Goal: Task Accomplishment & Management: Complete application form

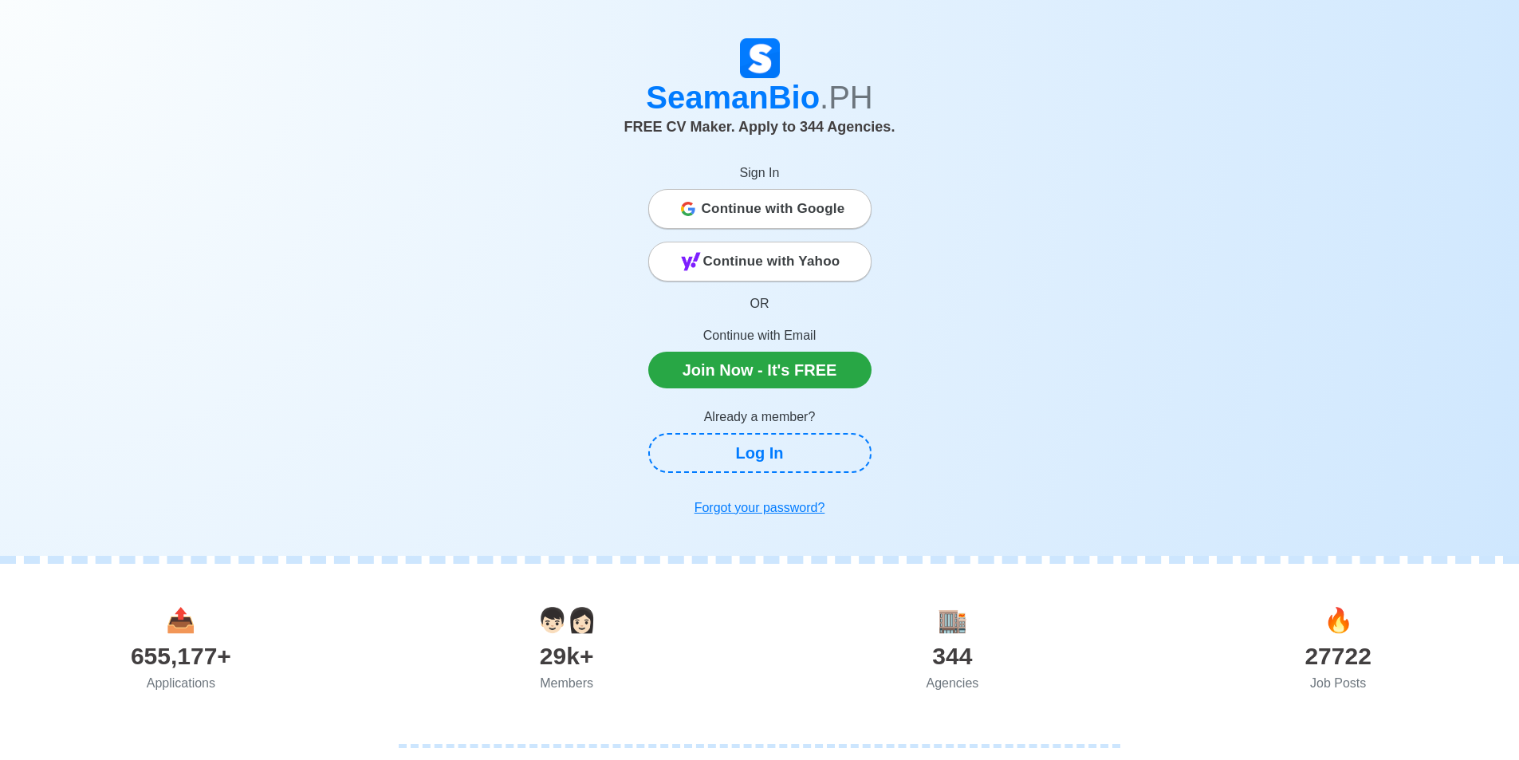
click at [771, 218] on span "Continue with Google" at bounding box center [773, 209] width 143 height 32
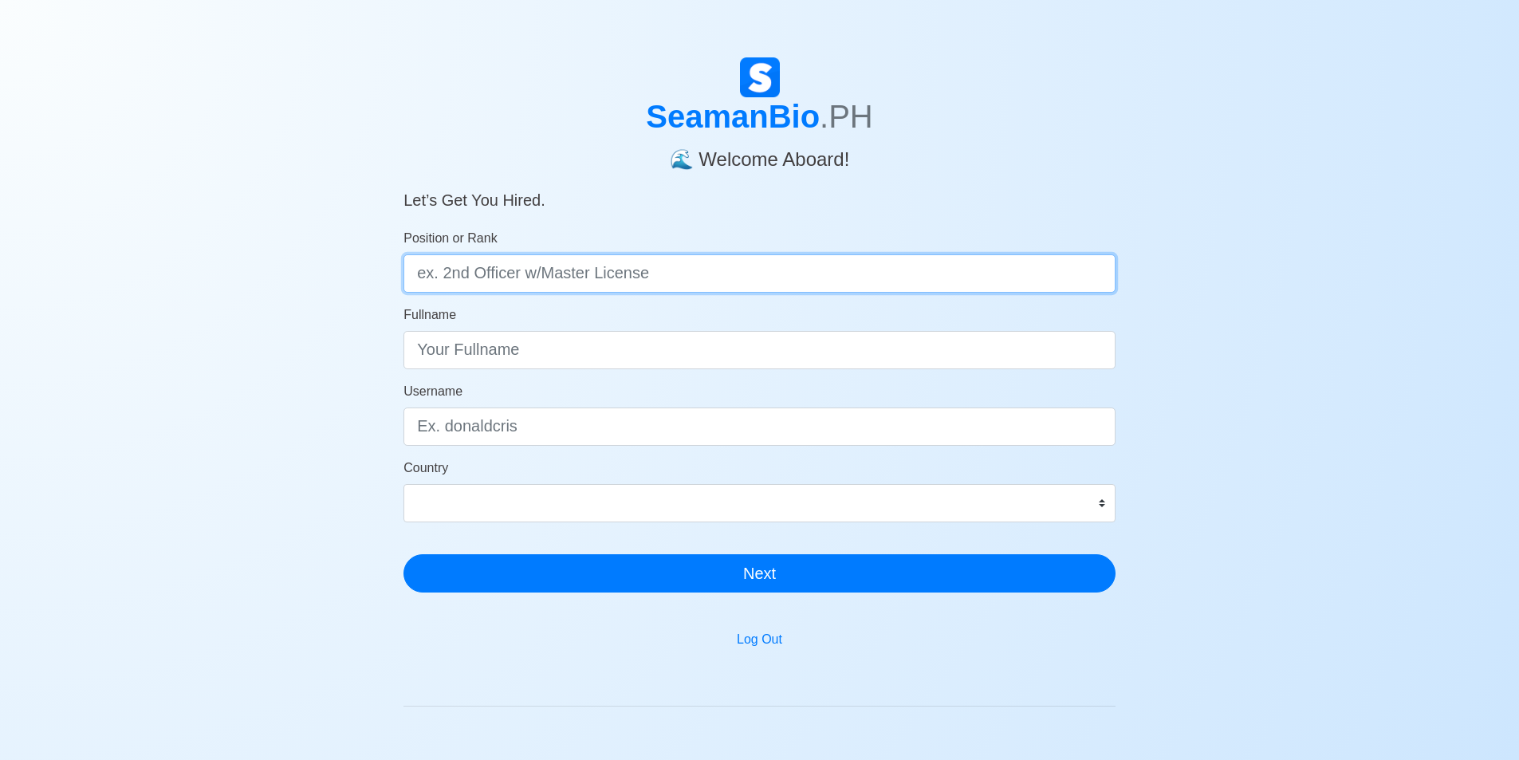
click at [566, 270] on input "Position or Rank" at bounding box center [759, 273] width 712 height 38
click at [588, 162] on h4 "🌊 Welcome Aboard!" at bounding box center [759, 154] width 712 height 36
click at [561, 262] on input "Position or Rank" at bounding box center [759, 273] width 712 height 38
type input "d"
drag, startPoint x: 257, startPoint y: 303, endPoint x: 567, endPoint y: 13, distance: 424.7
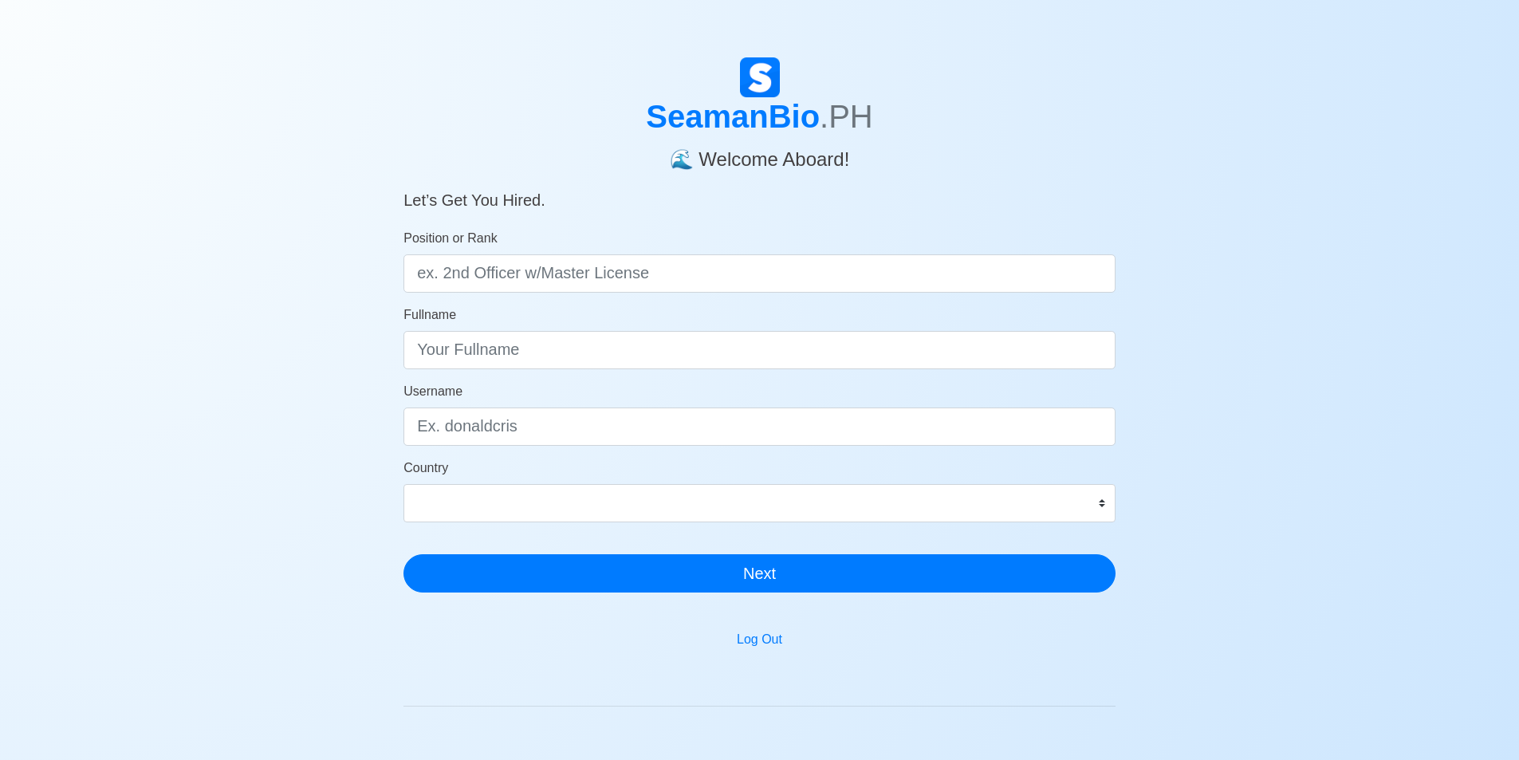
click at [262, 299] on div "SeamanBio .PH 🌊 Welcome Aboard! Let’s Get You Hired. Position or Rank Fullname …" at bounding box center [759, 477] width 1519 height 840
click at [14, 203] on div "SeamanBio .PH 🌊 Welcome Aboard! Let’s Get You Hired. Position or Rank Fullname …" at bounding box center [759, 477] width 1519 height 840
click at [557, 369] on form "Position or Rank Fullname Username Country Afghanistan Åland Islands Albania Al…" at bounding box center [759, 411] width 712 height 364
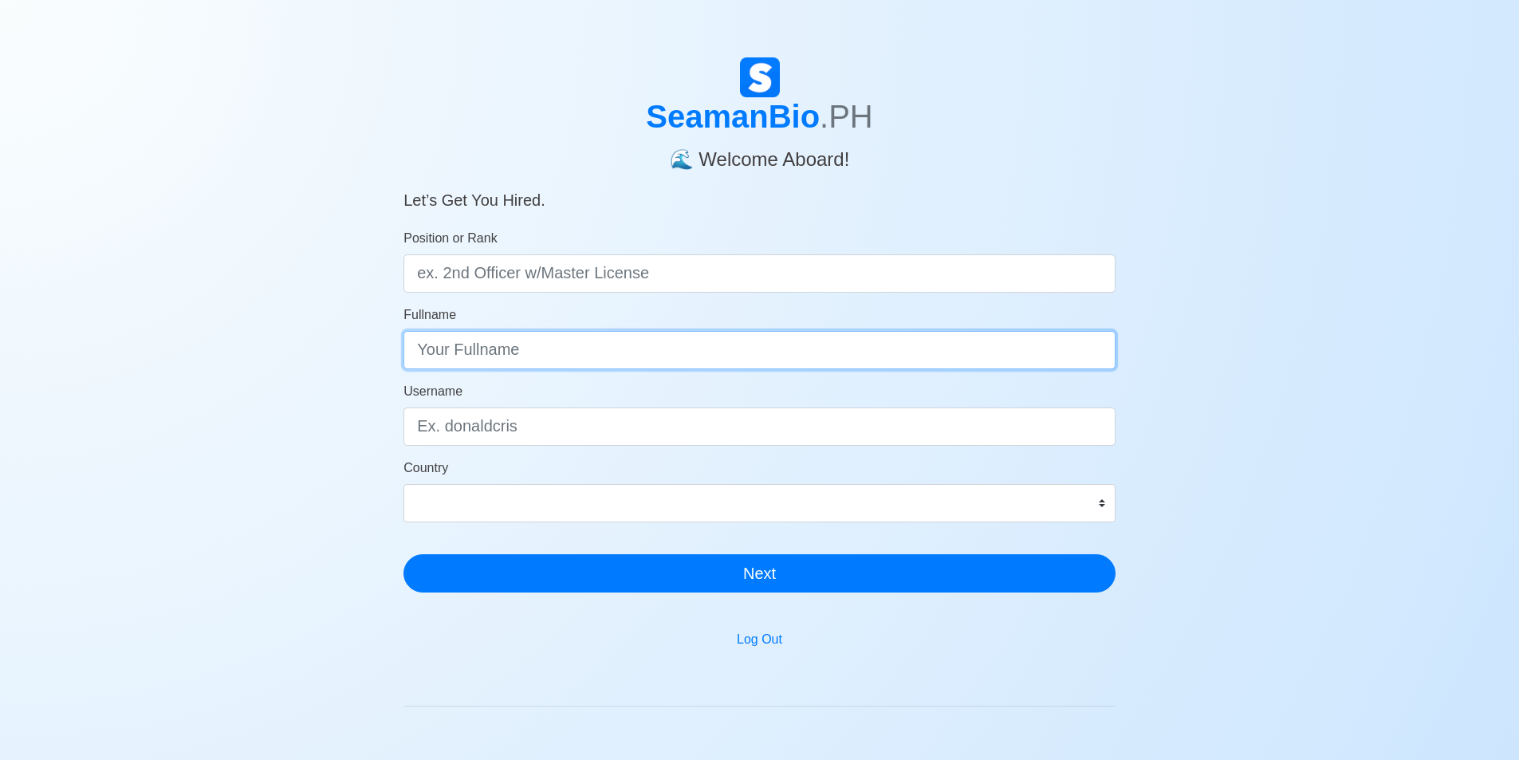
click at [563, 344] on input "Fullname" at bounding box center [759, 350] width 712 height 38
type input "m"
type input "[PERSON_NAME] [PERSON_NAME] Colapo"
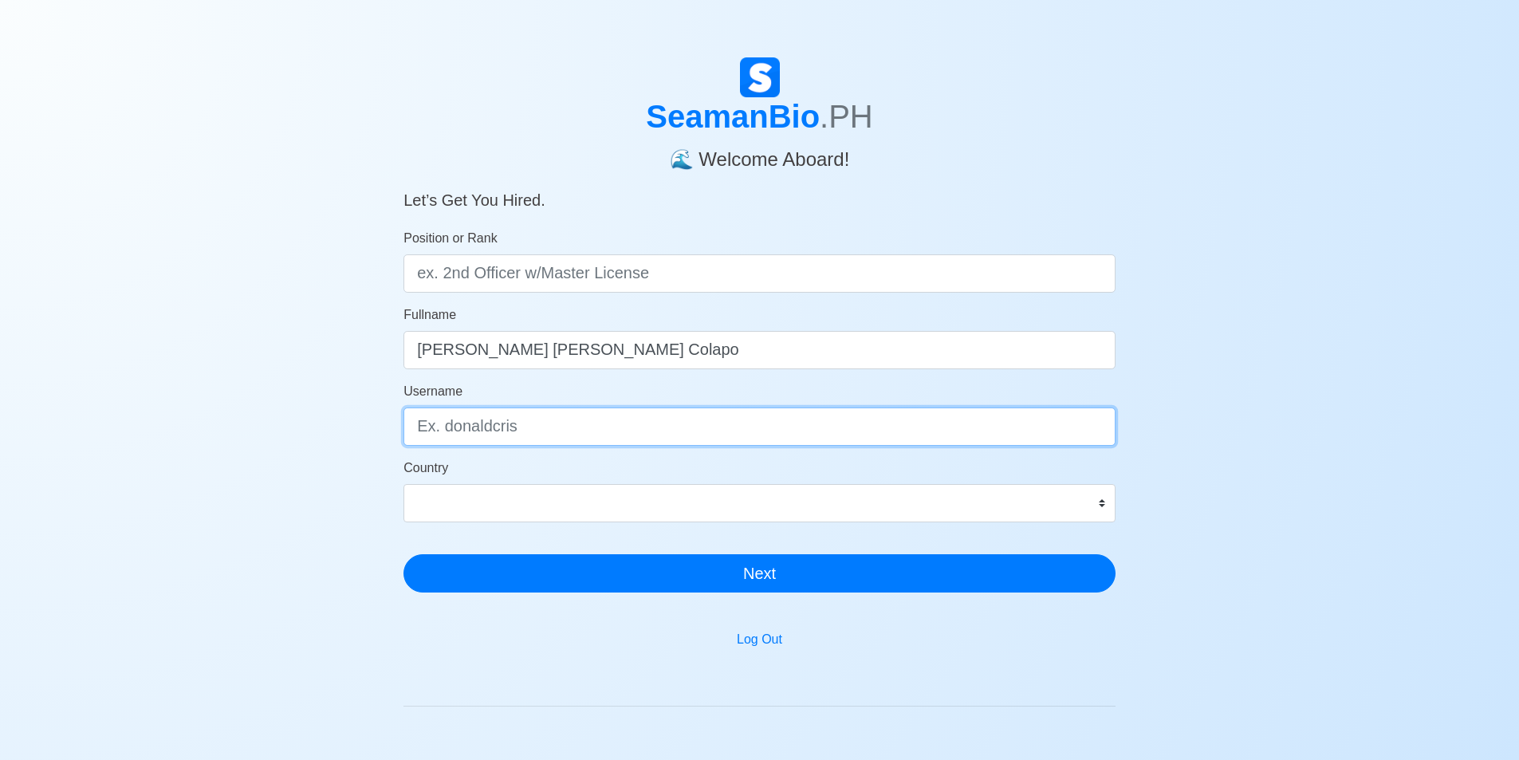
click at [609, 432] on input "Username" at bounding box center [759, 426] width 712 height 38
type input "M"
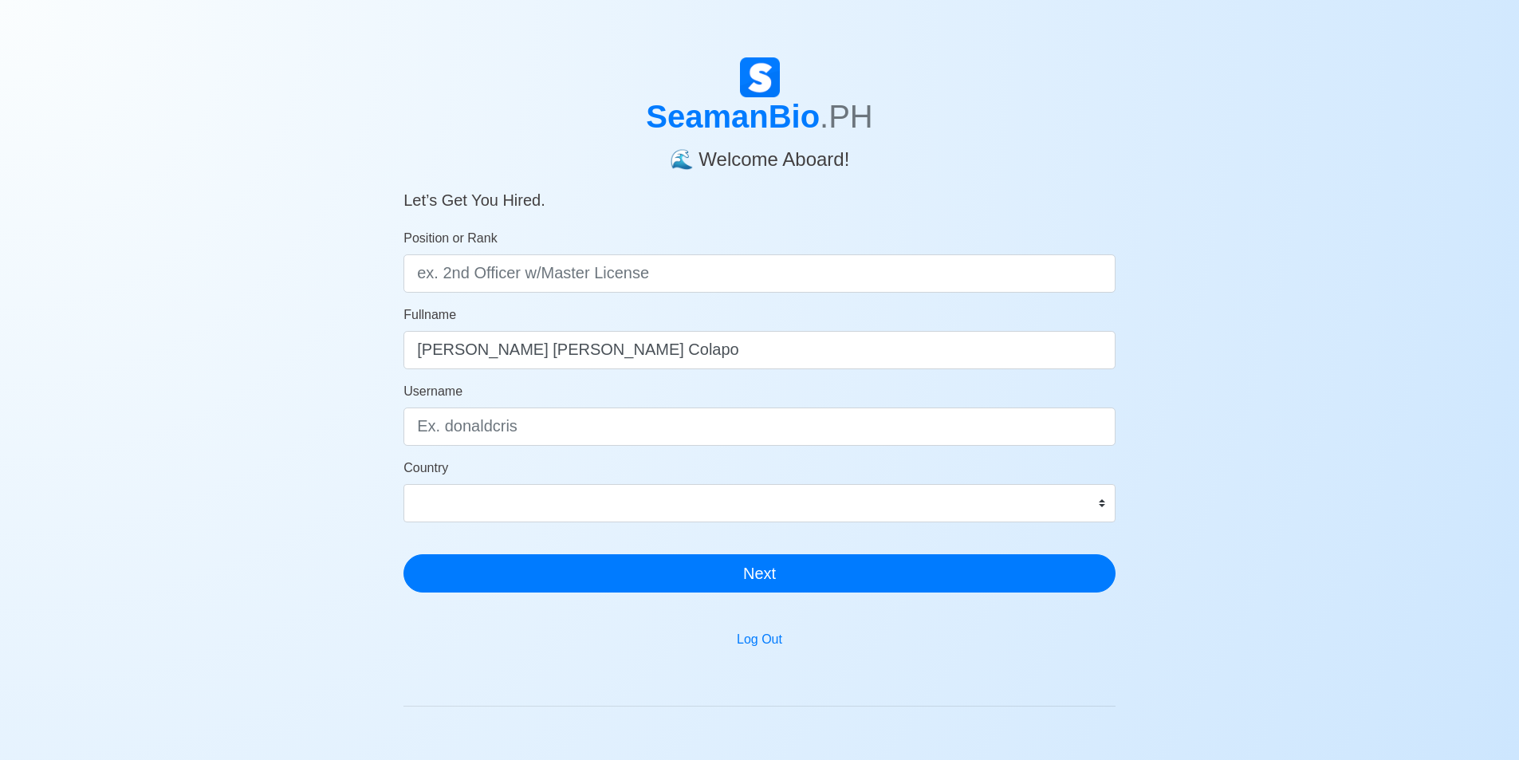
click at [1250, 411] on div "SeamanBio .PH 🌊 Welcome Aboard! Let’s Get You Hired. Position or Rank Fullname …" at bounding box center [759, 477] width 1519 height 840
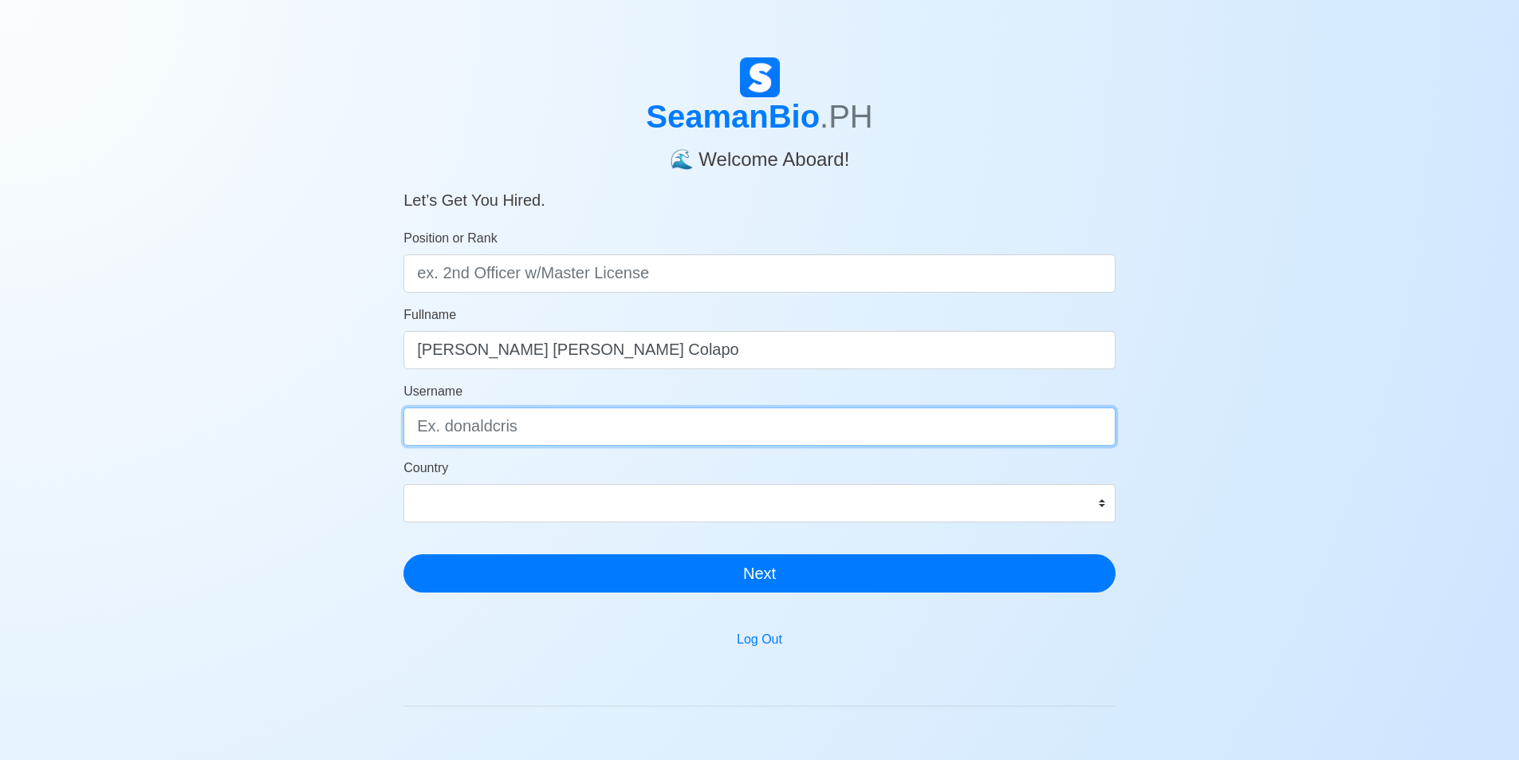
click at [782, 442] on input "Username" at bounding box center [759, 426] width 712 height 38
type input "Emjay"
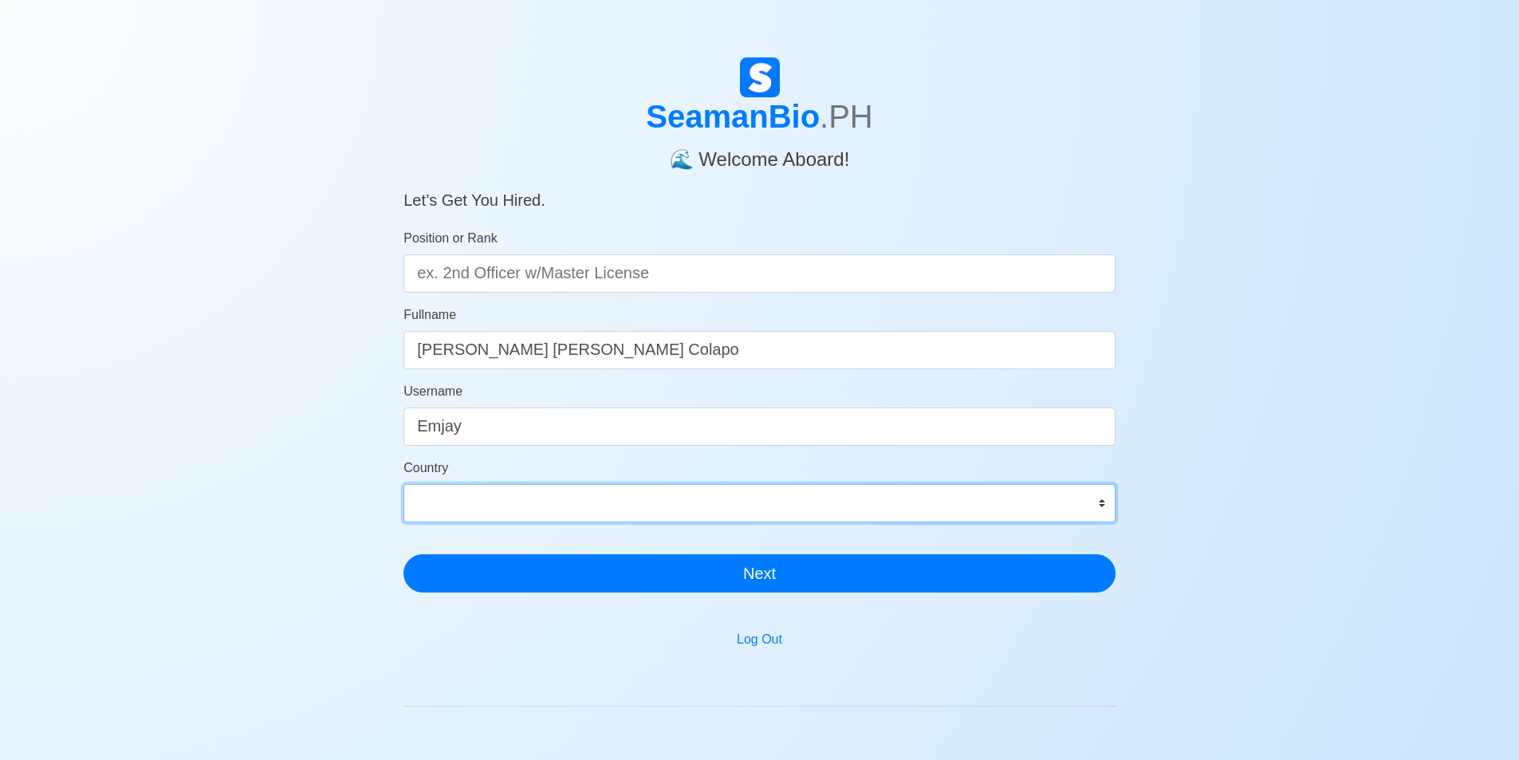
click at [720, 509] on select "Afghanistan Åland Islands Albania Algeria American Samoa Andorra Angola Anguill…" at bounding box center [759, 503] width 712 height 38
select select "PH"
click at [403, 484] on select "Afghanistan Åland Islands Albania Algeria American Samoa Andorra Angola Anguill…" at bounding box center [759, 503] width 712 height 38
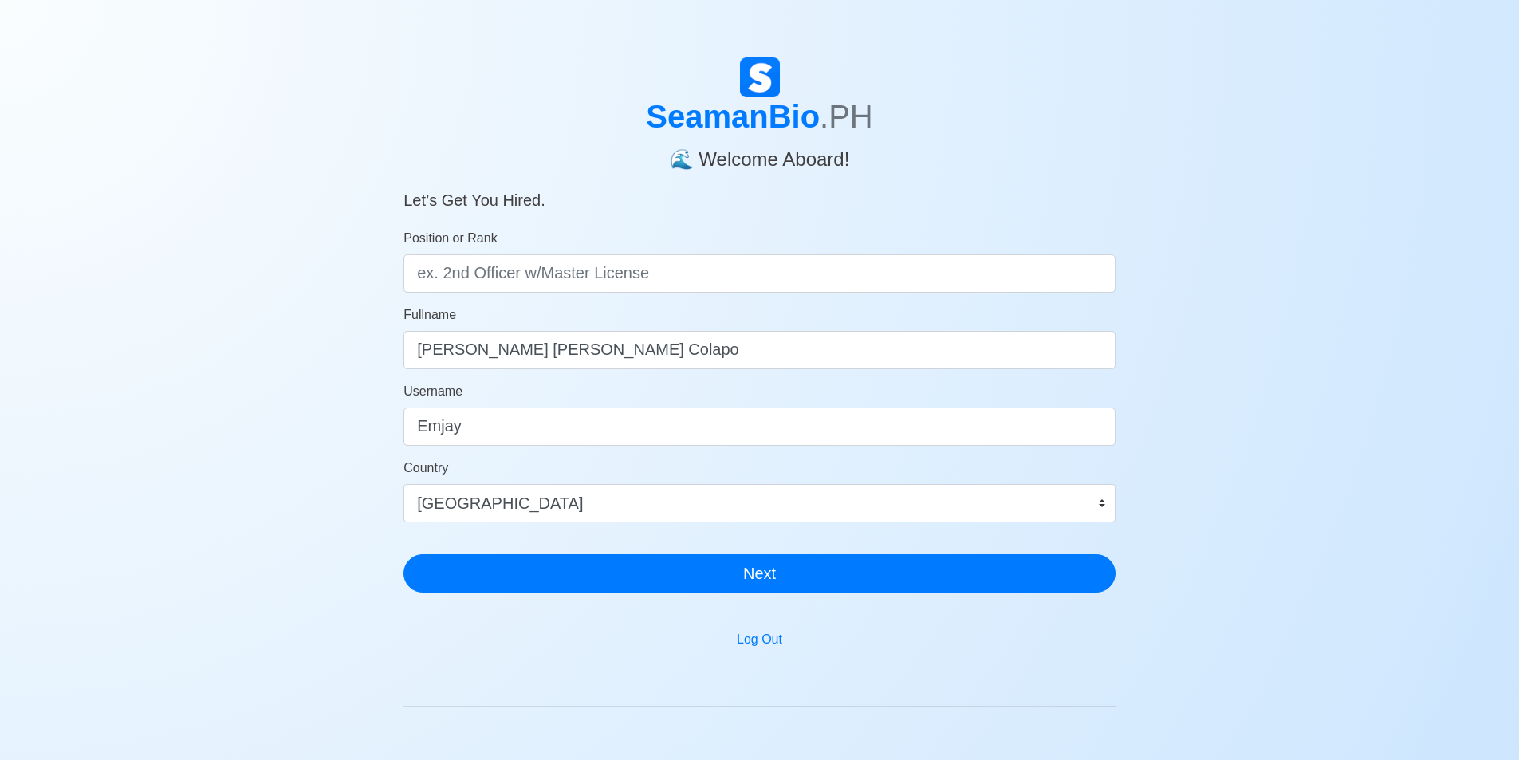
click at [301, 228] on div "SeamanBio .PH 🌊 Welcome Aboard! Let’s Get You Hired. Position or Rank Fullname …" at bounding box center [759, 477] width 1519 height 840
click at [511, 279] on input "Position or Rank" at bounding box center [759, 273] width 712 height 38
drag, startPoint x: 203, startPoint y: 202, endPoint x: 427, endPoint y: 23, distance: 286.5
click at [207, 197] on div "SeamanBio .PH 🌊 Welcome Aboard! Let’s Get You Hired. Position or Rank Fullname …" at bounding box center [759, 477] width 1519 height 840
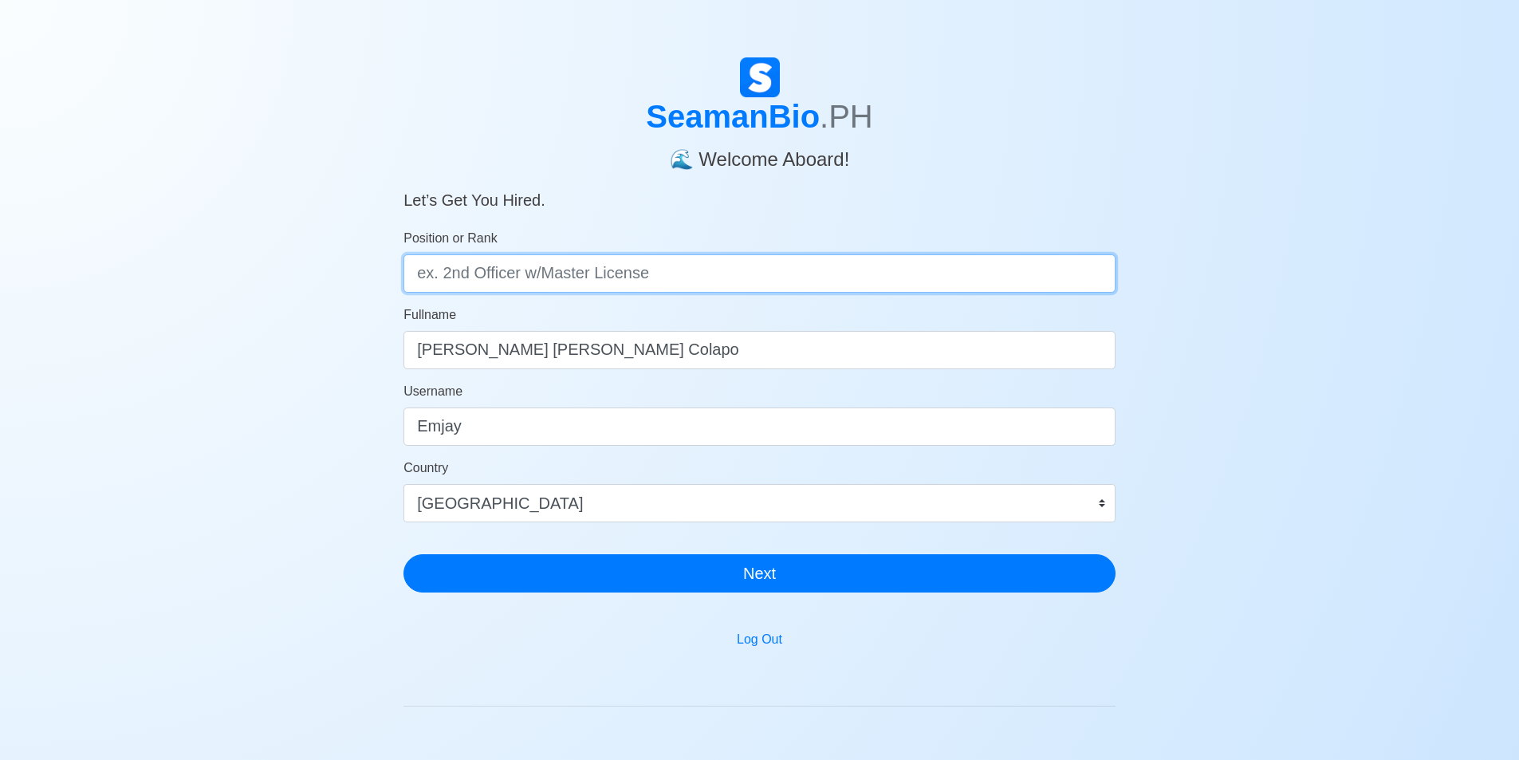
click at [561, 277] on input "Position or Rank" at bounding box center [759, 273] width 712 height 38
type input "D/Cadet"
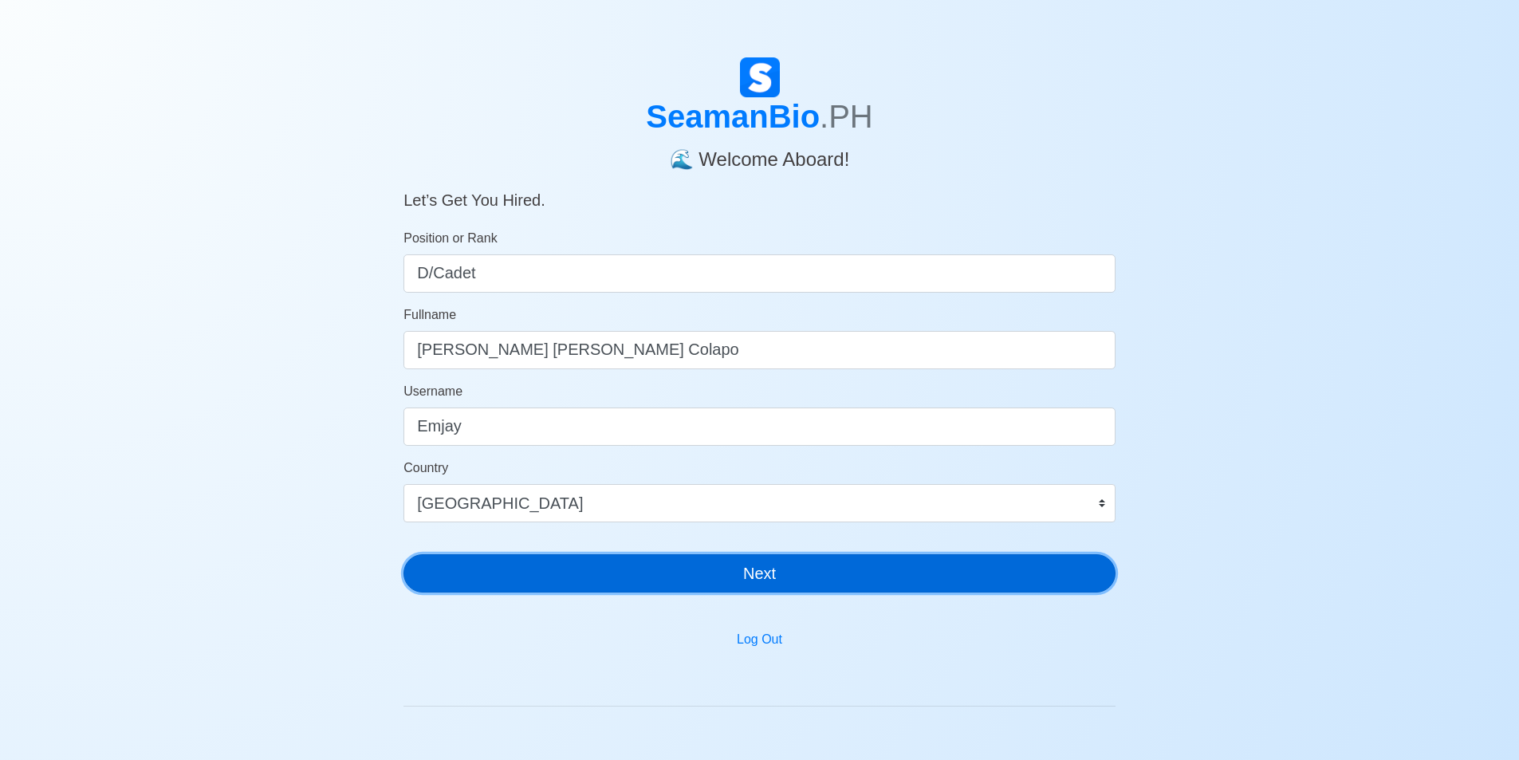
click at [707, 569] on button "Next" at bounding box center [759, 573] width 712 height 38
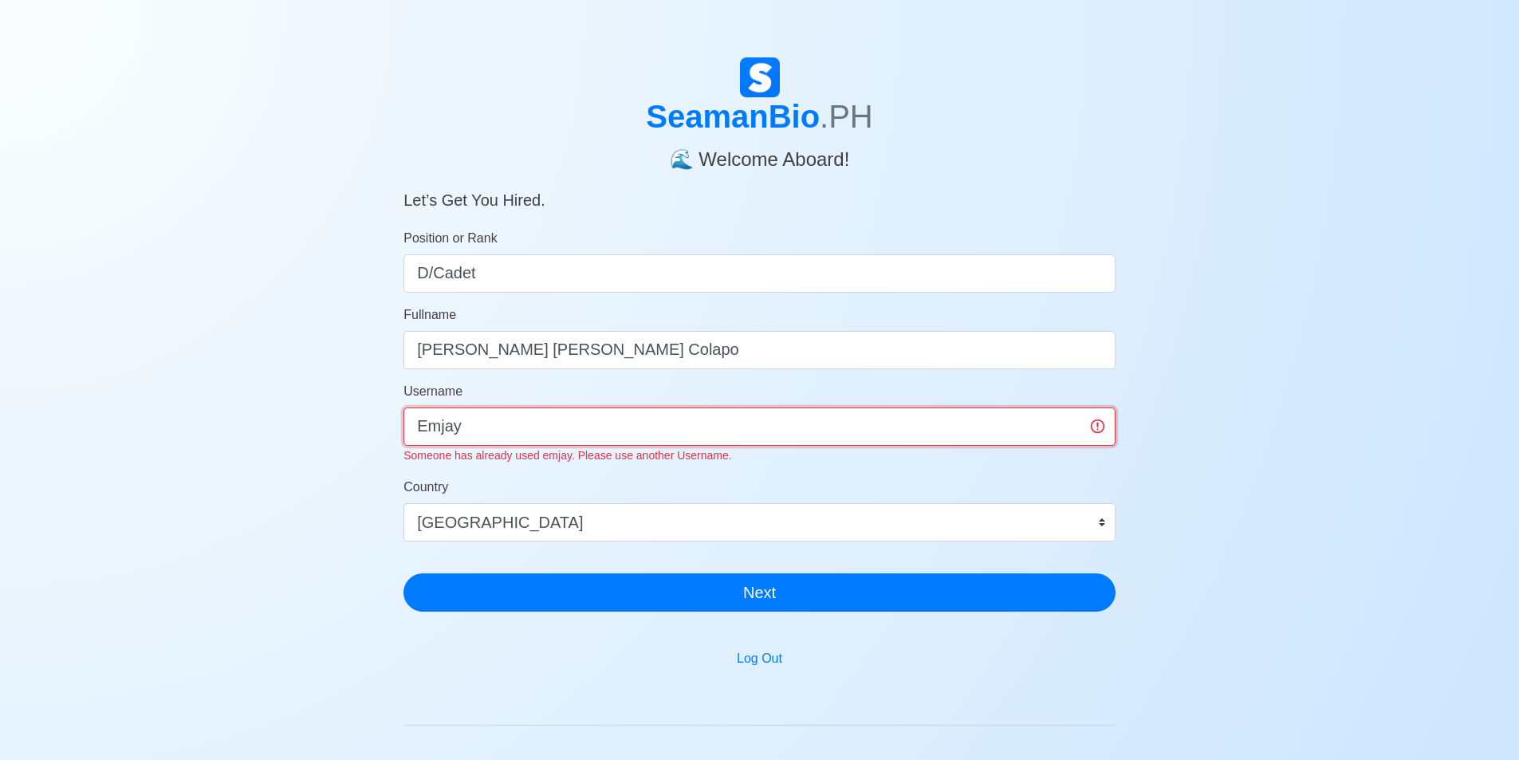
click at [642, 421] on input "Emjay" at bounding box center [759, 426] width 712 height 38
type input "Emjay24"
click at [403, 573] on button "Next" at bounding box center [759, 592] width 712 height 38
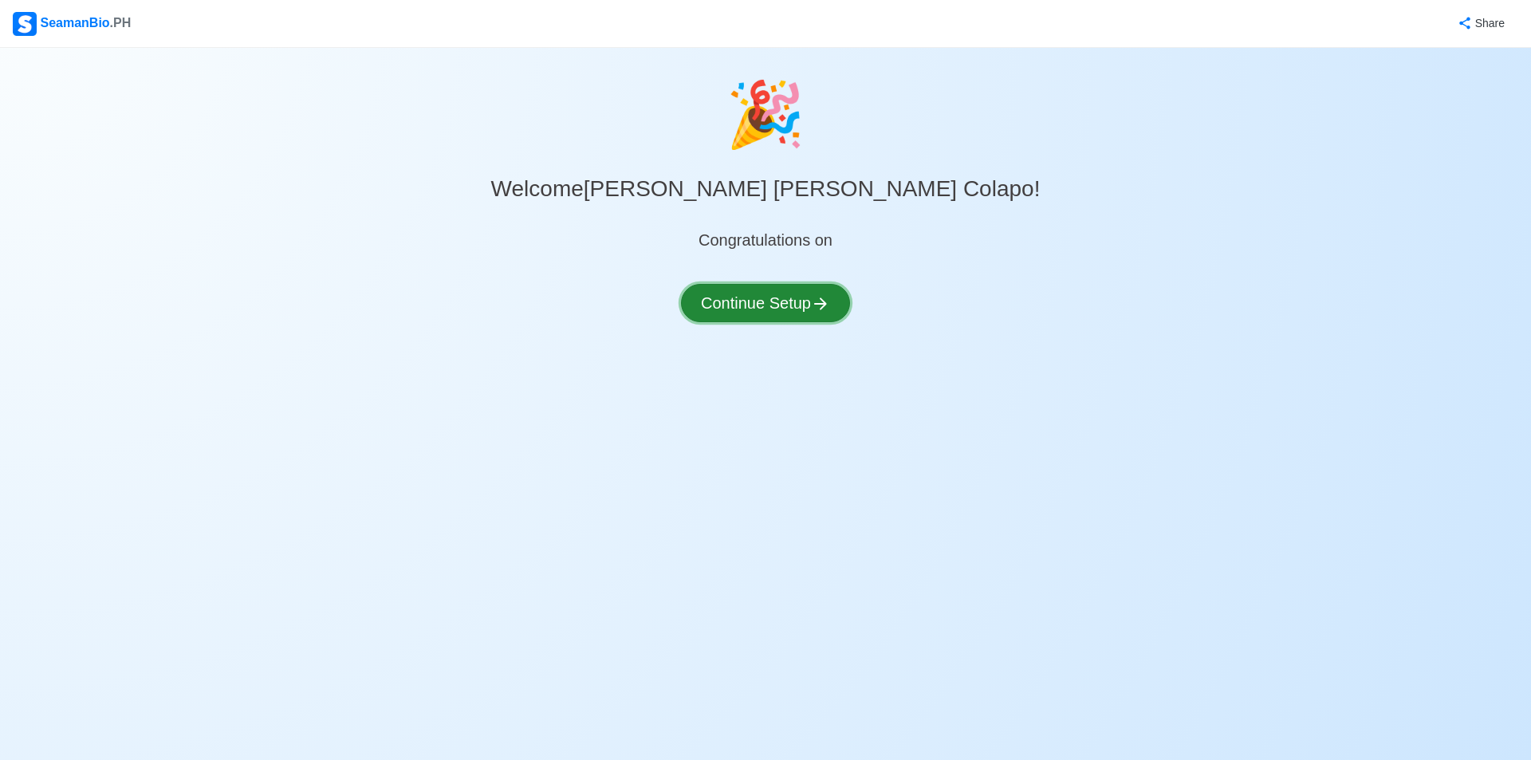
click at [792, 301] on button "Continue Setup" at bounding box center [765, 303] width 169 height 38
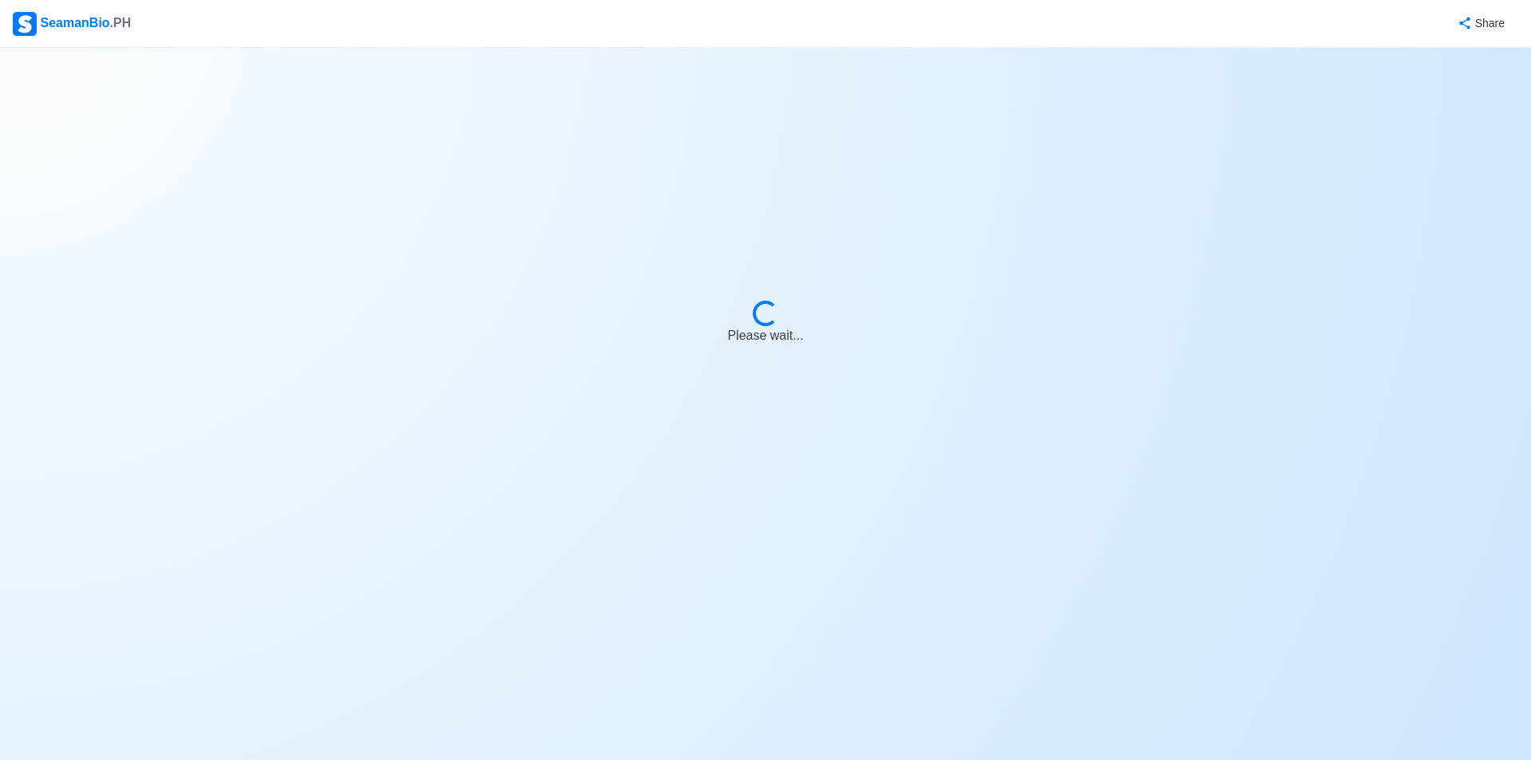
select select "Visible for Hiring"
select select "PH"
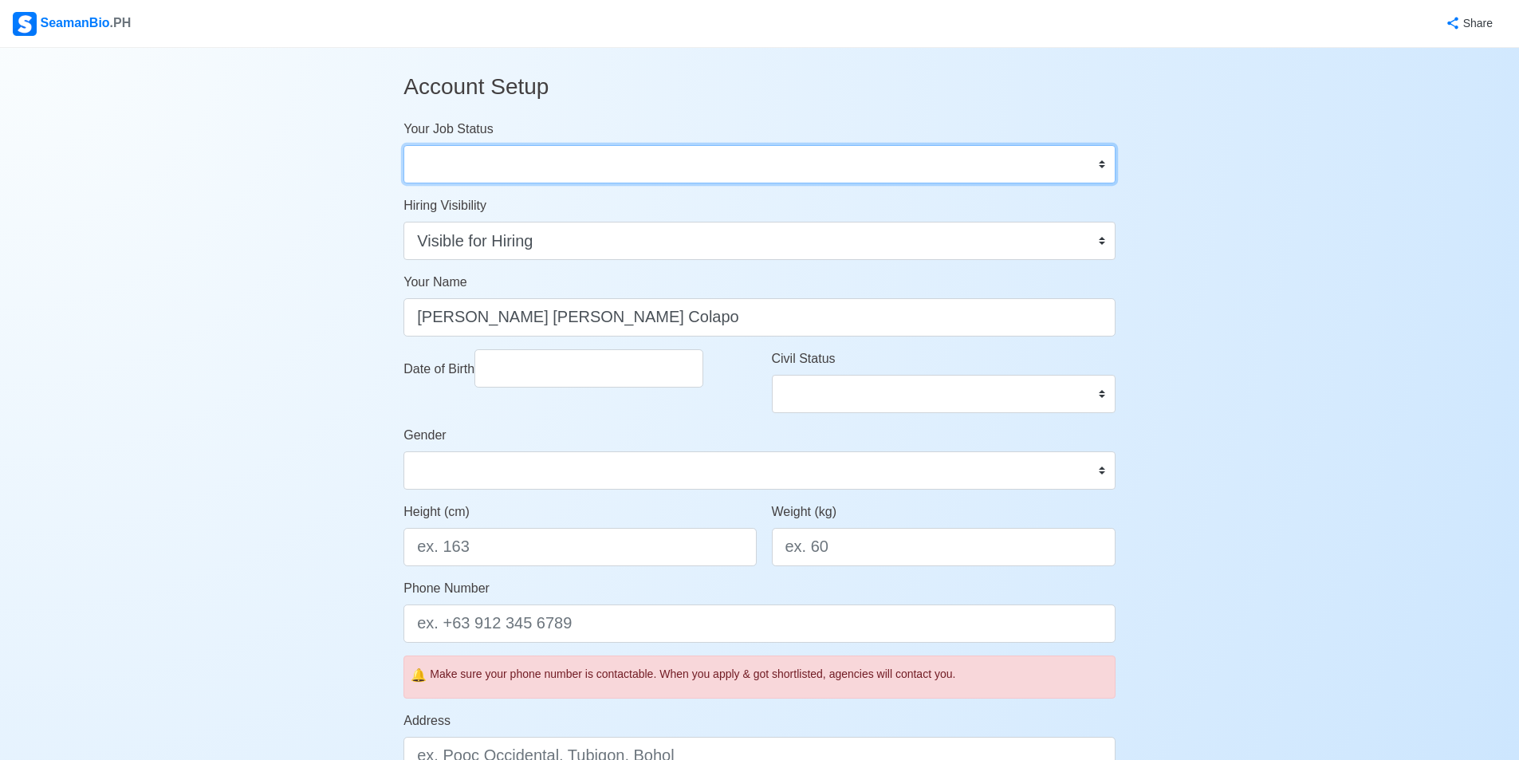
click at [703, 162] on select "Onboard Actively Looking for Job Not Looking for Job" at bounding box center [759, 164] width 712 height 38
click at [748, 159] on select "Onboard Actively Looking for Job Not Looking for Job" at bounding box center [759, 164] width 712 height 38
select select "Actively Looking for Job"
click at [403, 145] on select "Onboard Actively Looking for Job Not Looking for Job" at bounding box center [759, 164] width 712 height 38
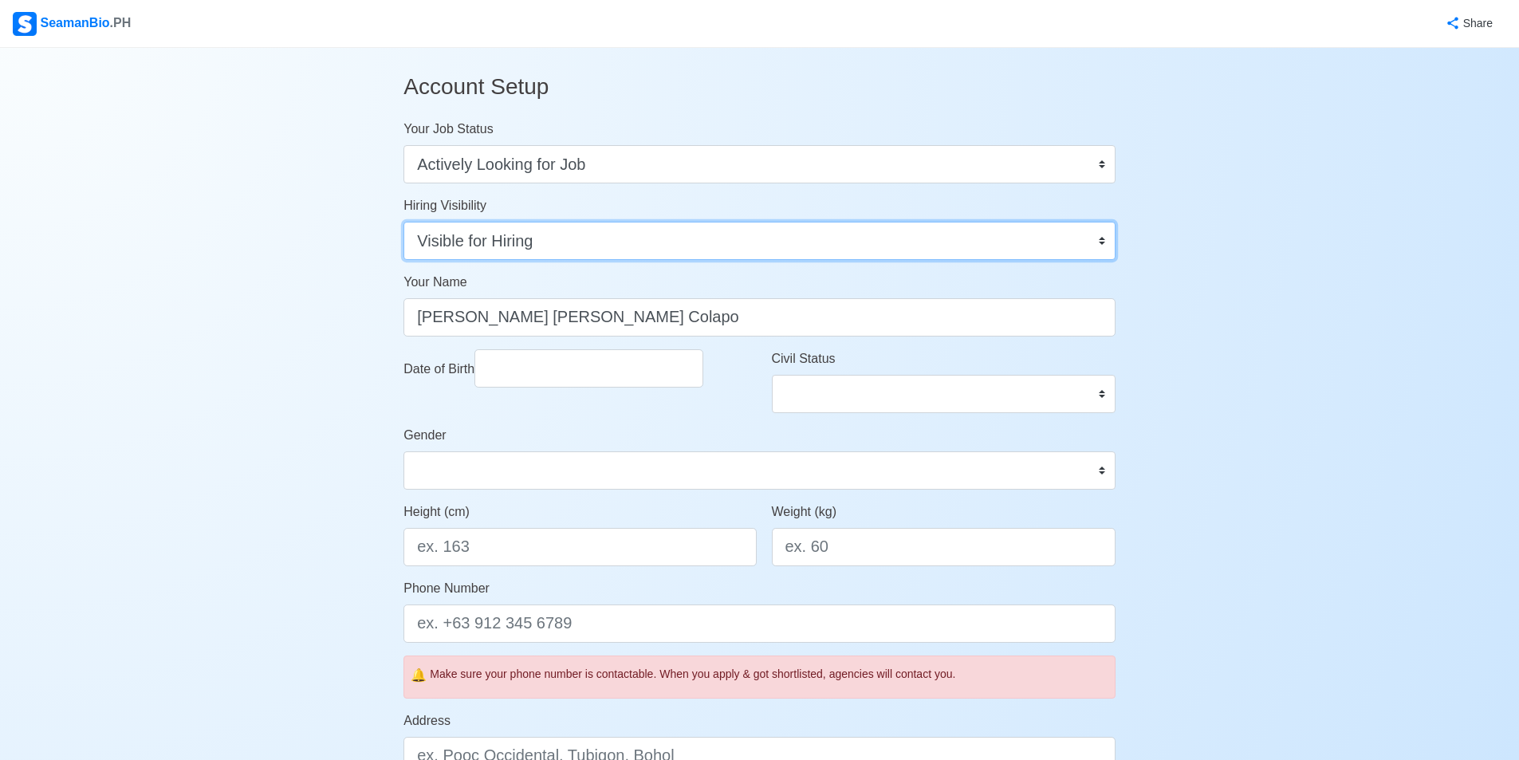
click at [593, 249] on select "Visible for Hiring Not Visible for Hiring" at bounding box center [759, 241] width 712 height 38
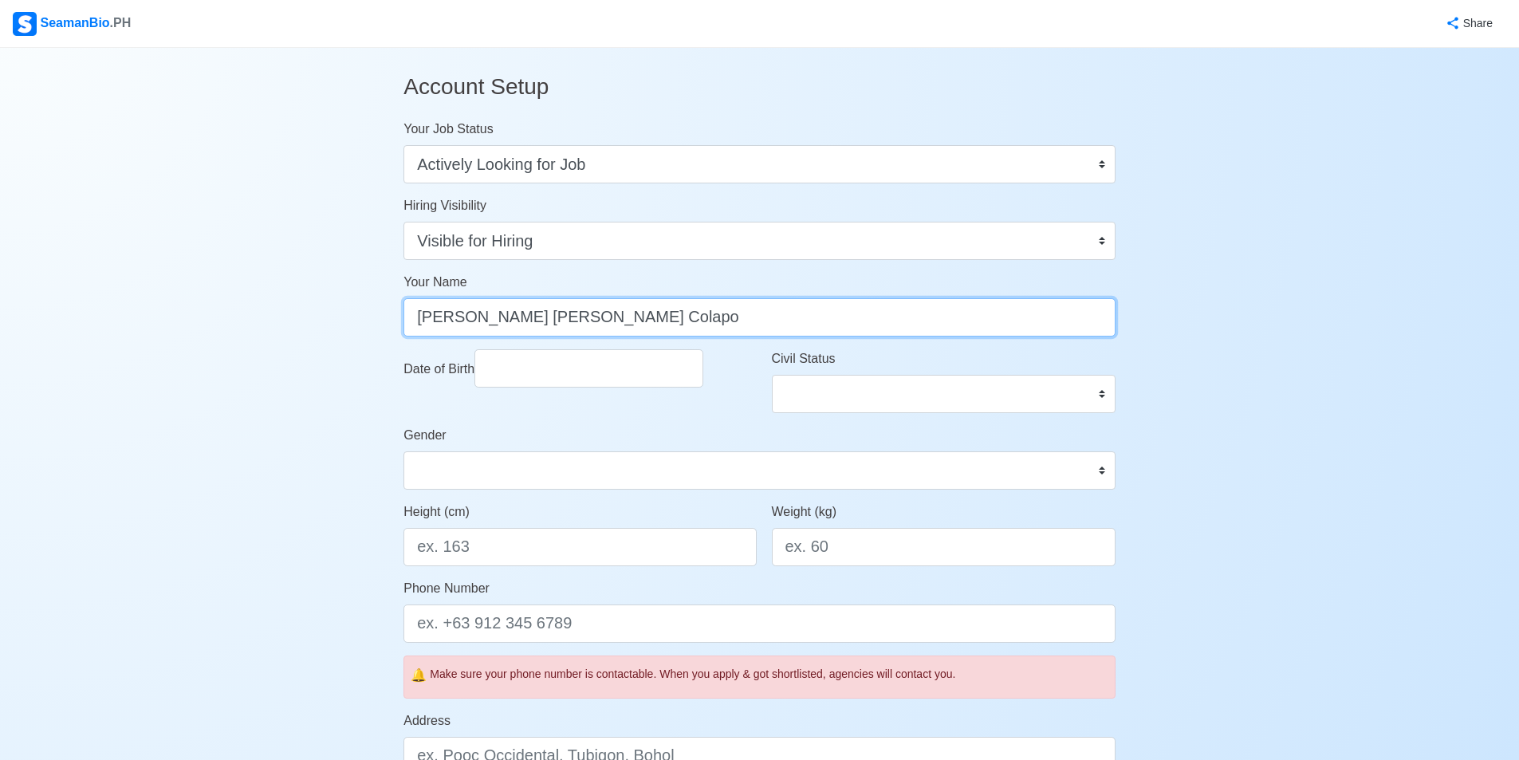
click at [607, 313] on input "[PERSON_NAME] [PERSON_NAME] Colapo" at bounding box center [759, 317] width 712 height 38
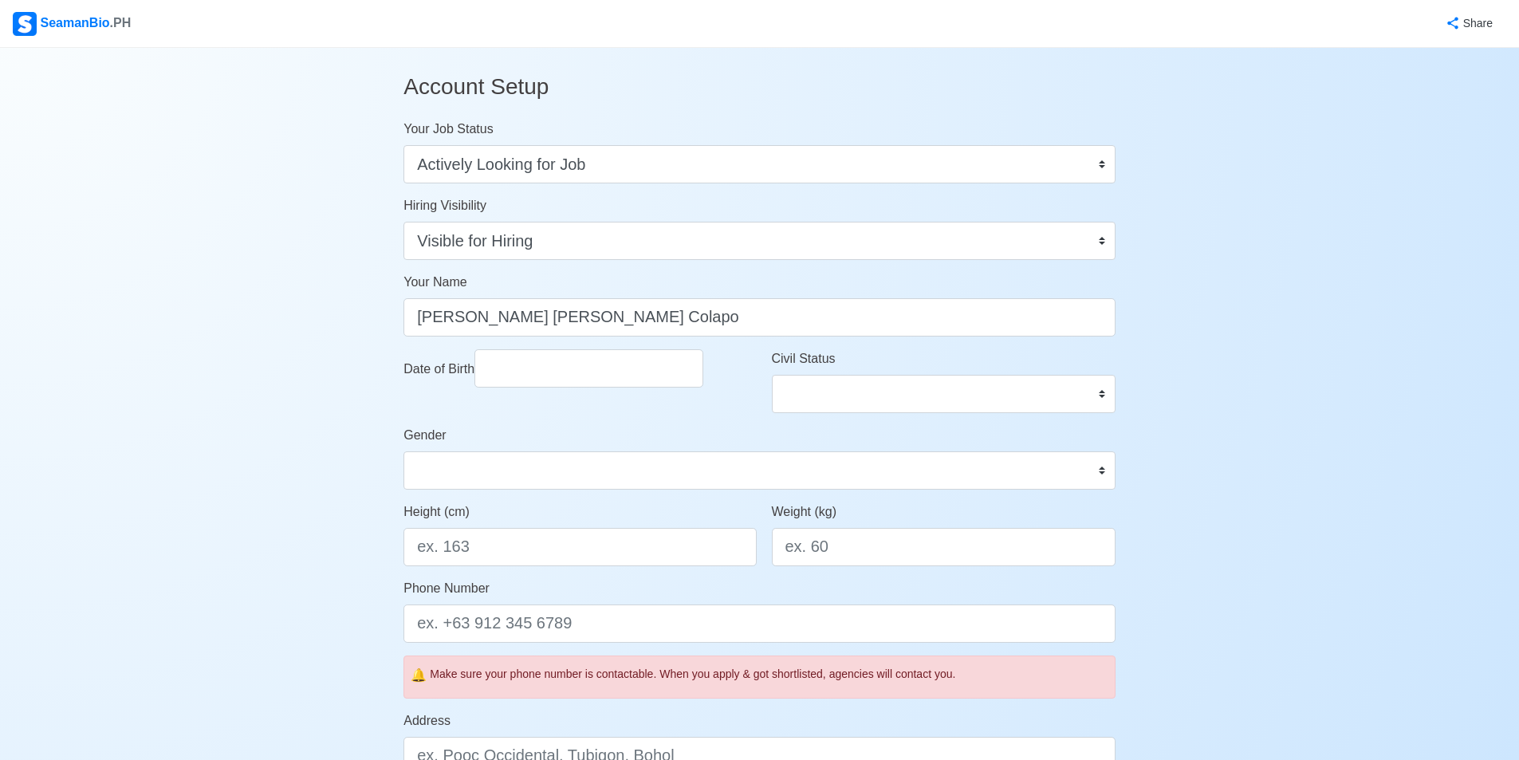
click at [561, 418] on div "Date of Birth" at bounding box center [575, 387] width 368 height 77
click at [566, 355] on input "Date of Birth" at bounding box center [588, 368] width 229 height 38
select select "****"
select select "*******"
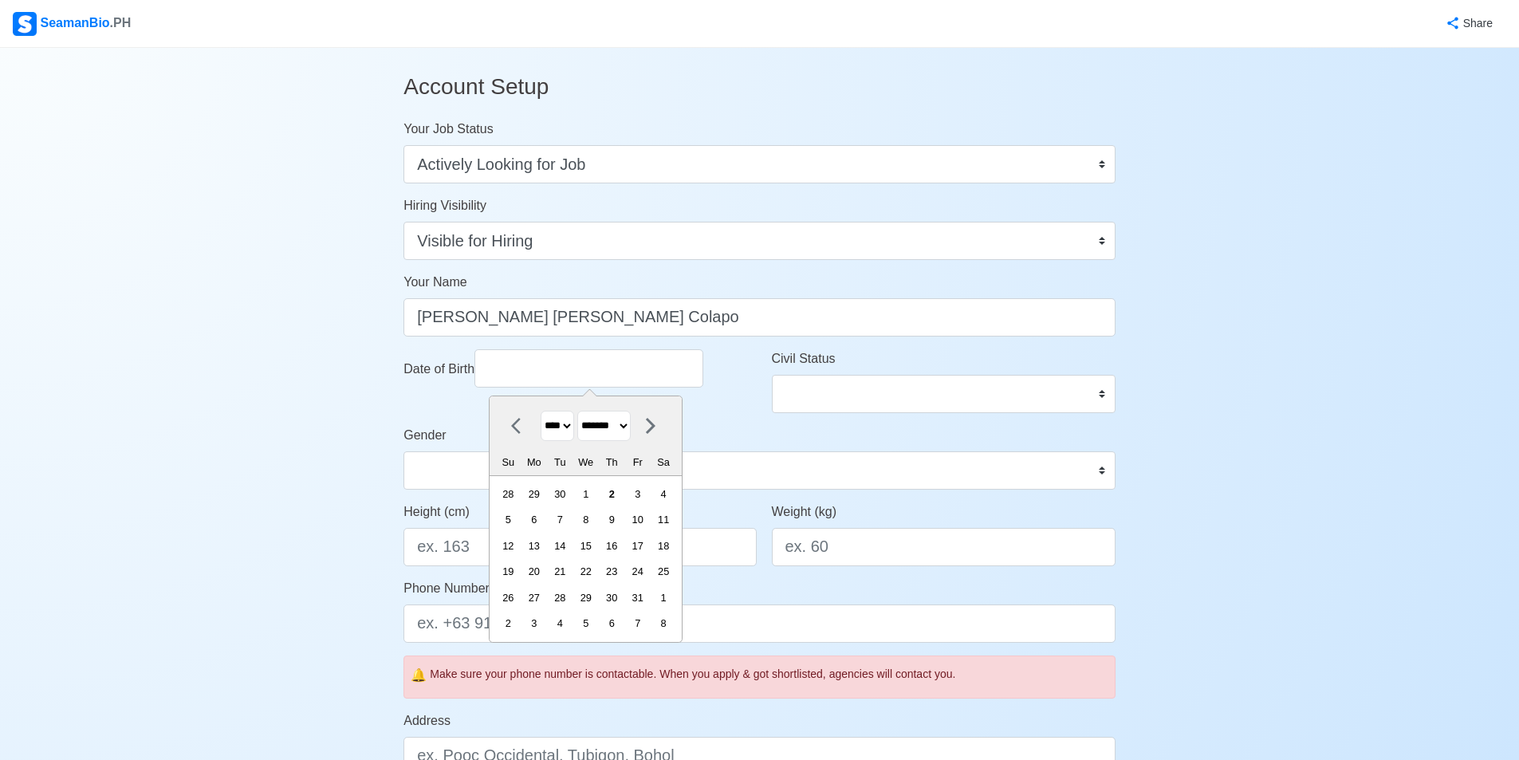
click at [574, 427] on select "**** **** **** **** **** **** **** **** **** **** **** **** **** **** **** ****…" at bounding box center [557, 426] width 33 height 31
select select "****"
click at [541, 411] on select "**** **** **** **** **** **** **** **** **** **** **** **** **** **** **** ****…" at bounding box center [557, 426] width 33 height 31
click at [623, 427] on select "******* ******** ***** ***** *** **** **** ****** ********* ******* ******** **…" at bounding box center [603, 426] width 53 height 31
click at [584, 411] on select "******* ******** ***** ***** *** **** **** ****** ********* ******* ******** **…" at bounding box center [603, 426] width 53 height 31
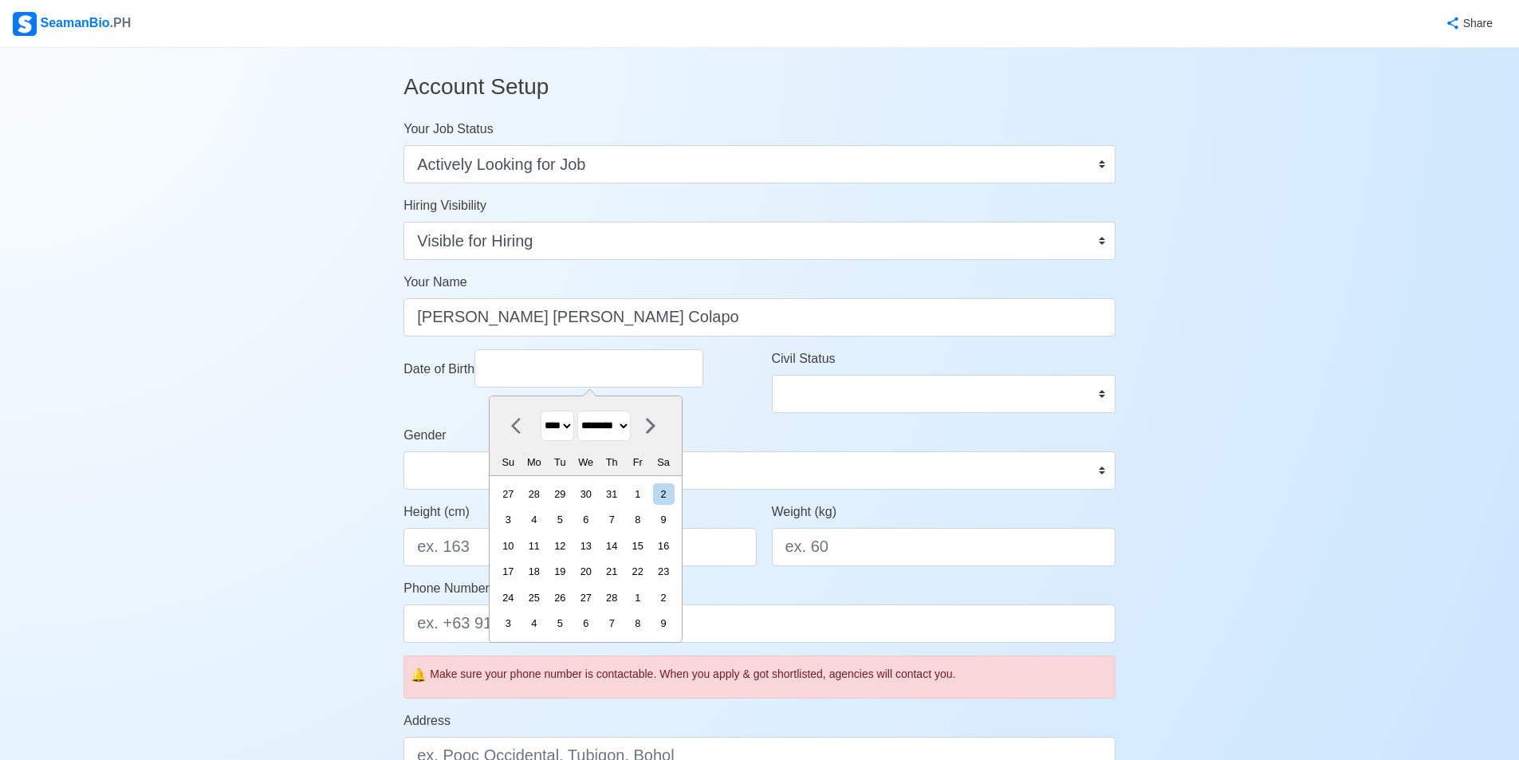
click at [626, 426] on select "******* ******** ***** ***** *** **** **** ****** ********* ******* ******** **…" at bounding box center [603, 426] width 53 height 31
select select "*******"
click at [584, 411] on select "******* ******** ***** ***** *** **** **** ****** ********* ******* ******** **…" at bounding box center [603, 426] width 53 height 31
click at [623, 570] on div "24" at bounding box center [612, 571] width 22 height 22
type input "01/24/2002"
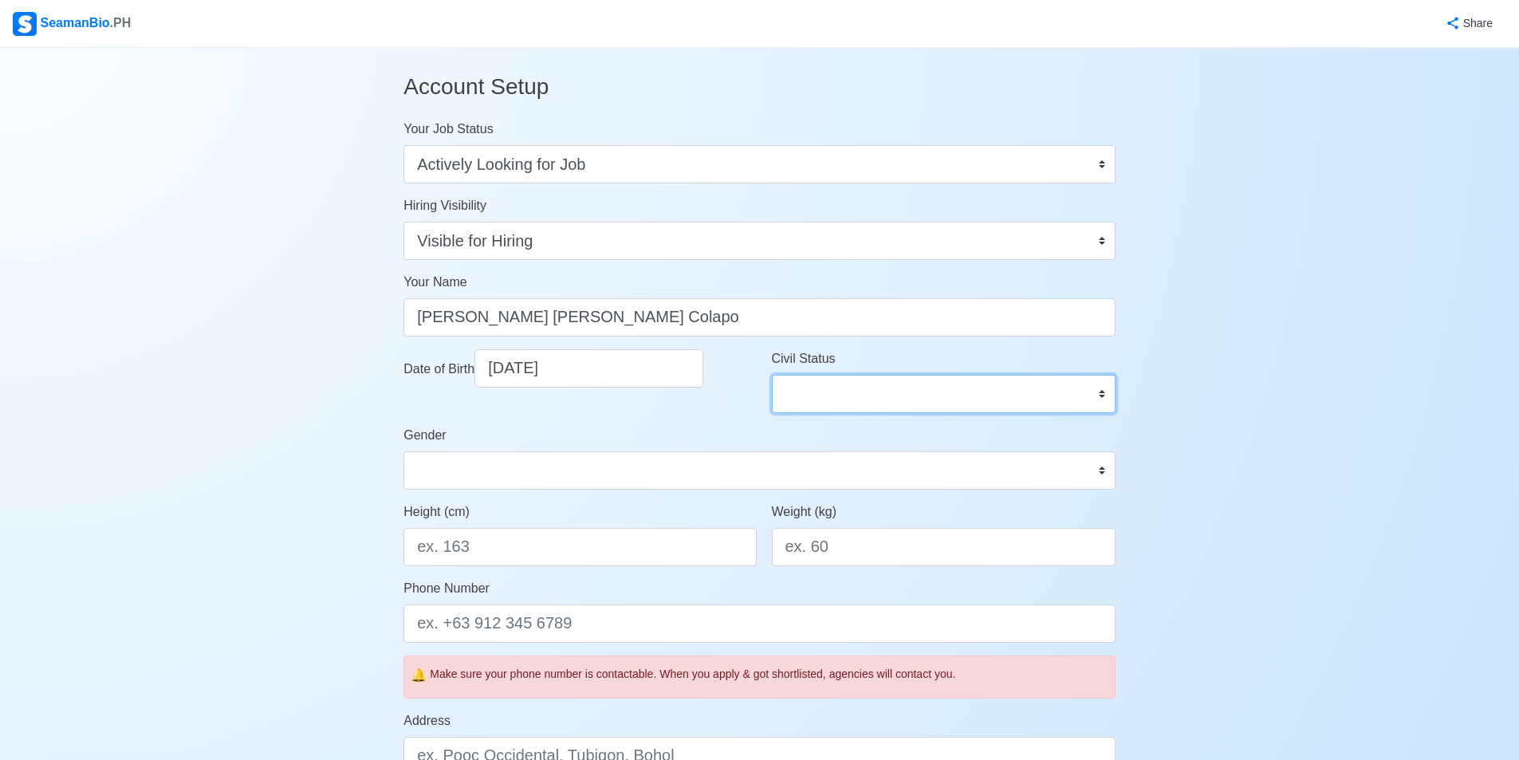
click at [831, 394] on select "Single Married Widowed Separated" at bounding box center [944, 394] width 344 height 38
select select "Single"
click at [772, 375] on select "Single Married Widowed Separated" at bounding box center [944, 394] width 344 height 38
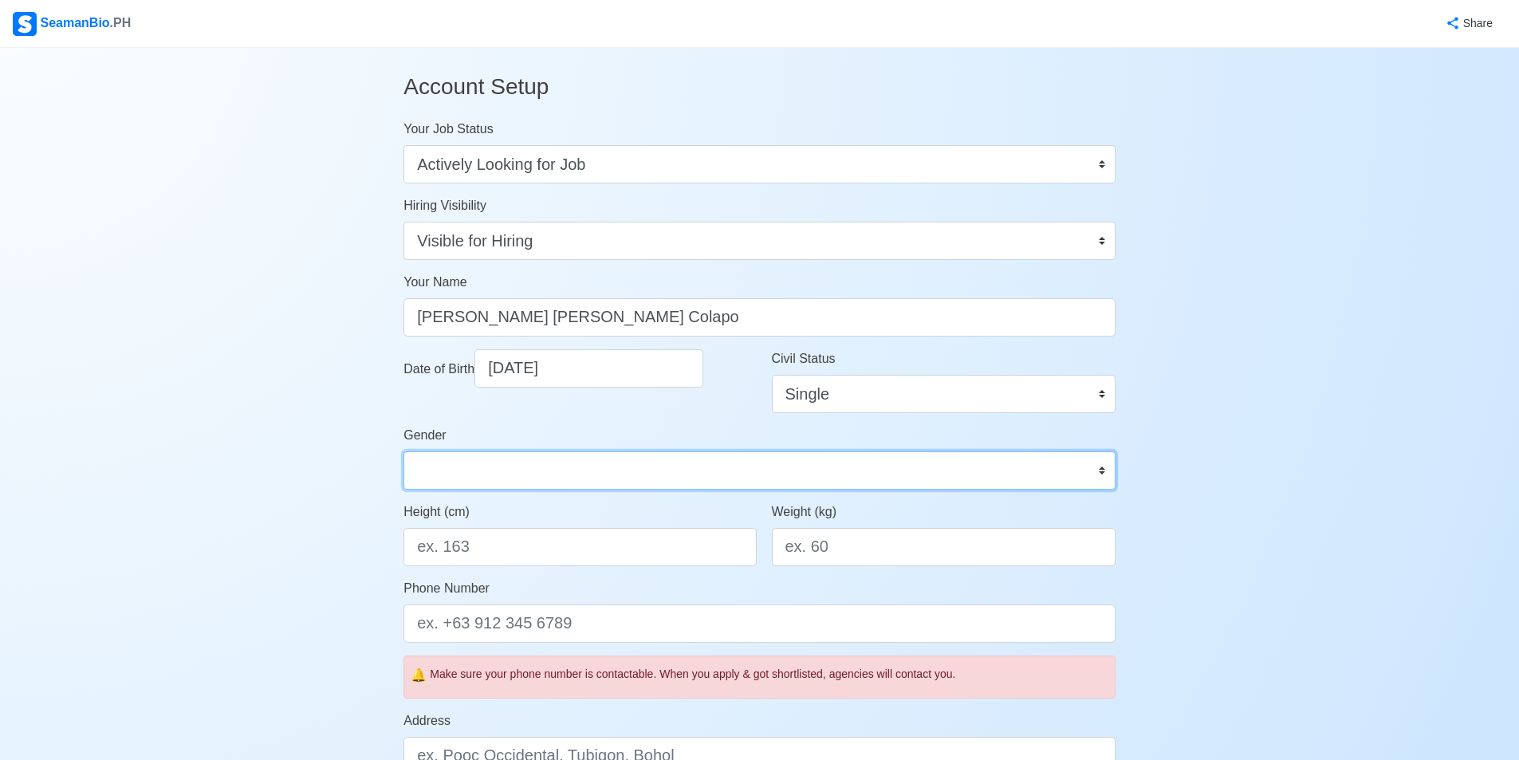
click at [591, 481] on select "Male Female" at bounding box center [759, 470] width 712 height 38
select select "[DEMOGRAPHIC_DATA]"
click at [403, 451] on select "Male Female" at bounding box center [759, 470] width 712 height 38
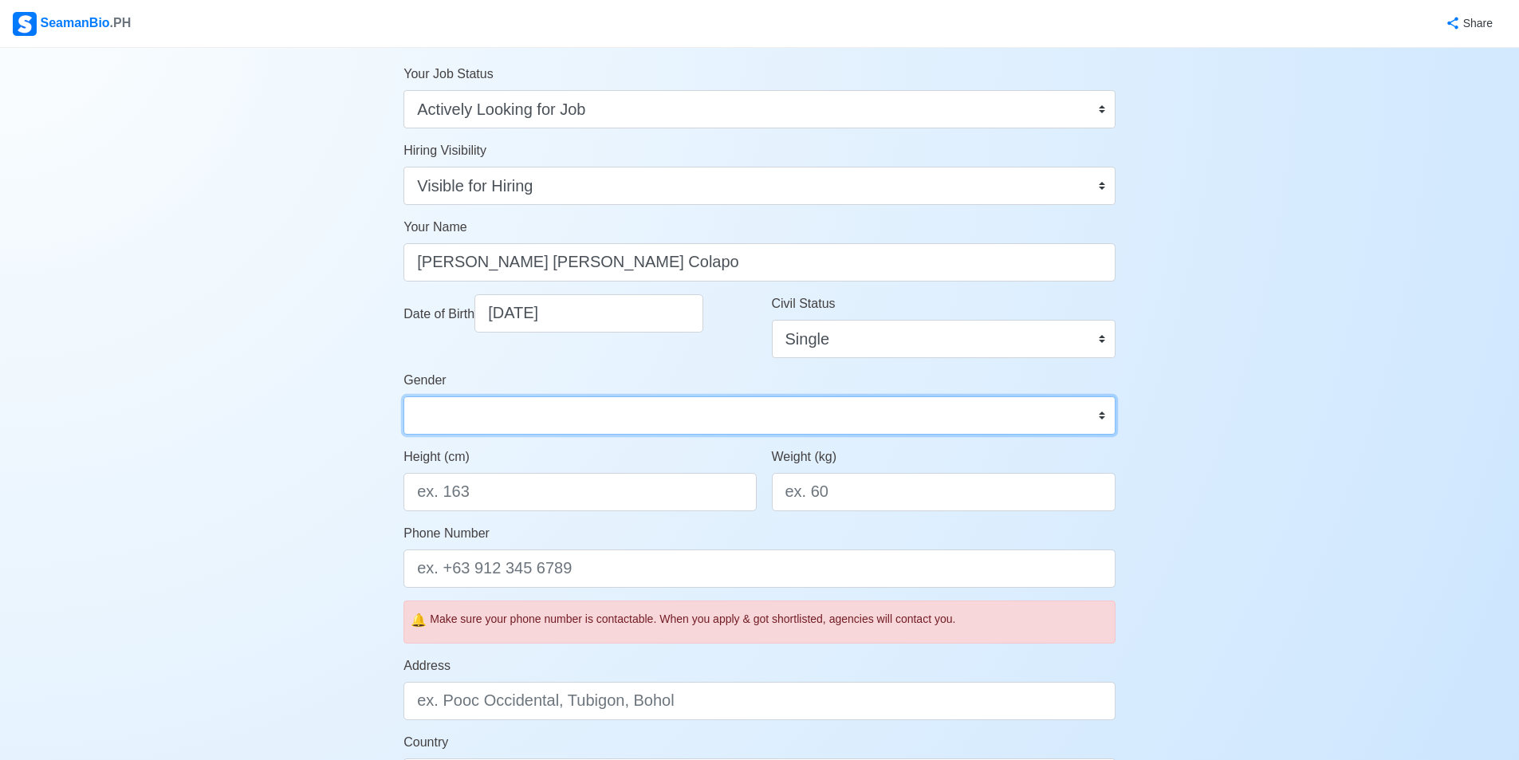
scroll to position [80, 0]
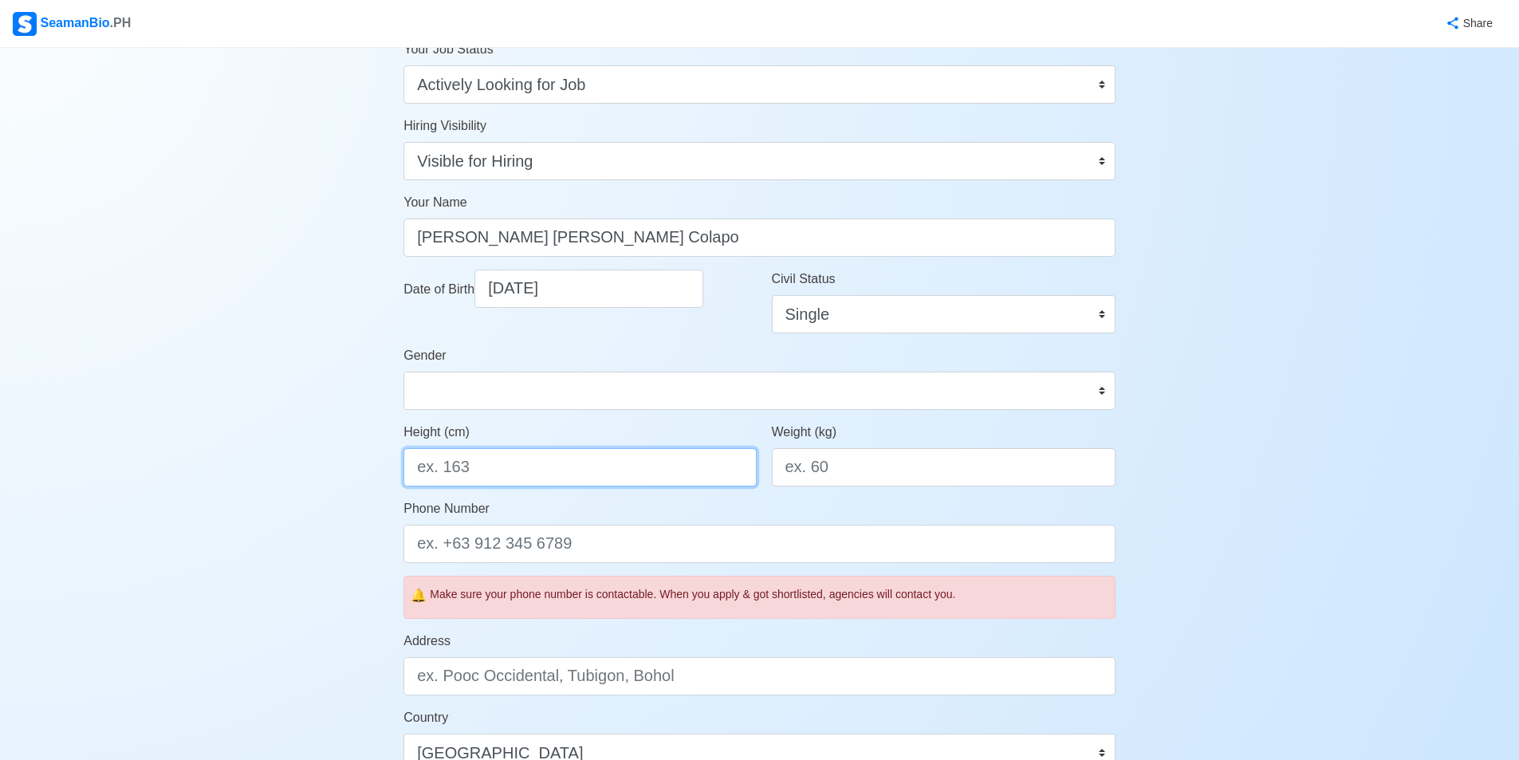
click at [555, 459] on input "Height (cm)" at bounding box center [579, 467] width 352 height 38
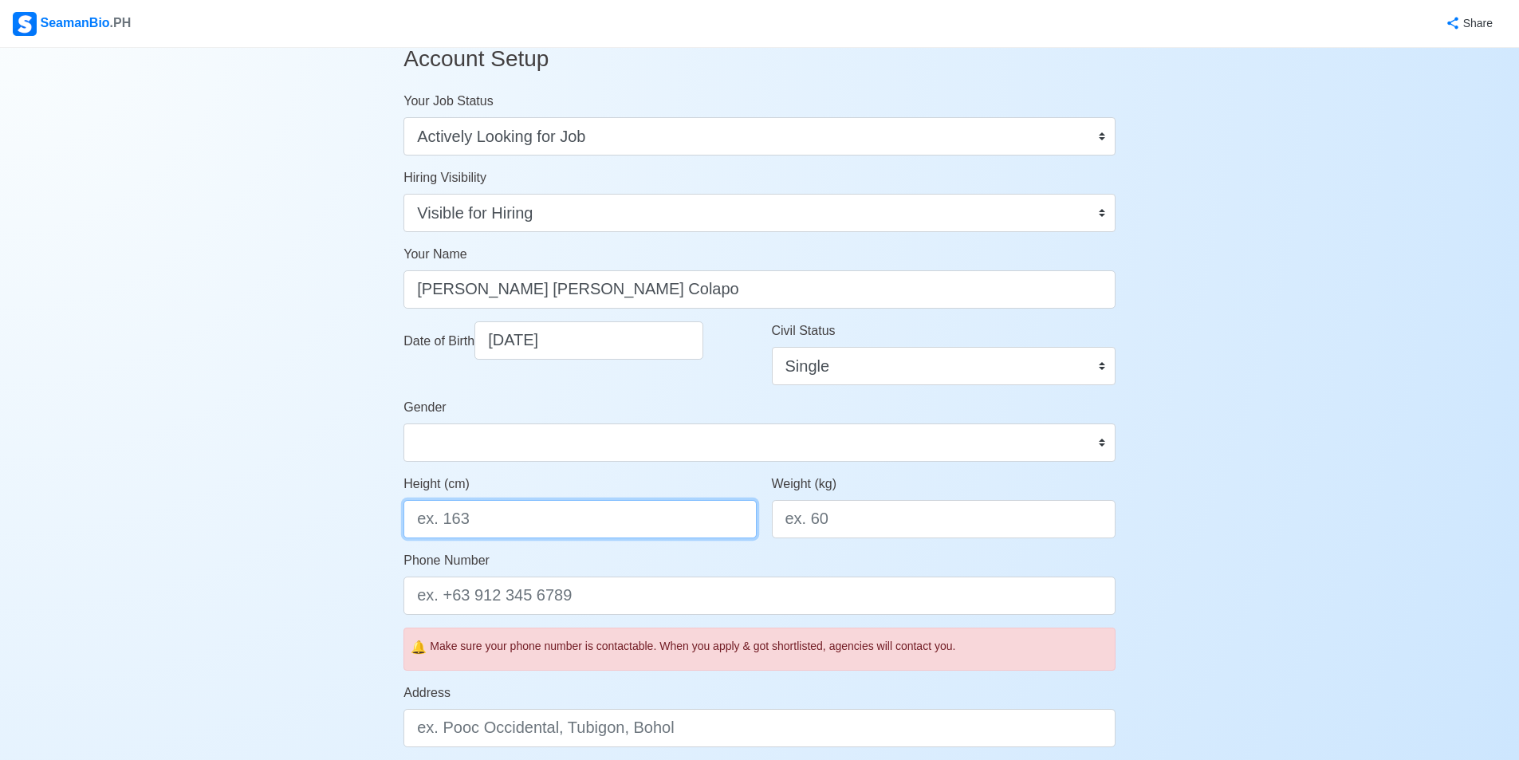
scroll to position [0, 0]
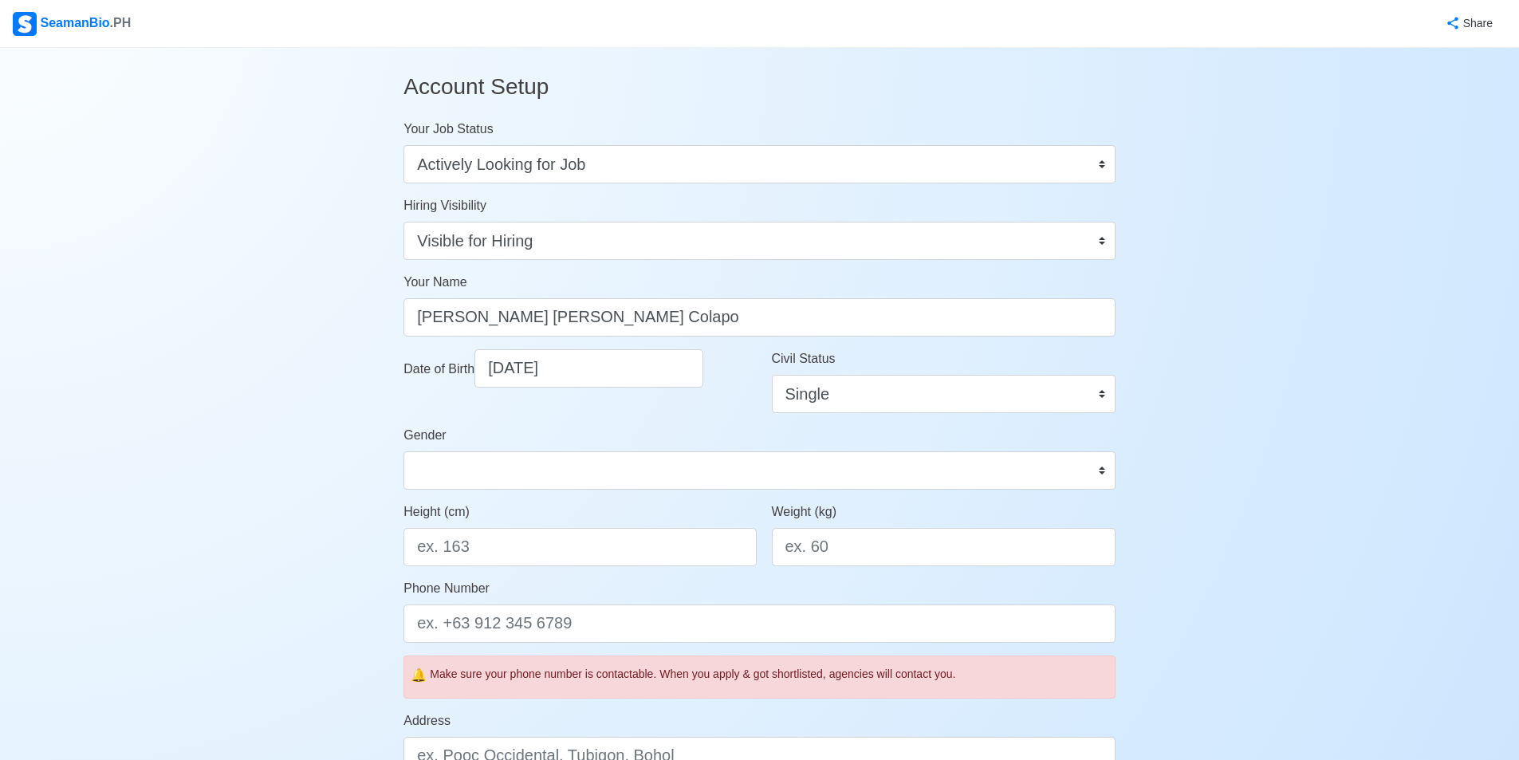
click at [232, 360] on div "Account Setup Your Job Status Onboard Actively Looking for Job Not Looking for …" at bounding box center [759, 739] width 1519 height 1382
click at [241, 356] on div "Account Setup Your Job Status Onboard Actively Looking for Job Not Looking for …" at bounding box center [759, 739] width 1519 height 1382
click at [529, 552] on input "Height (cm)" at bounding box center [579, 547] width 352 height 38
click at [161, 315] on div "Account Setup Your Job Status Onboard Actively Looking for Job Not Looking for …" at bounding box center [759, 739] width 1519 height 1382
click at [533, 541] on input "Height (cm)" at bounding box center [579, 547] width 352 height 38
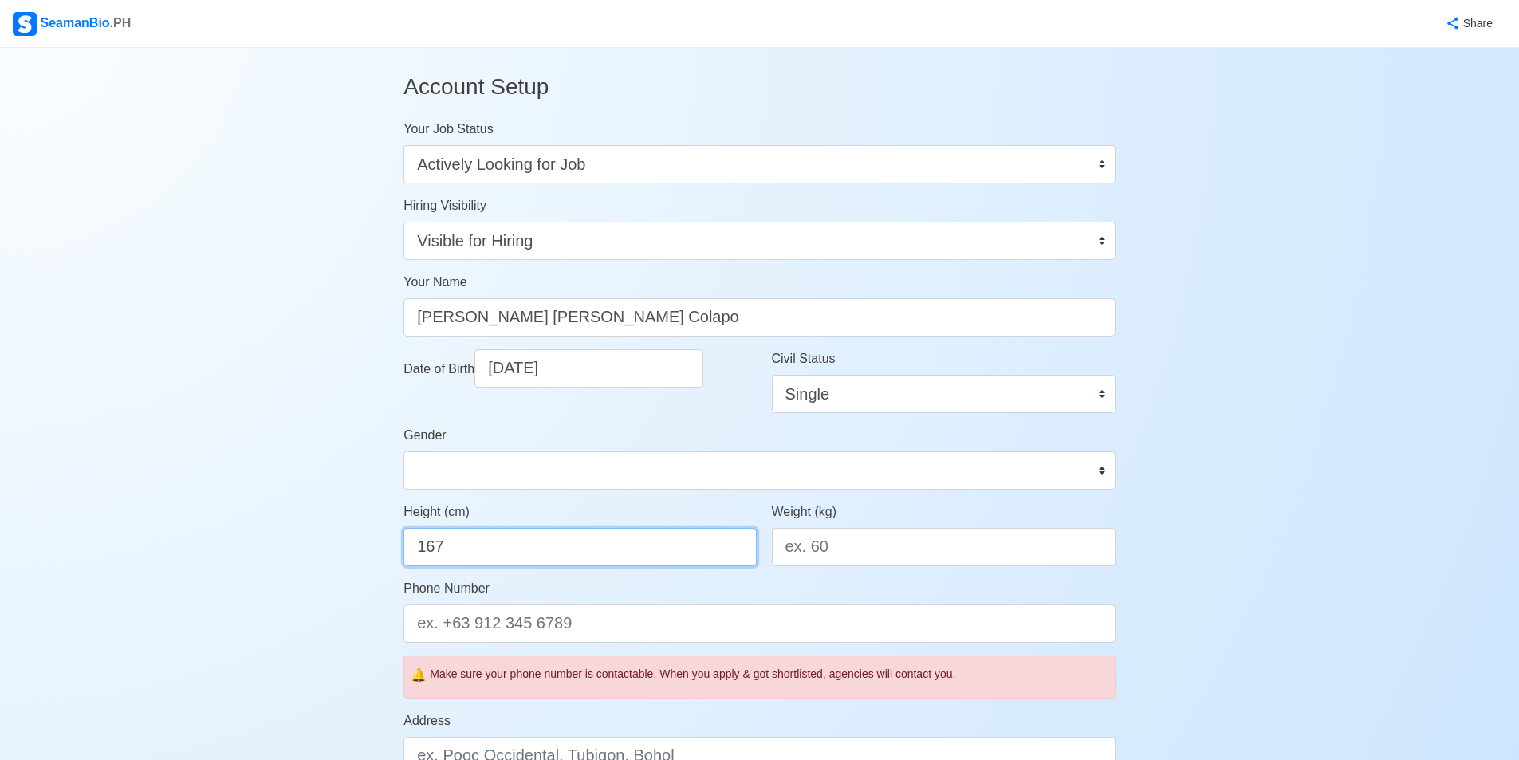
type input "167"
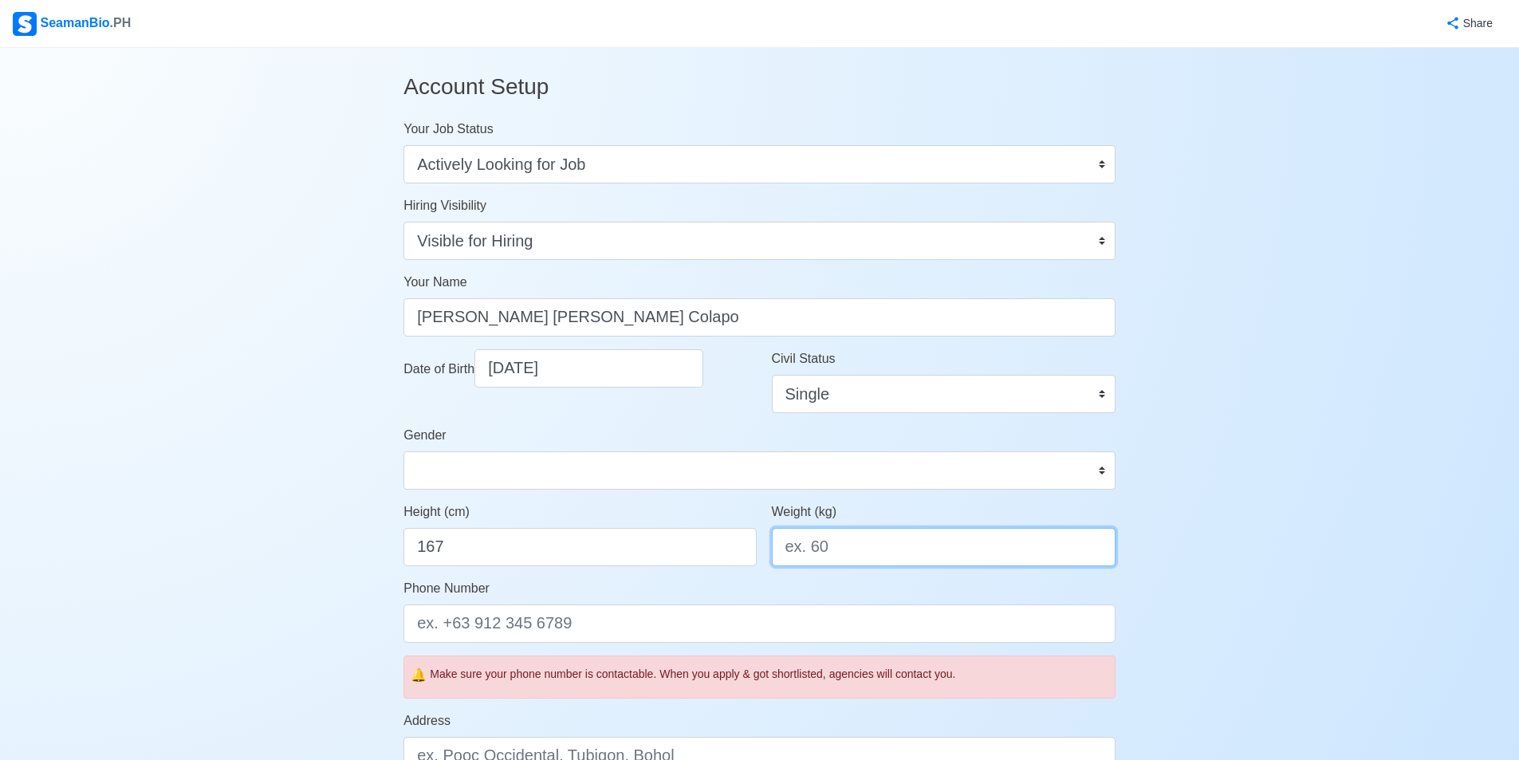
click at [874, 542] on input "Weight (kg)" at bounding box center [944, 547] width 344 height 38
type input "78"
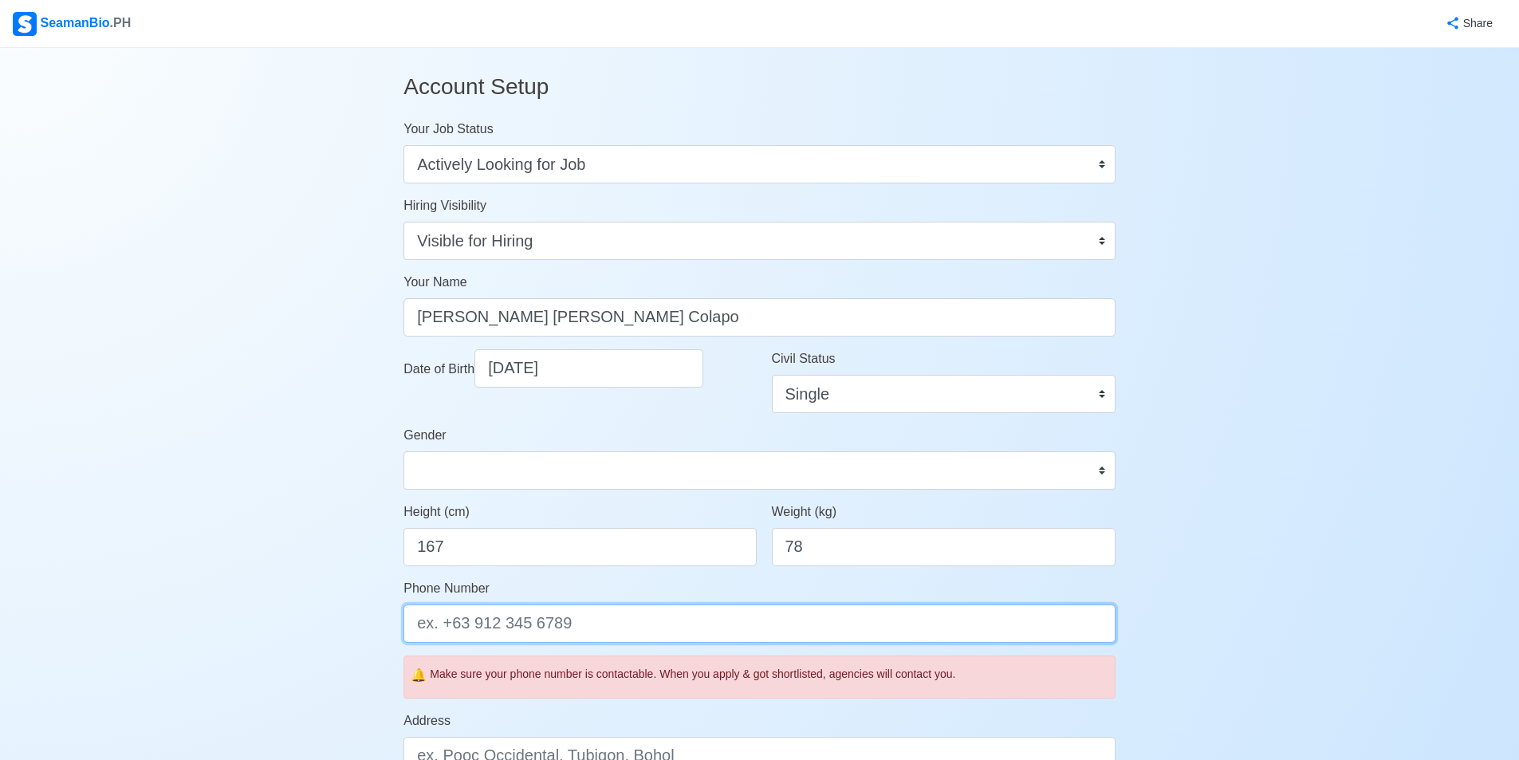
click at [579, 631] on input "Phone Number" at bounding box center [759, 623] width 712 height 38
type input "09121956543"
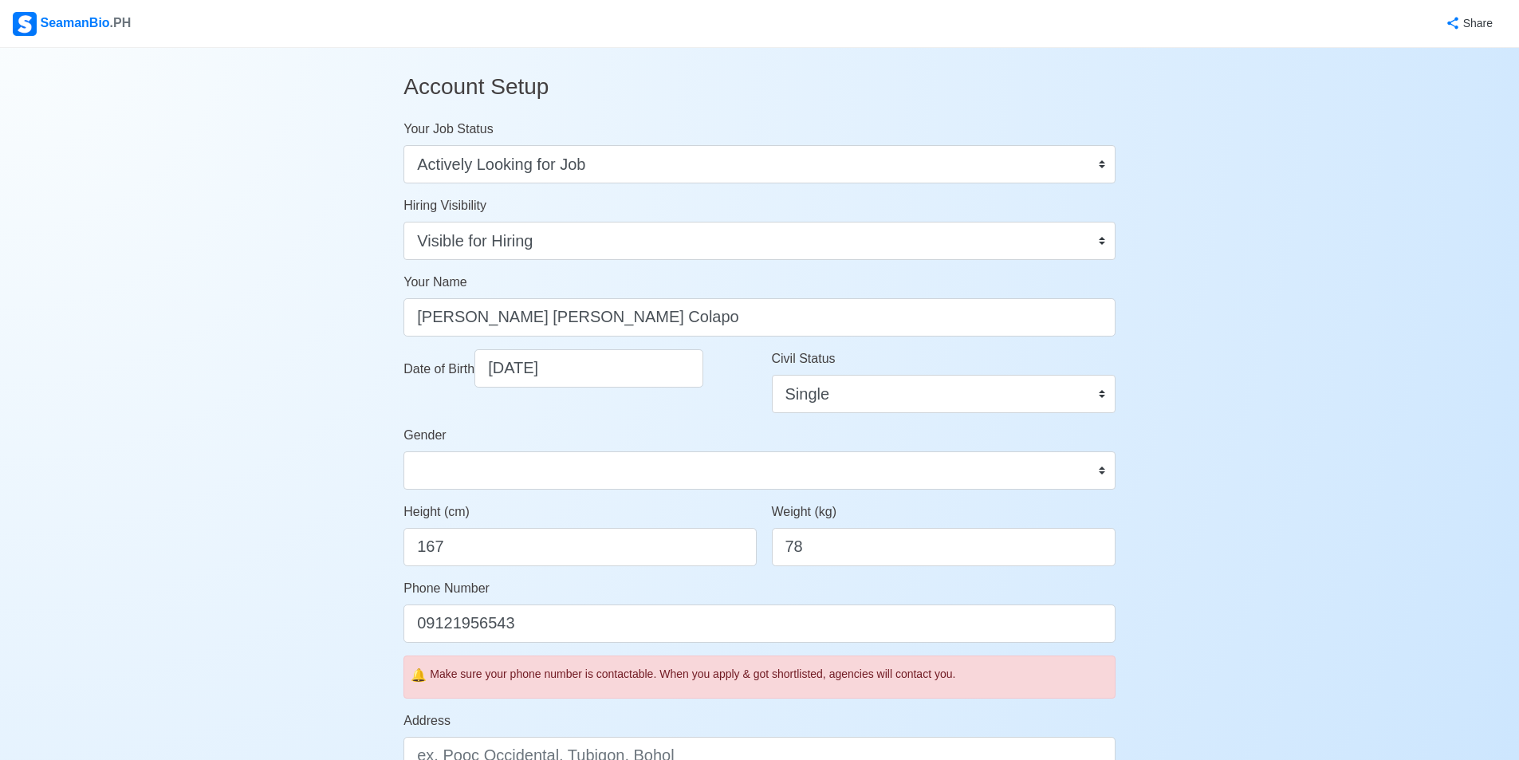
click at [1217, 327] on div "Account Setup Your Job Status Onboard Actively Looking for Job Not Looking for …" at bounding box center [759, 739] width 1519 height 1382
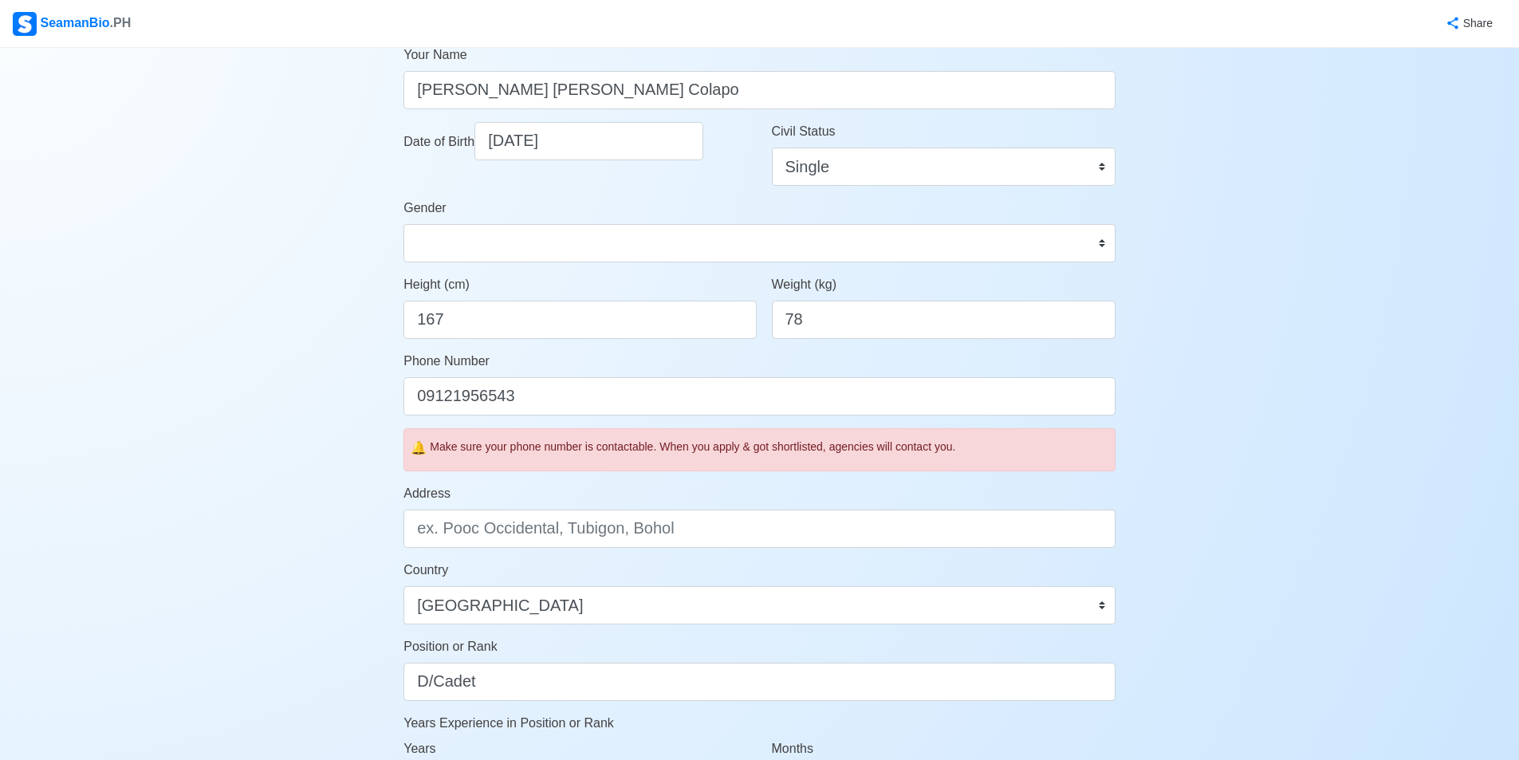
scroll to position [399, 0]
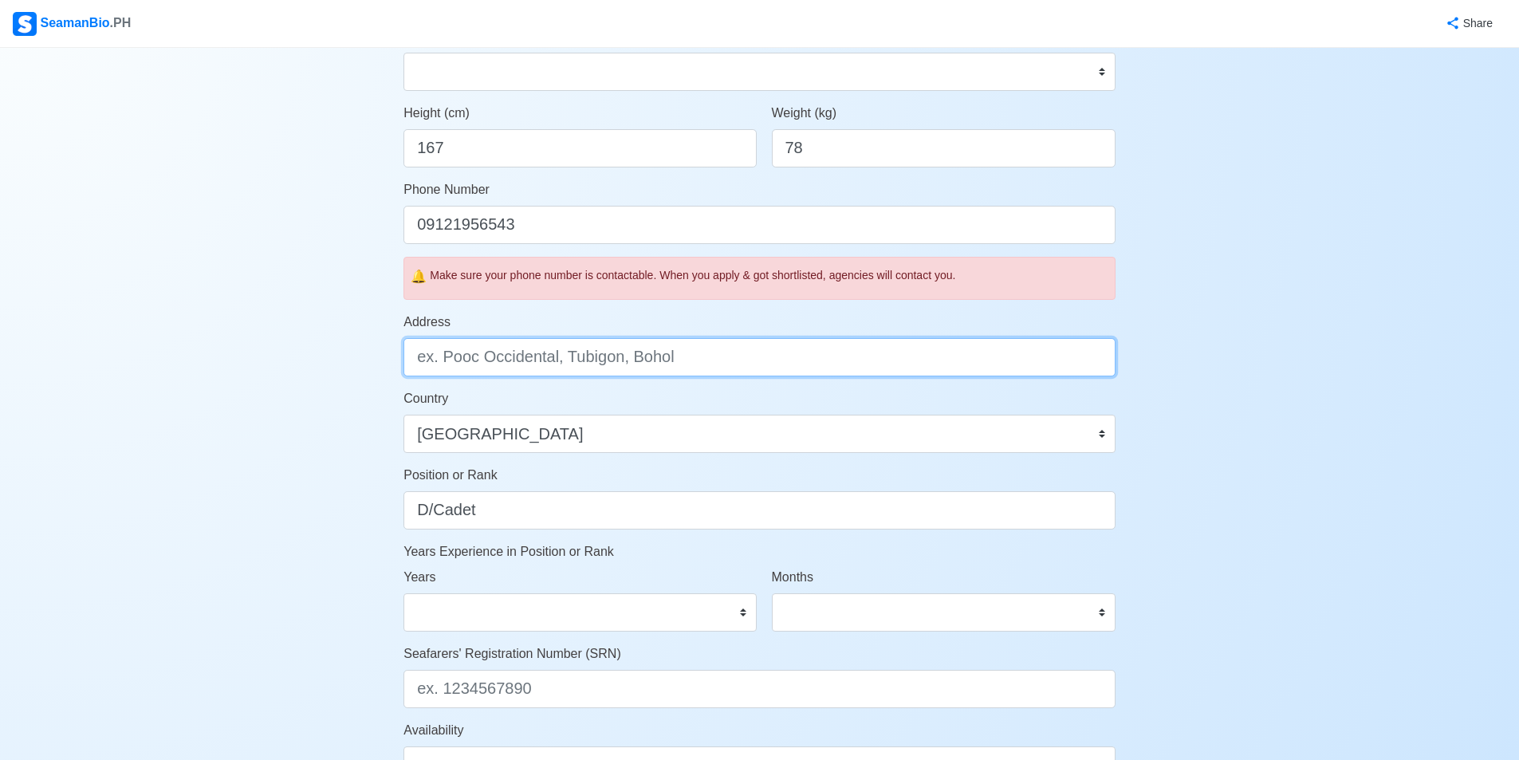
click at [603, 366] on input "Address" at bounding box center [759, 357] width 712 height 38
type input "M"
type input "h"
type input "Greenpoint homes Mambog IV, Bacoor Cavite"
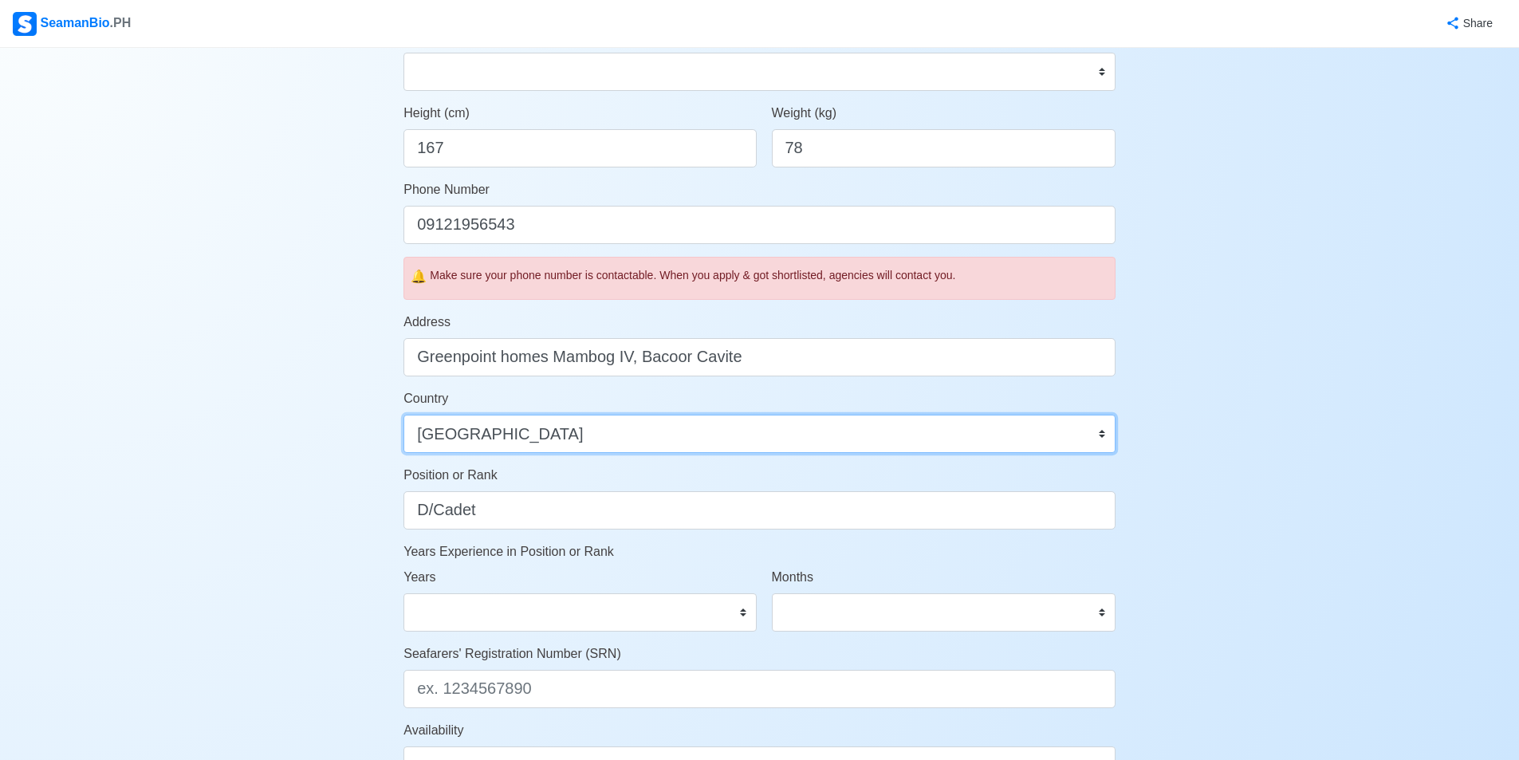
click at [621, 440] on select "Afghanistan Åland Islands Albania Algeria American Samoa Andorra Angola Anguill…" at bounding box center [759, 434] width 712 height 38
click at [614, 533] on form "Your Job Status Onboard Actively Looking for Job Not Looking for Job Hiring Vis…" at bounding box center [759, 297] width 712 height 1153
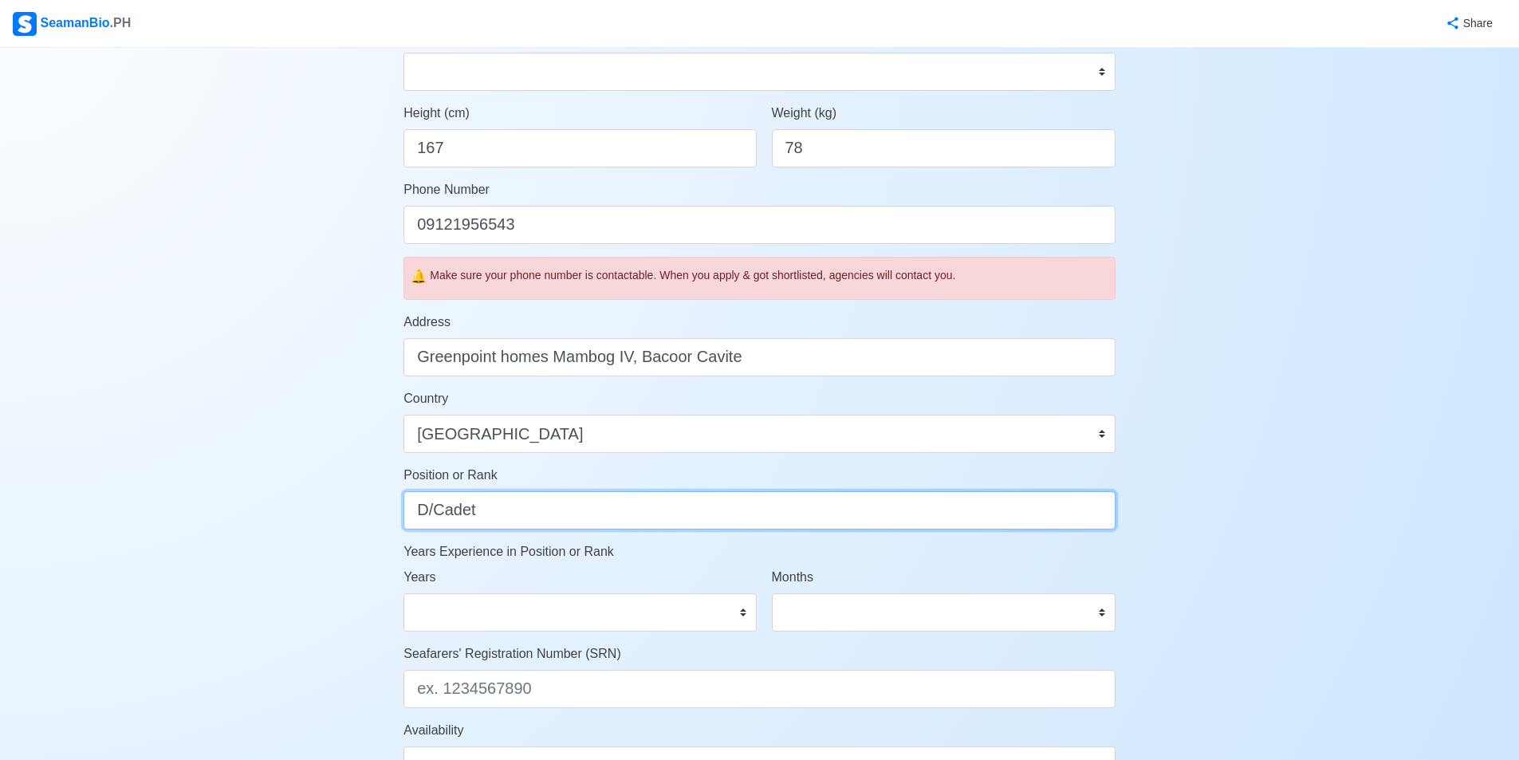
click at [615, 523] on input "D/Cadet" at bounding box center [759, 510] width 712 height 38
click at [670, 556] on p "Years Experience in Position or Rank" at bounding box center [759, 551] width 712 height 19
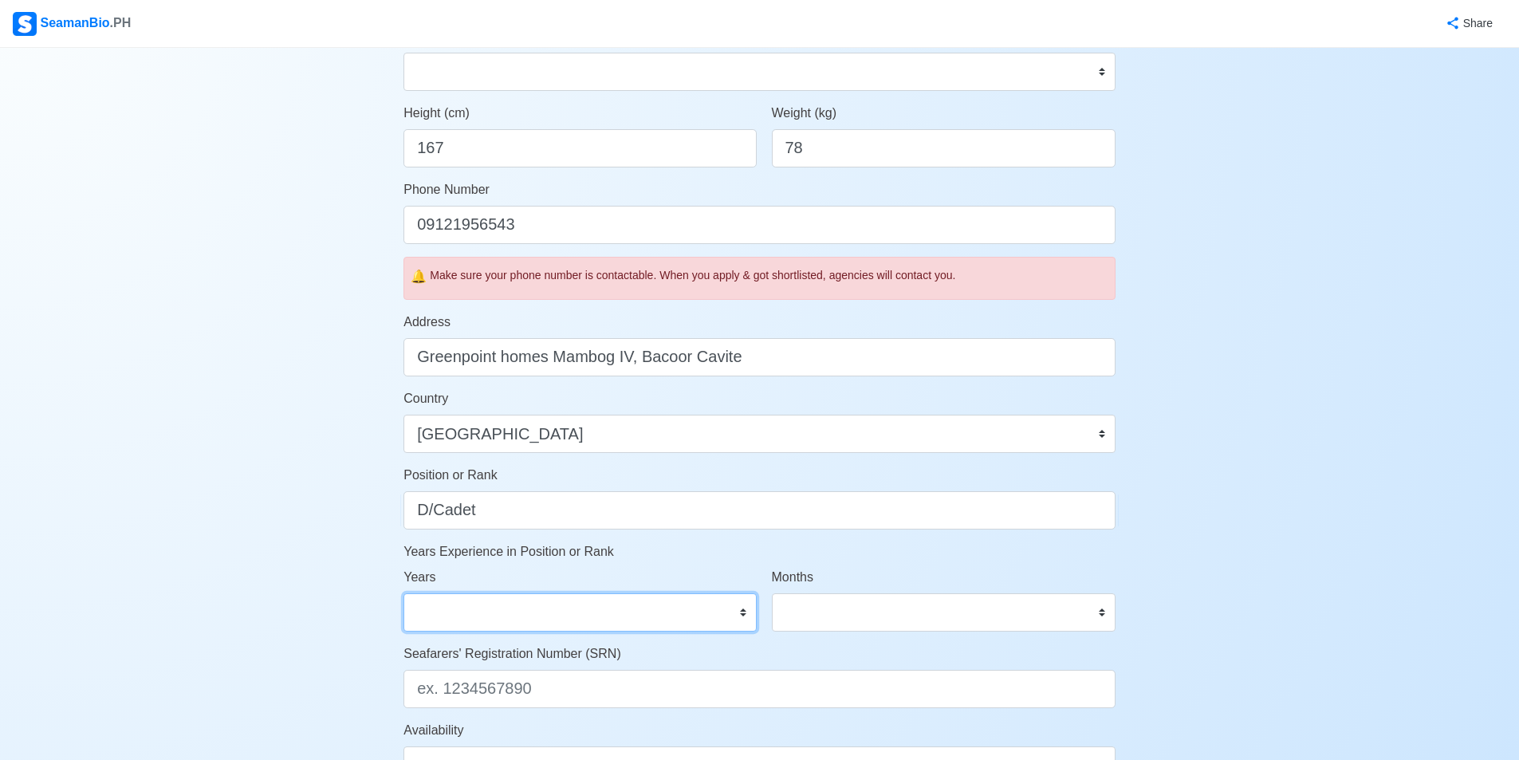
click at [643, 608] on select "0 1 2 3 4 5 6 7 8 9 10 11 12 13 14 15 16 17 18 19 20 21 22 23 24 25 26 27 28 29…" at bounding box center [579, 612] width 352 height 38
select select "0"
click at [403, 593] on select "0 1 2 3 4 5 6 7 8 9 10 11 12 13 14 15 16 17 18 19 20 21 22 23 24 25 26 27 28 29…" at bounding box center [579, 612] width 352 height 38
click at [926, 631] on select "0 1 2 3 4 5 6 7 8 9 10 11" at bounding box center [944, 612] width 344 height 38
select select "0"
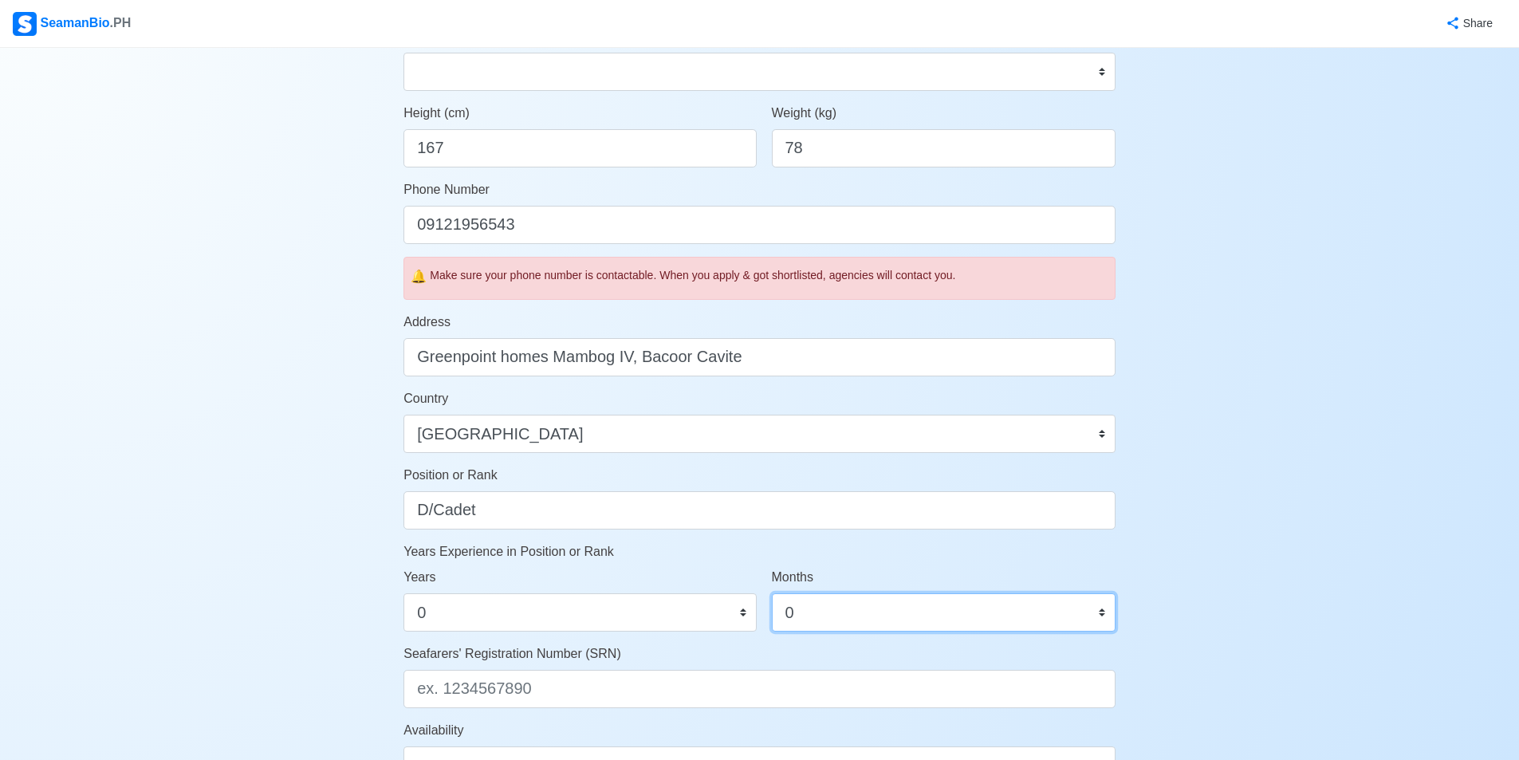
click at [772, 593] on select "0 1 2 3 4 5 6 7 8 9 10 11" at bounding box center [944, 612] width 344 height 38
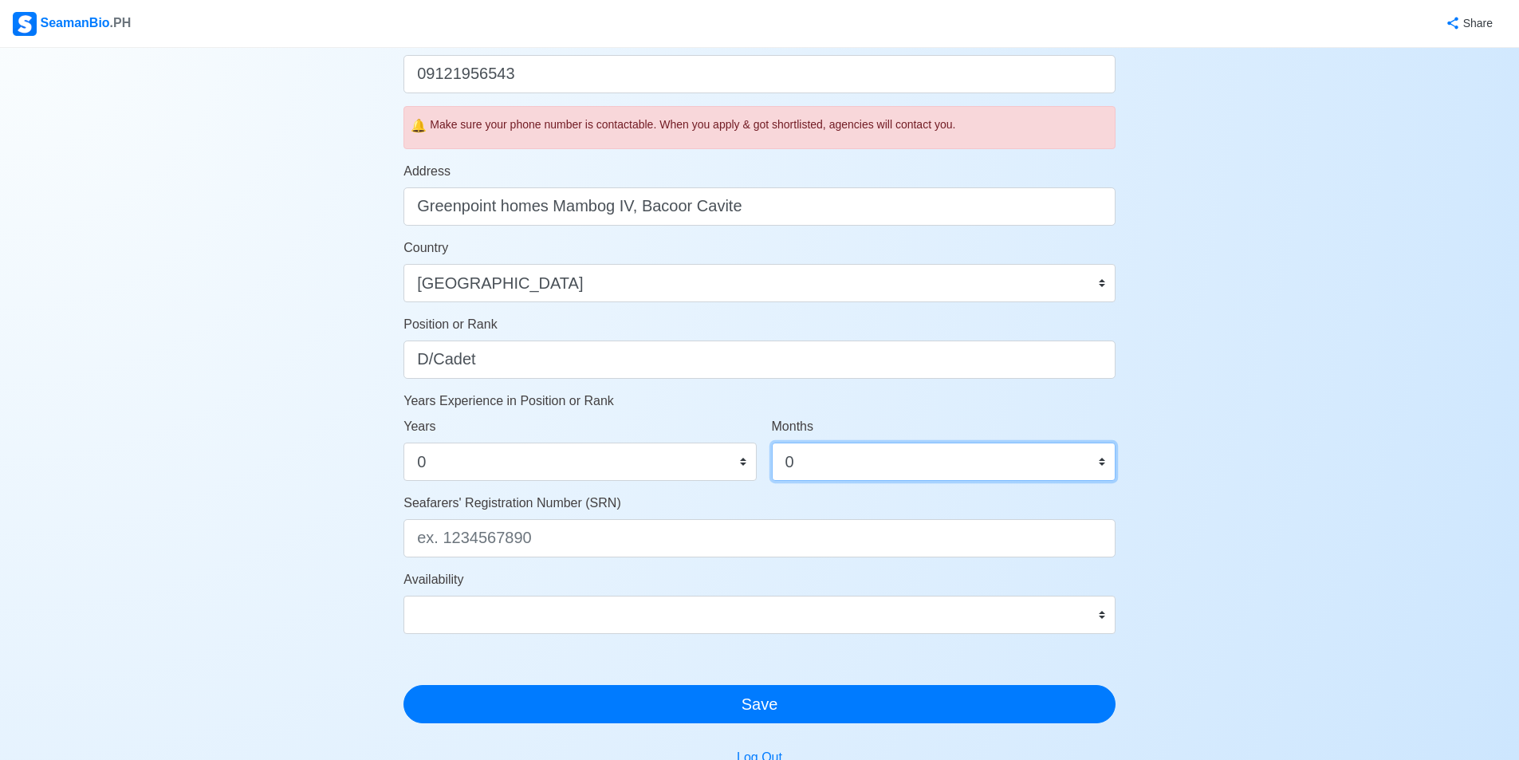
scroll to position [709, 0]
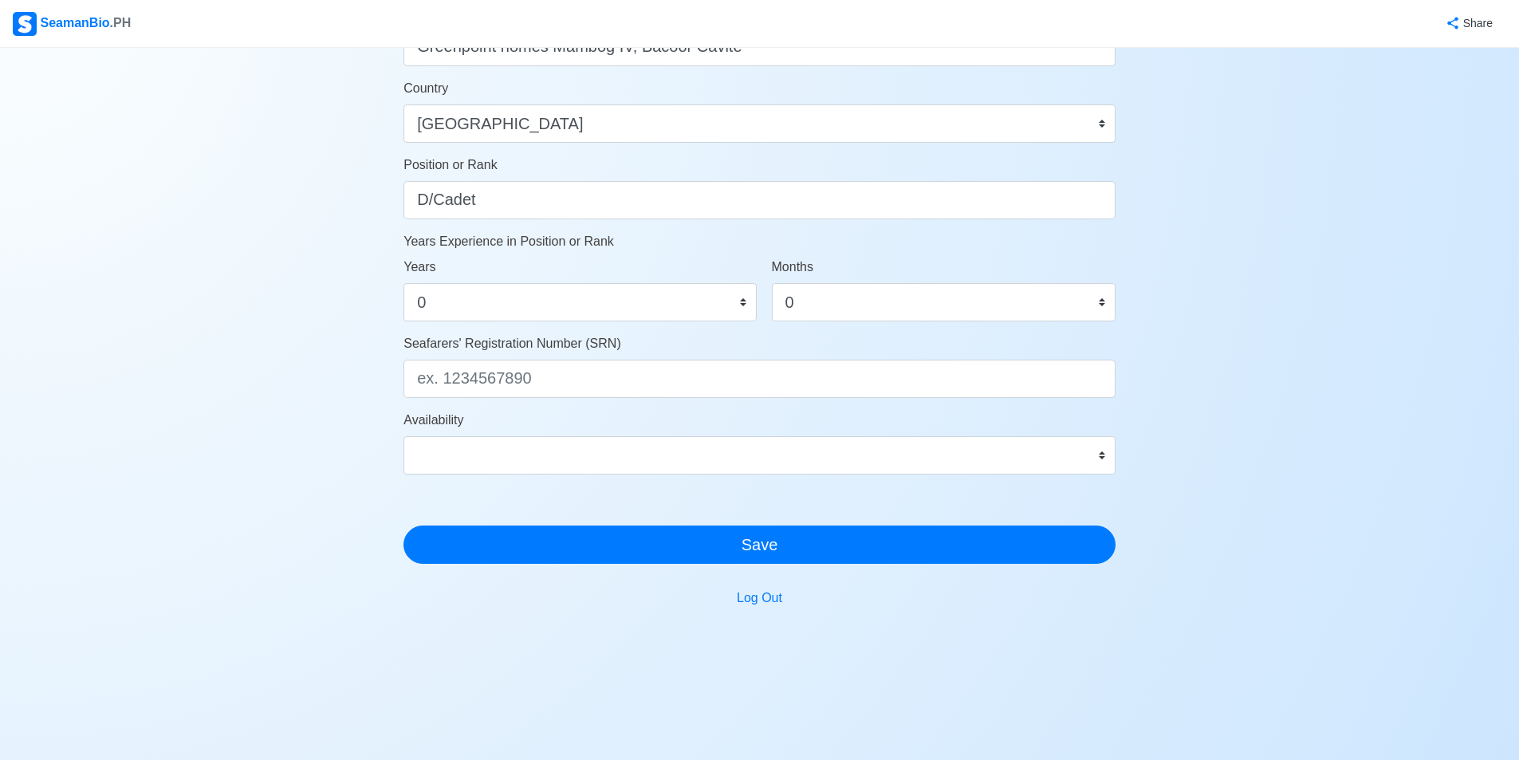
click at [1287, 325] on div "Account Setup Your Job Status Onboard Actively Looking for Job Not Looking for …" at bounding box center [759, 30] width 1519 height 1382
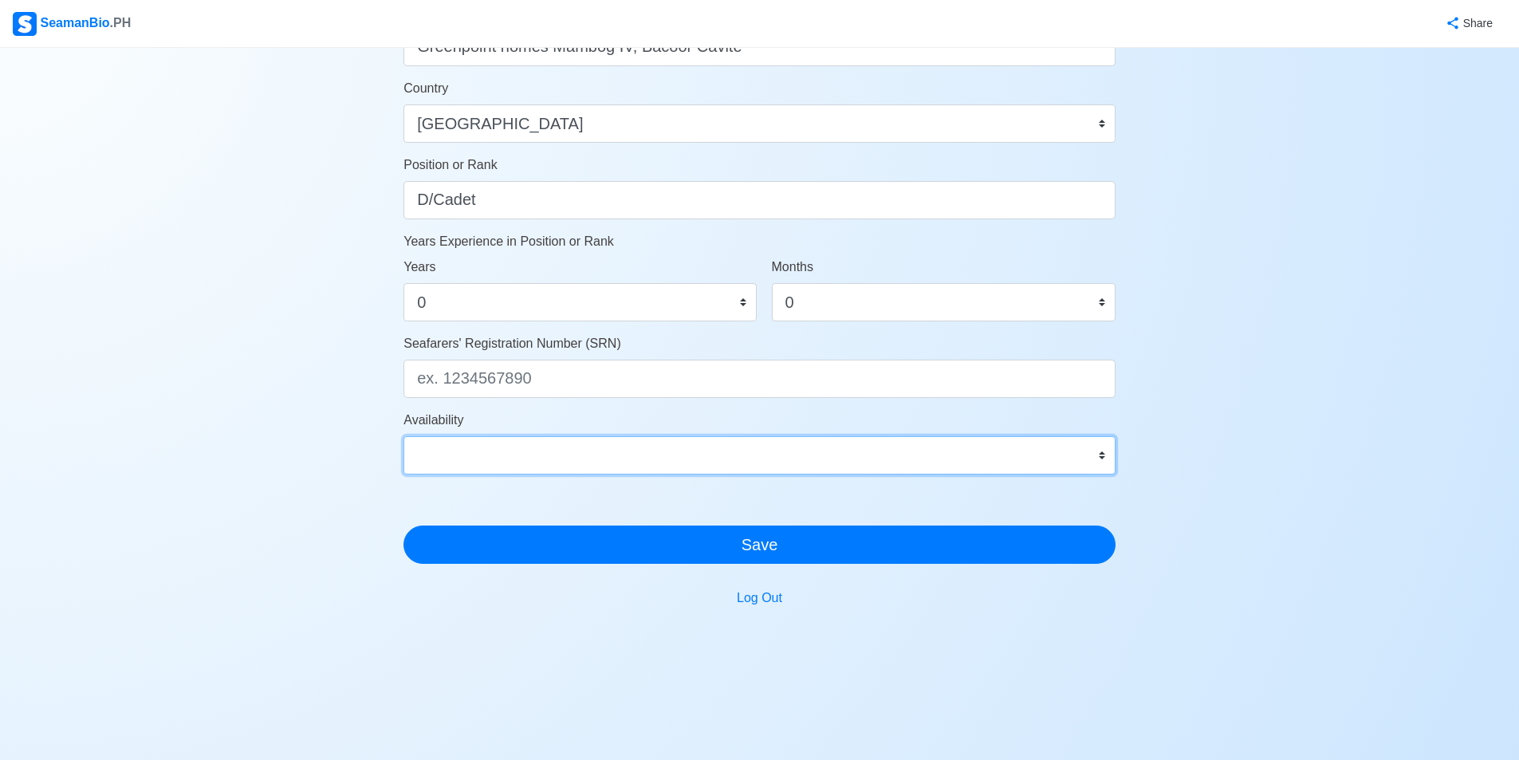
drag, startPoint x: 556, startPoint y: 461, endPoint x: 556, endPoint y: 453, distance: 8.0
click at [556, 461] on select "Immediate Nov 2025 Dec 2025 Jan 2026 Feb 2026 Mar 2026 Apr 2026 May 2026 Jun 20…" at bounding box center [759, 455] width 712 height 38
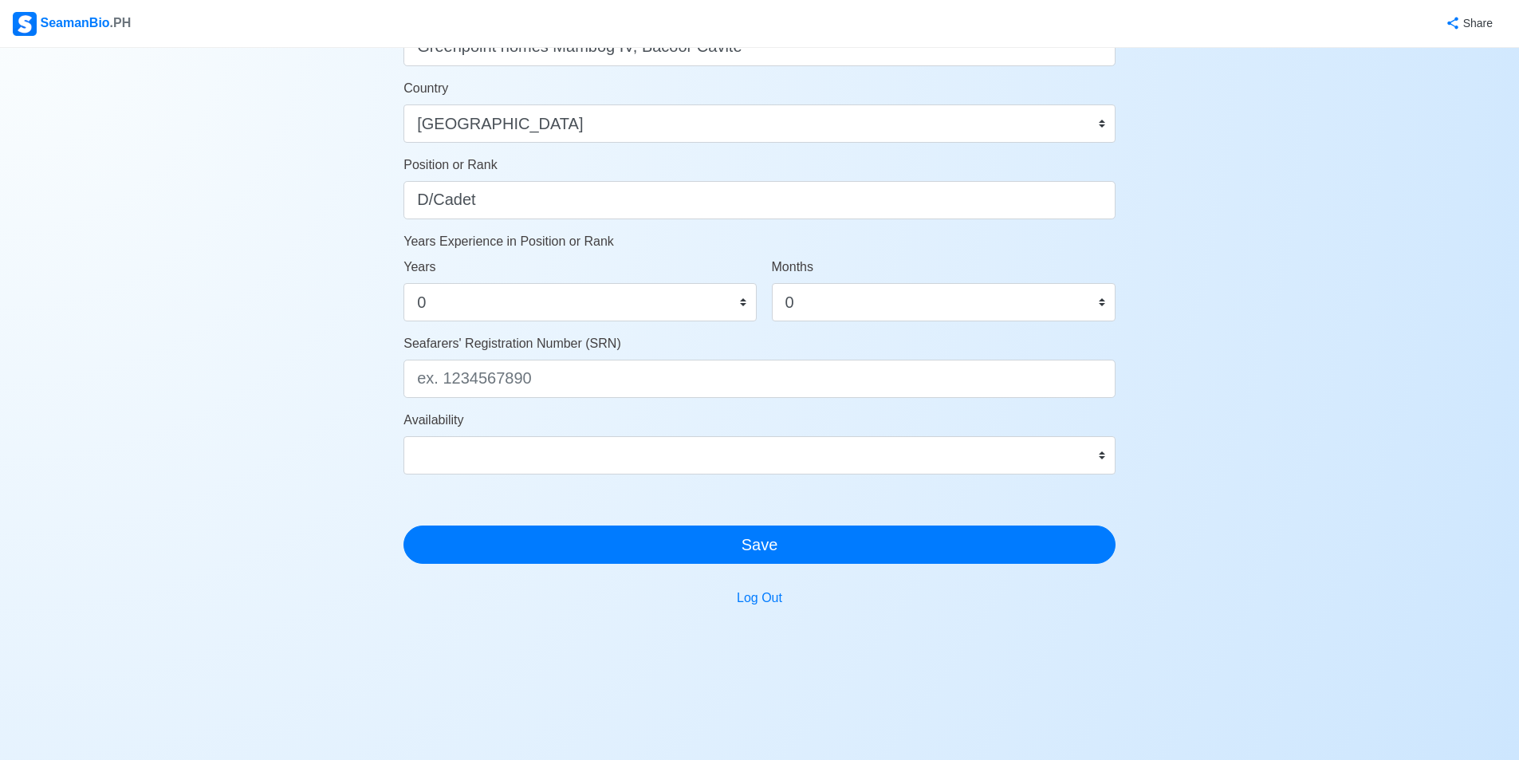
drag, startPoint x: 248, startPoint y: 378, endPoint x: 281, endPoint y: 374, distance: 33.7
click at [253, 377] on div "Account Setup Your Job Status Onboard Actively Looking for Job Not Looking for …" at bounding box center [759, 30] width 1519 height 1382
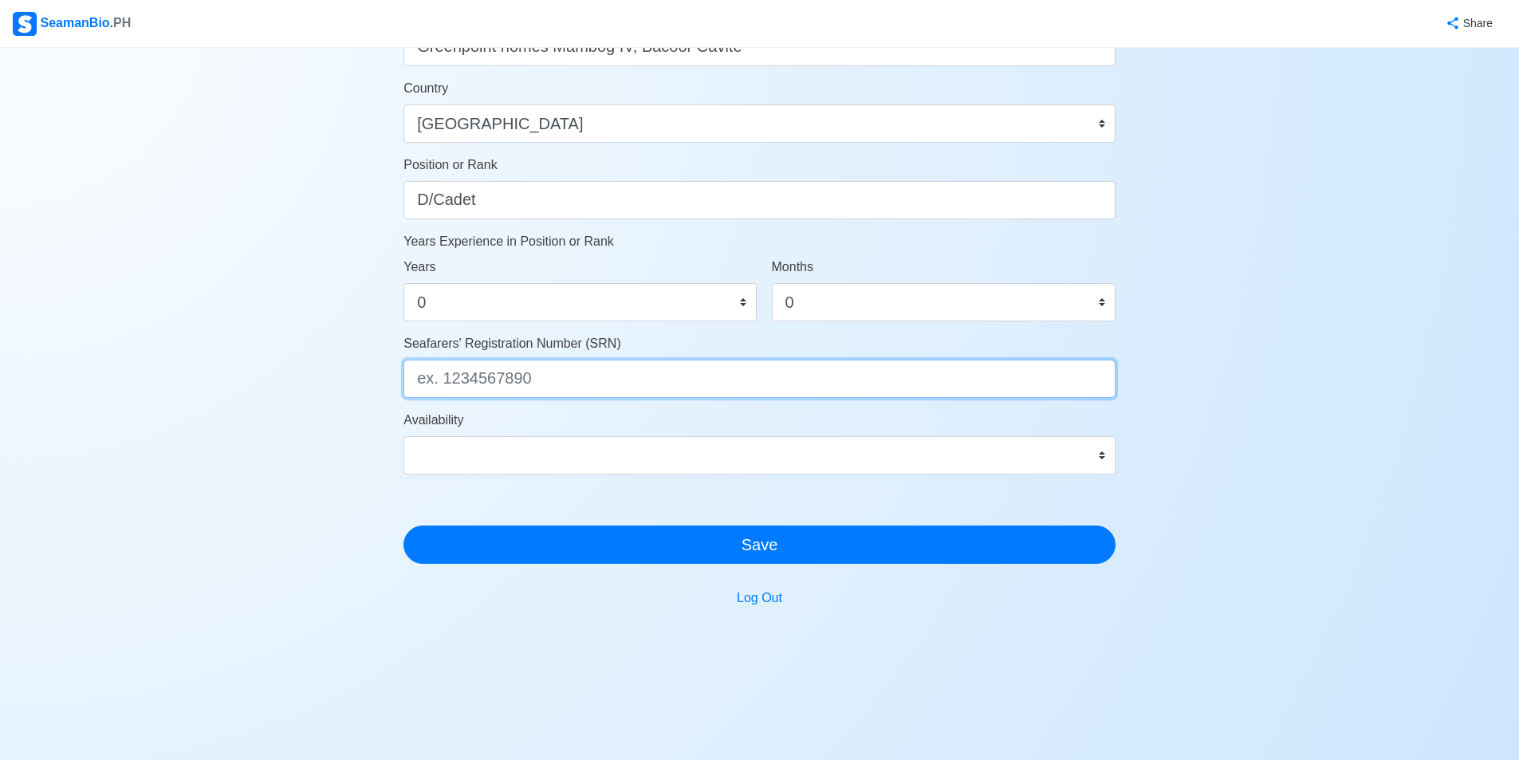
click at [541, 379] on input "Seafarers' Registration Number (SRN)" at bounding box center [759, 379] width 712 height 38
paste input "0201240071"
type input "0201240071"
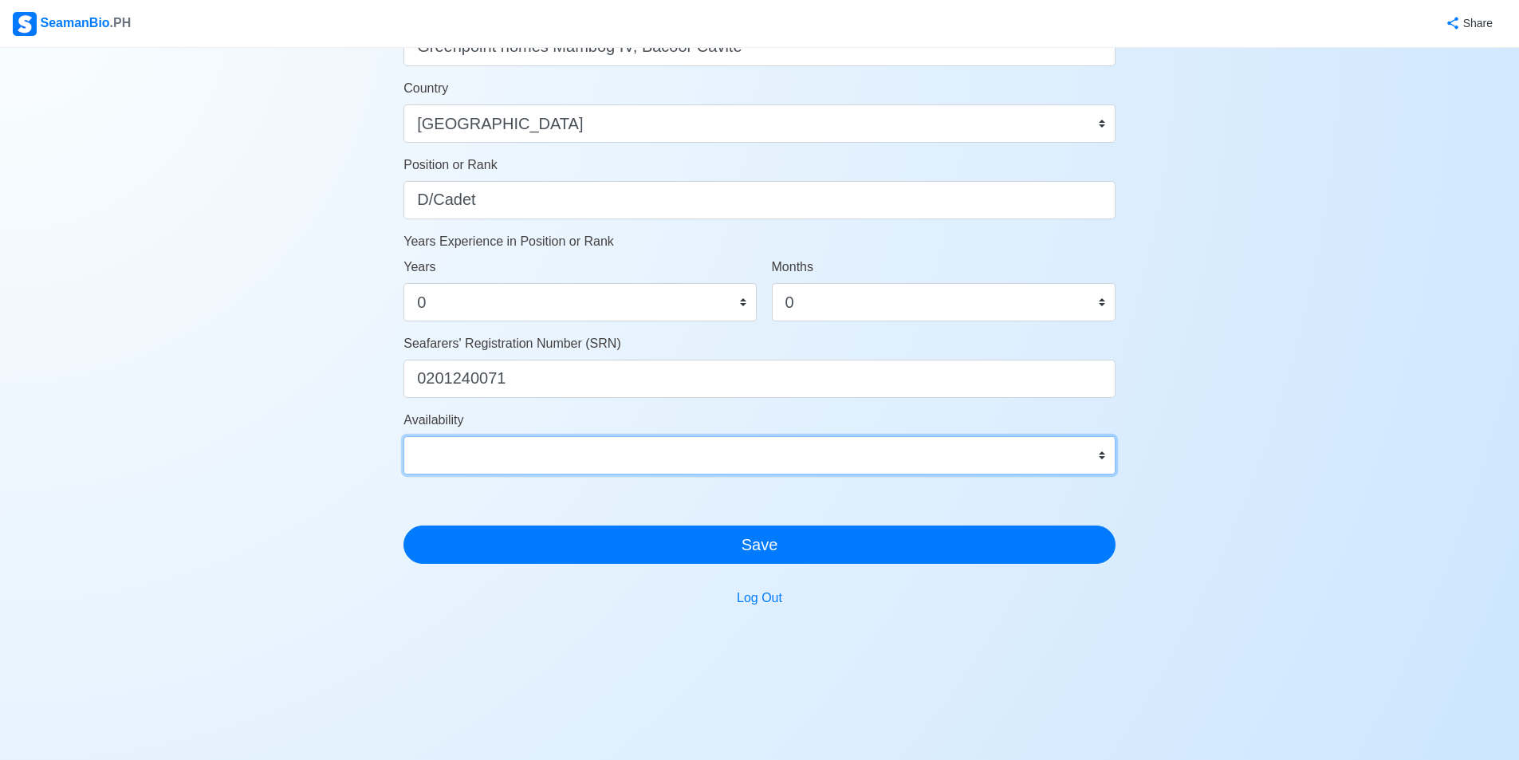
click at [1069, 457] on select "Immediate Nov 2025 Dec 2025 Jan 2026 Feb 2026 Mar 2026 Apr 2026 May 2026 Jun 20…" at bounding box center [759, 455] width 712 height 38
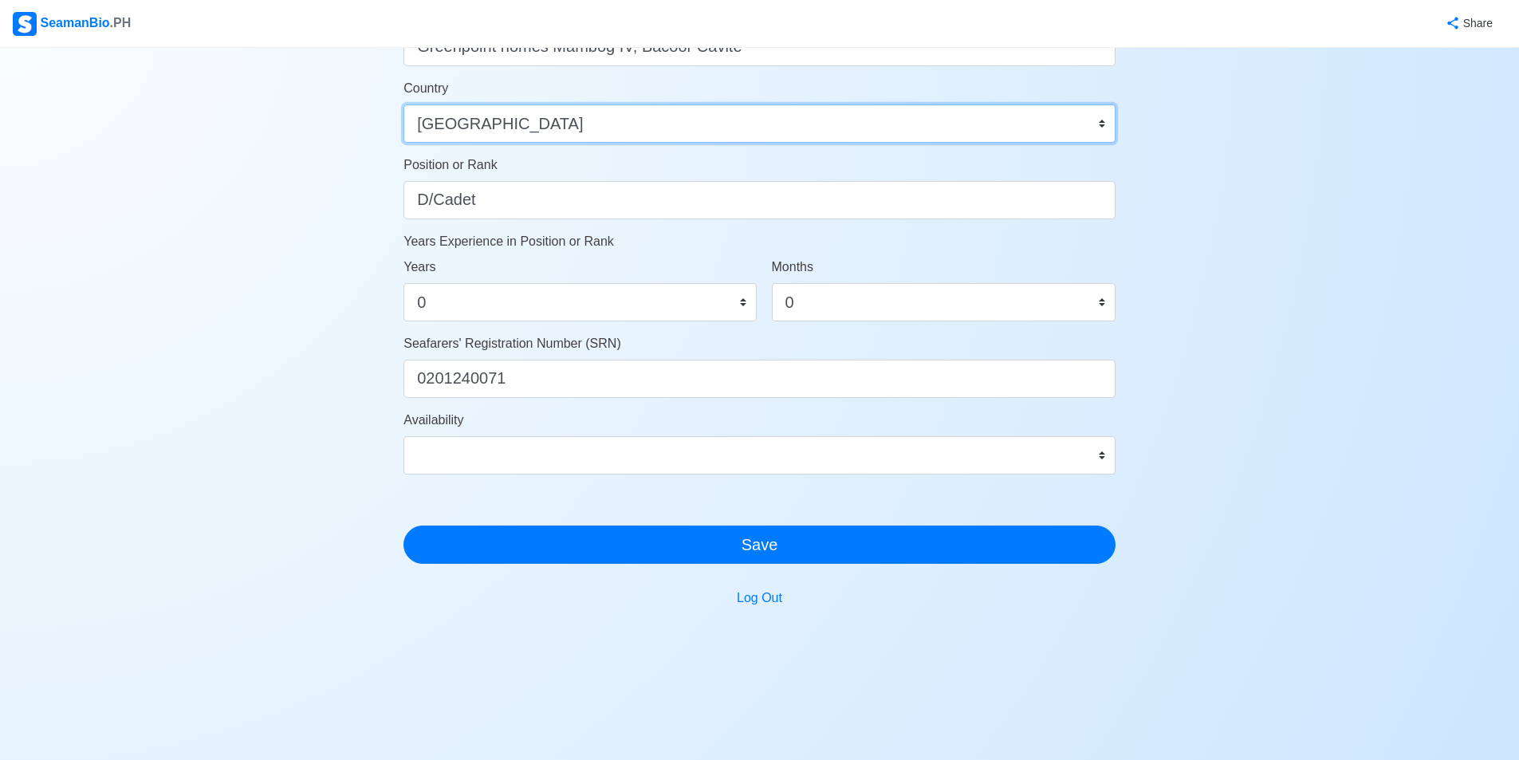
click at [666, 128] on select "Afghanistan Åland Islands Albania Algeria American Samoa Andorra Angola Anguill…" at bounding box center [759, 123] width 712 height 38
click at [1335, 377] on div "Account Setup Your Job Status Onboard Actively Looking for Job Not Looking for …" at bounding box center [759, 30] width 1519 height 1382
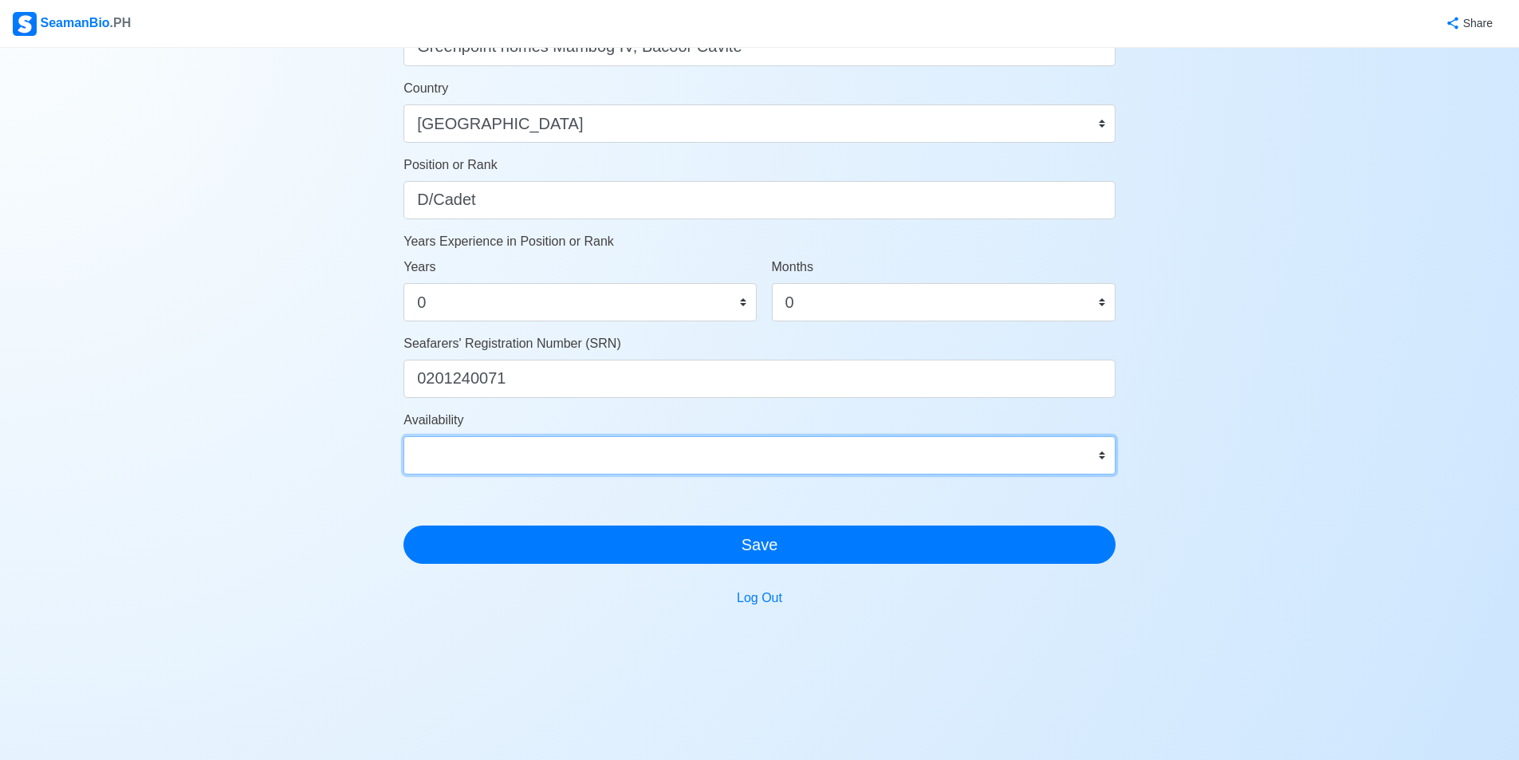
click at [634, 454] on select "Immediate Nov 2025 Dec 2025 Jan 2026 Feb 2026 Mar 2026 Apr 2026 May 2026 Jun 20…" at bounding box center [759, 455] width 712 height 38
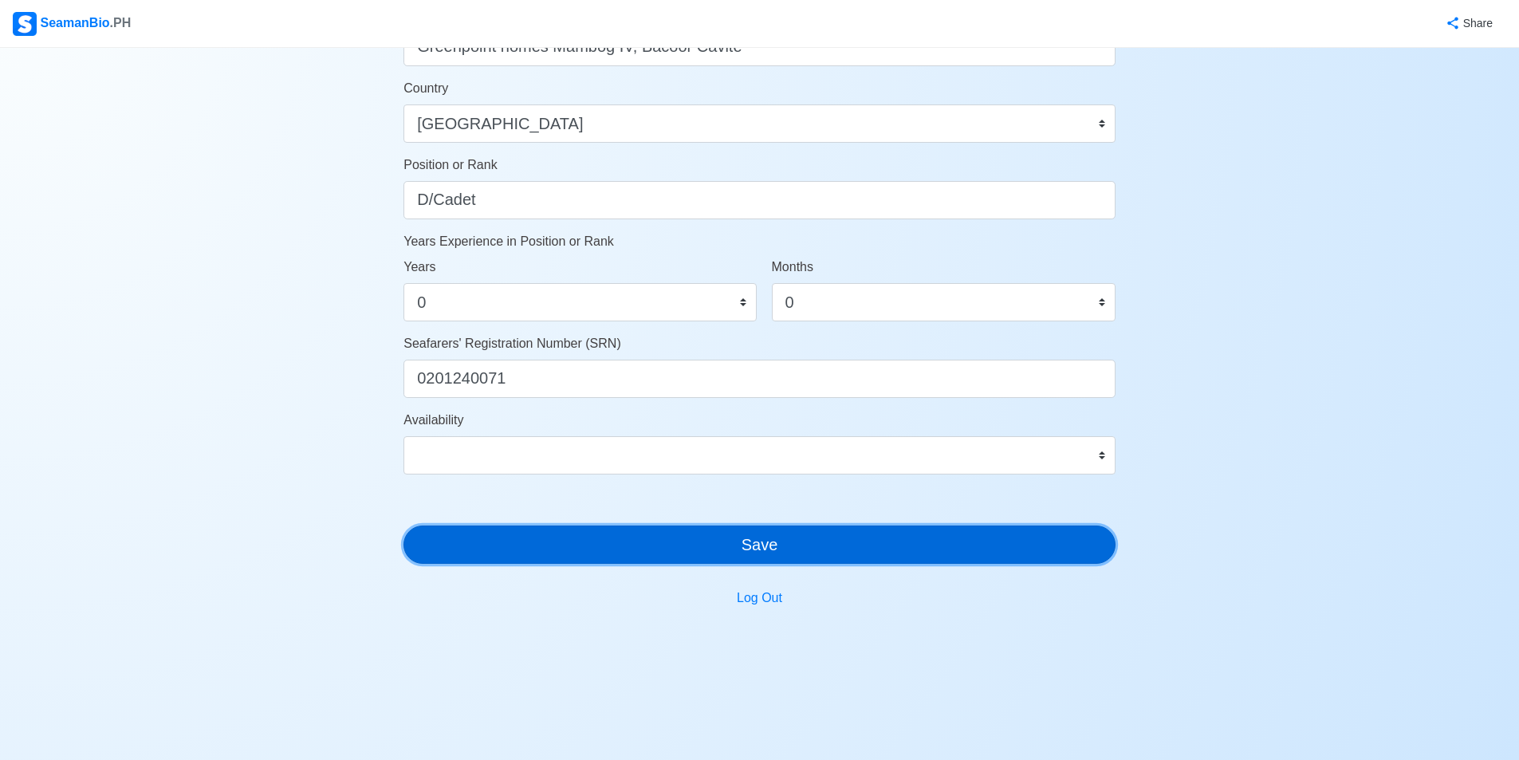
click at [819, 537] on button "Save" at bounding box center [759, 544] width 712 height 38
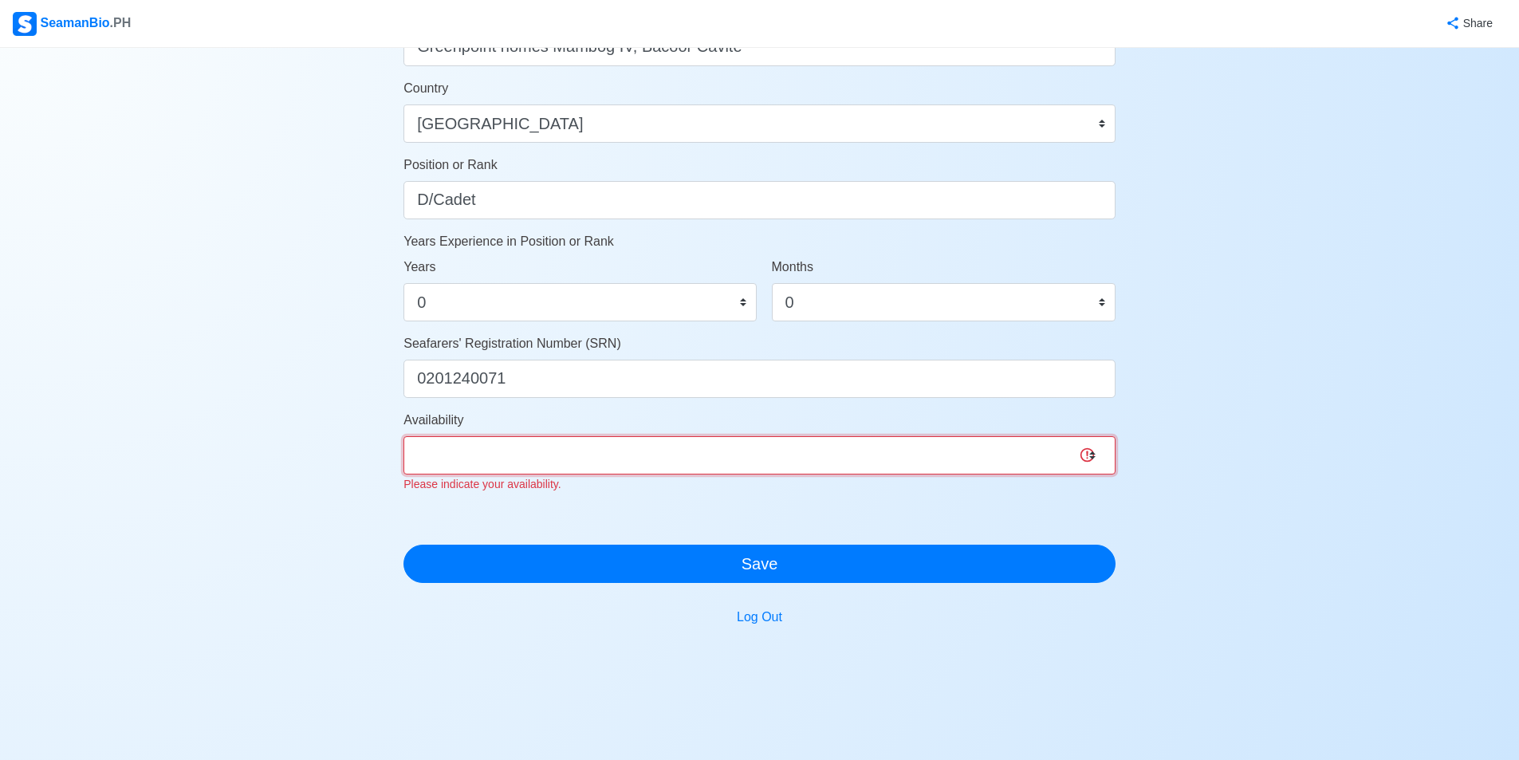
click at [746, 446] on select "Immediate Nov 2025 Dec 2025 Jan 2026 Feb 2026 Mar 2026 Apr 2026 May 2026 Jun 20…" at bounding box center [759, 455] width 712 height 38
drag, startPoint x: 1299, startPoint y: 155, endPoint x: 1283, endPoint y: 161, distance: 17.2
click at [1299, 155] on div "Account Setup Your Job Status Onboard Actively Looking for Job Not Looking for …" at bounding box center [759, 39] width 1519 height 1401
drag, startPoint x: 660, startPoint y: 470, endPoint x: 665, endPoint y: 461, distance: 10.7
click at [660, 470] on select "Immediate Nov 2025 Dec 2025 Jan 2026 Feb 2026 Mar 2026 Apr 2026 May 2026 Jun 20…" at bounding box center [759, 455] width 712 height 38
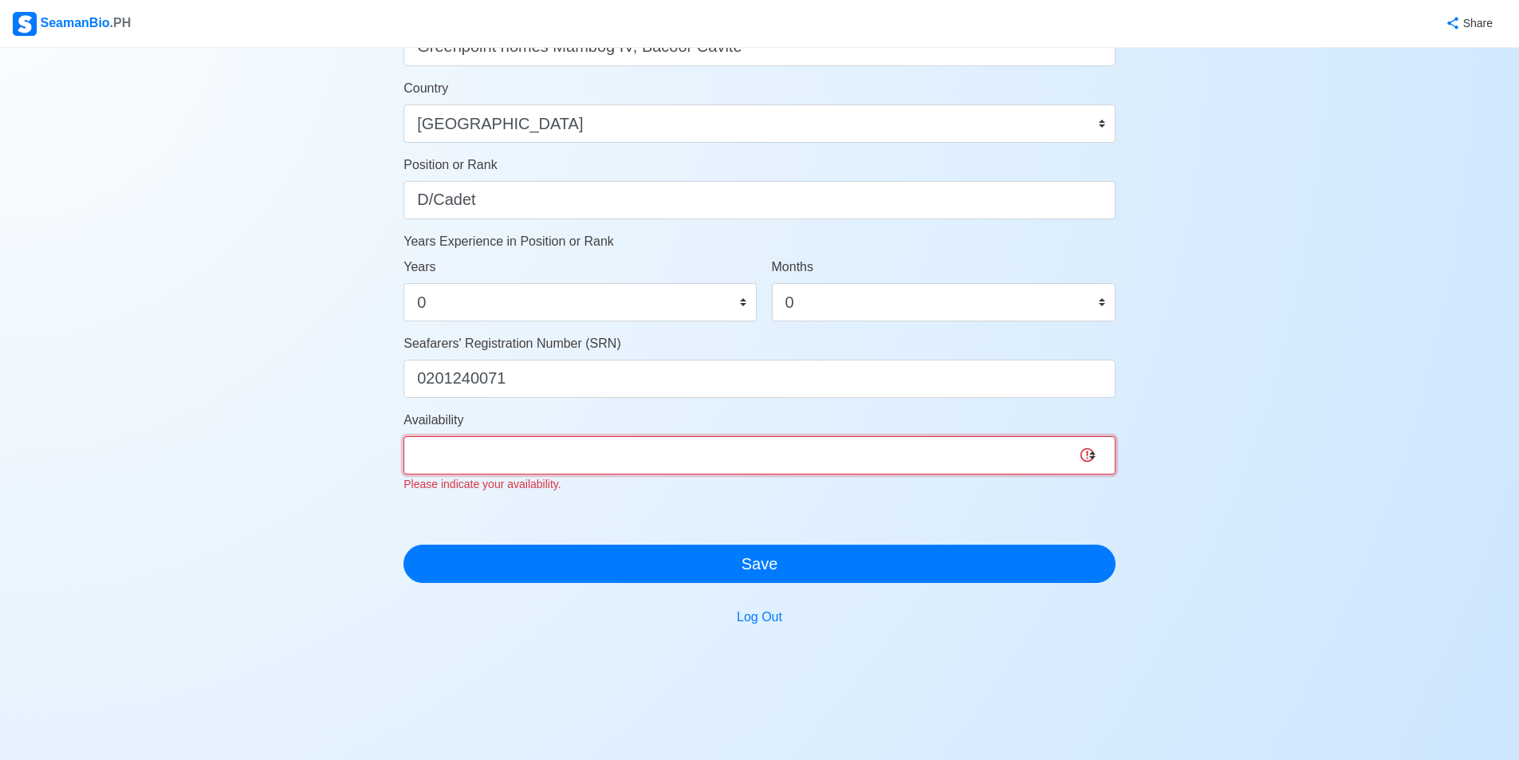
select select "4102416000000"
click at [403, 436] on select "Immediate Nov 2025 Dec 2025 Jan 2026 Feb 2026 Mar 2026 Apr 2026 May 2026 Jun 20…" at bounding box center [759, 455] width 712 height 38
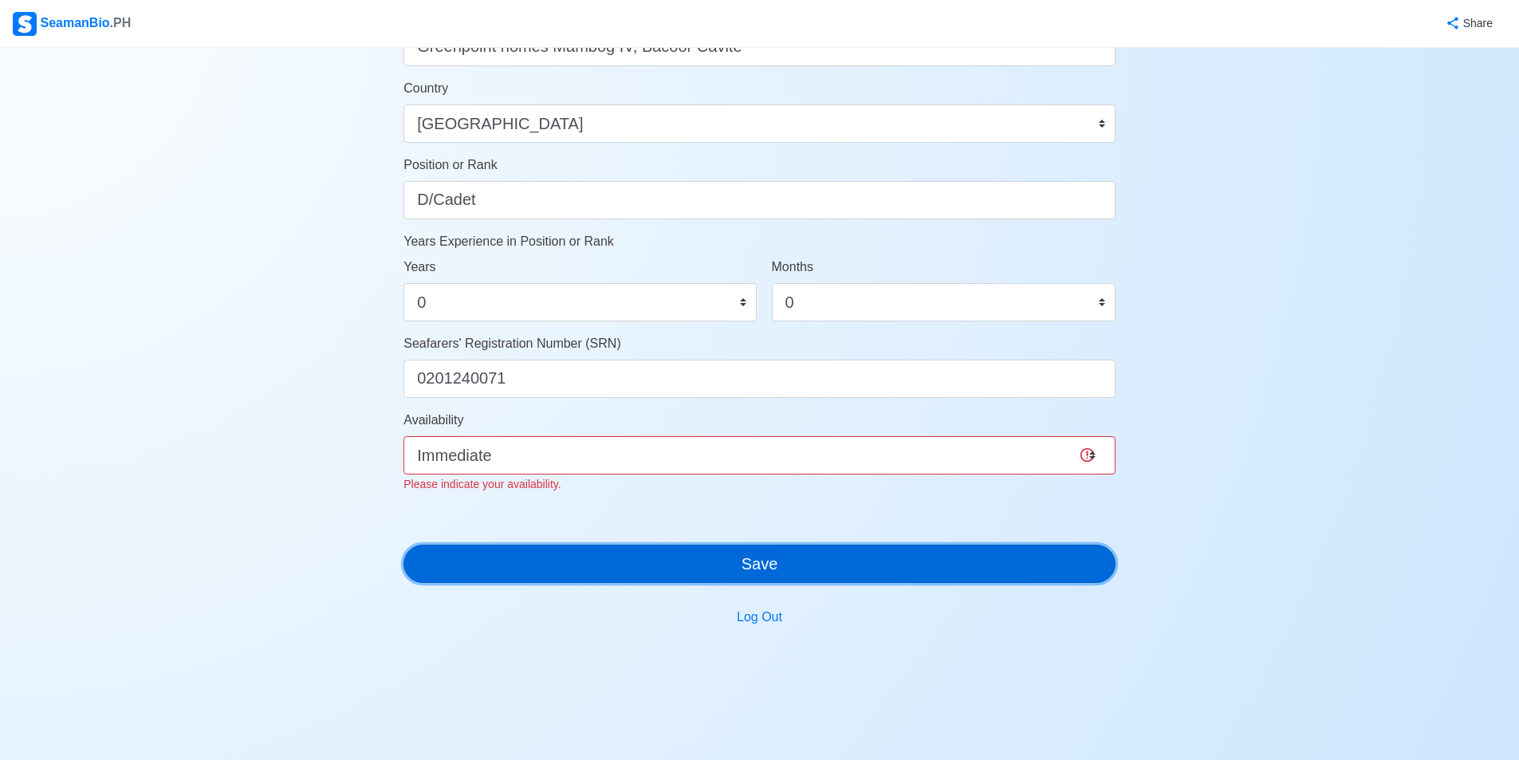
click at [701, 571] on div "Account Setup Your Job Status Onboard Actively Looking for Job Not Looking for …" at bounding box center [759, 40] width 712 height 1376
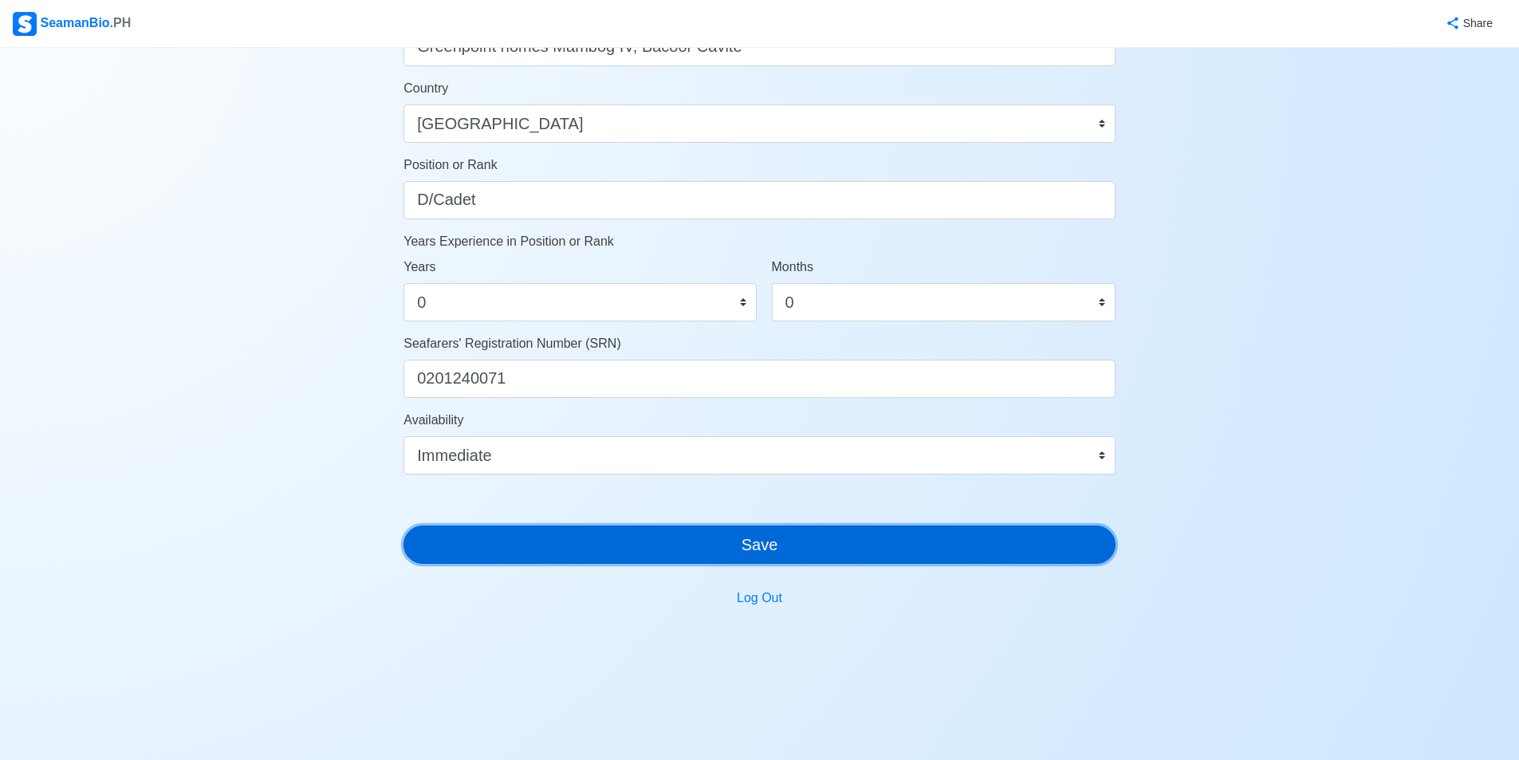
click at [720, 539] on button "Save" at bounding box center [759, 544] width 712 height 38
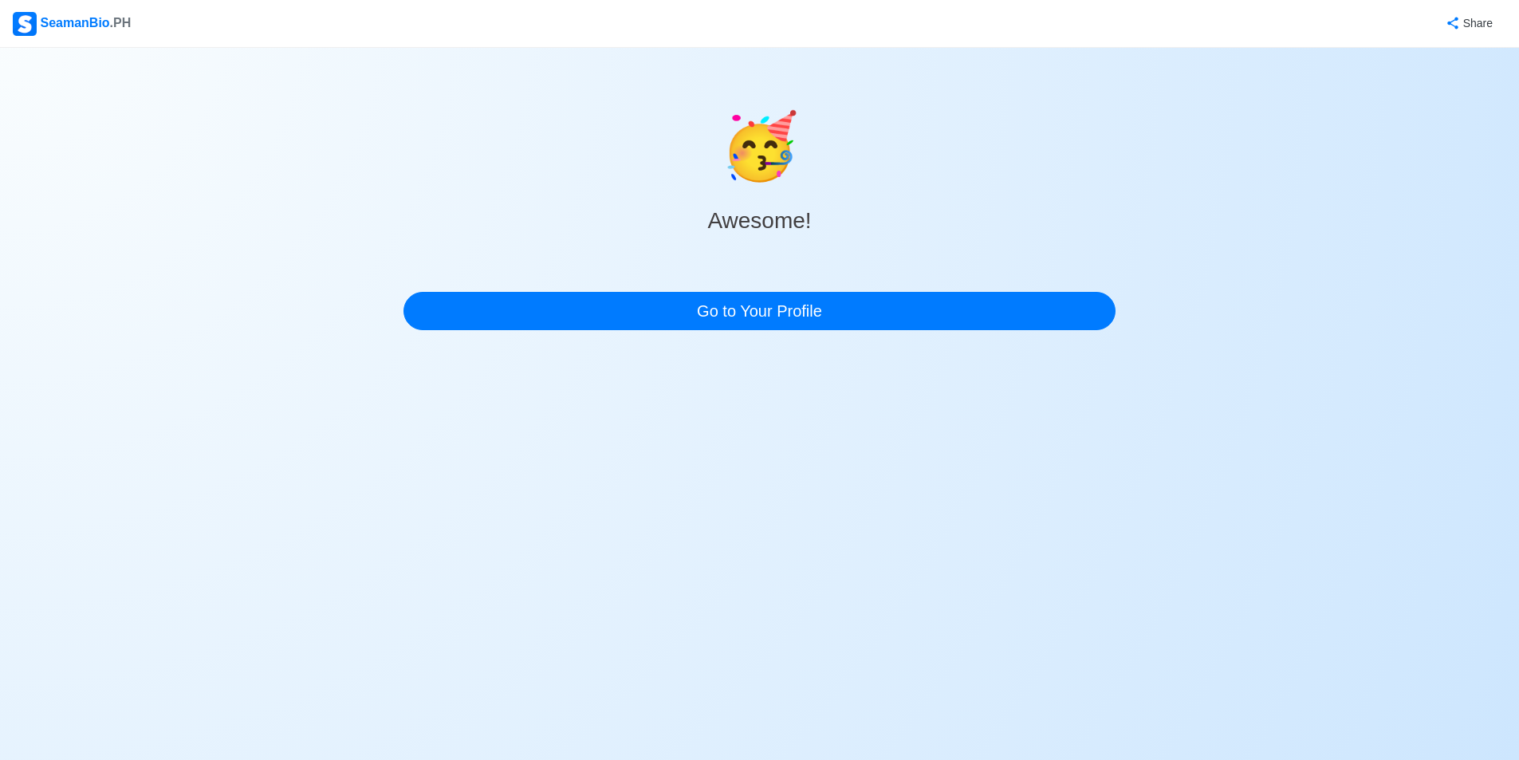
scroll to position [0, 0]
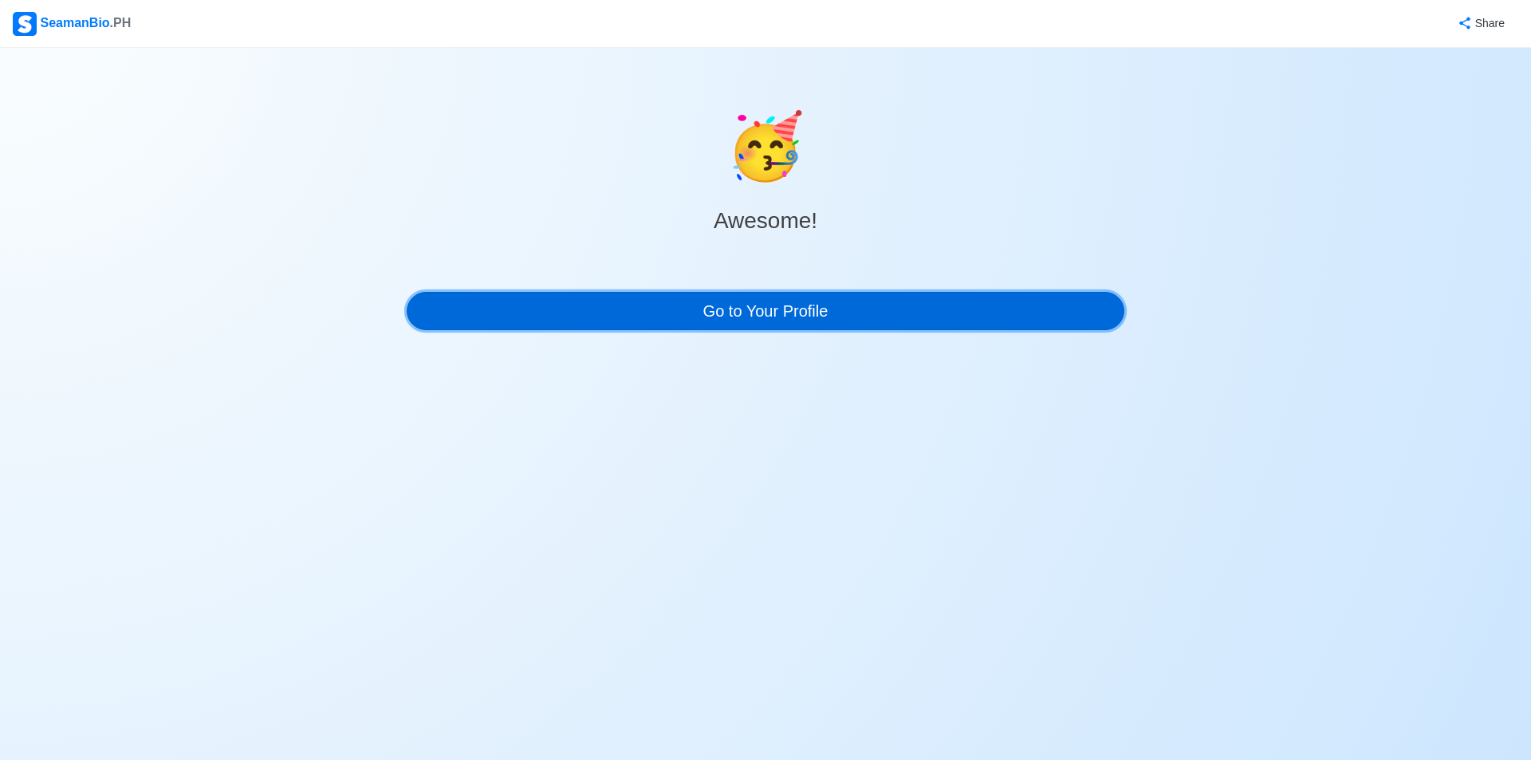
click at [801, 309] on link "Go to Your Profile" at bounding box center [765, 311] width 717 height 38
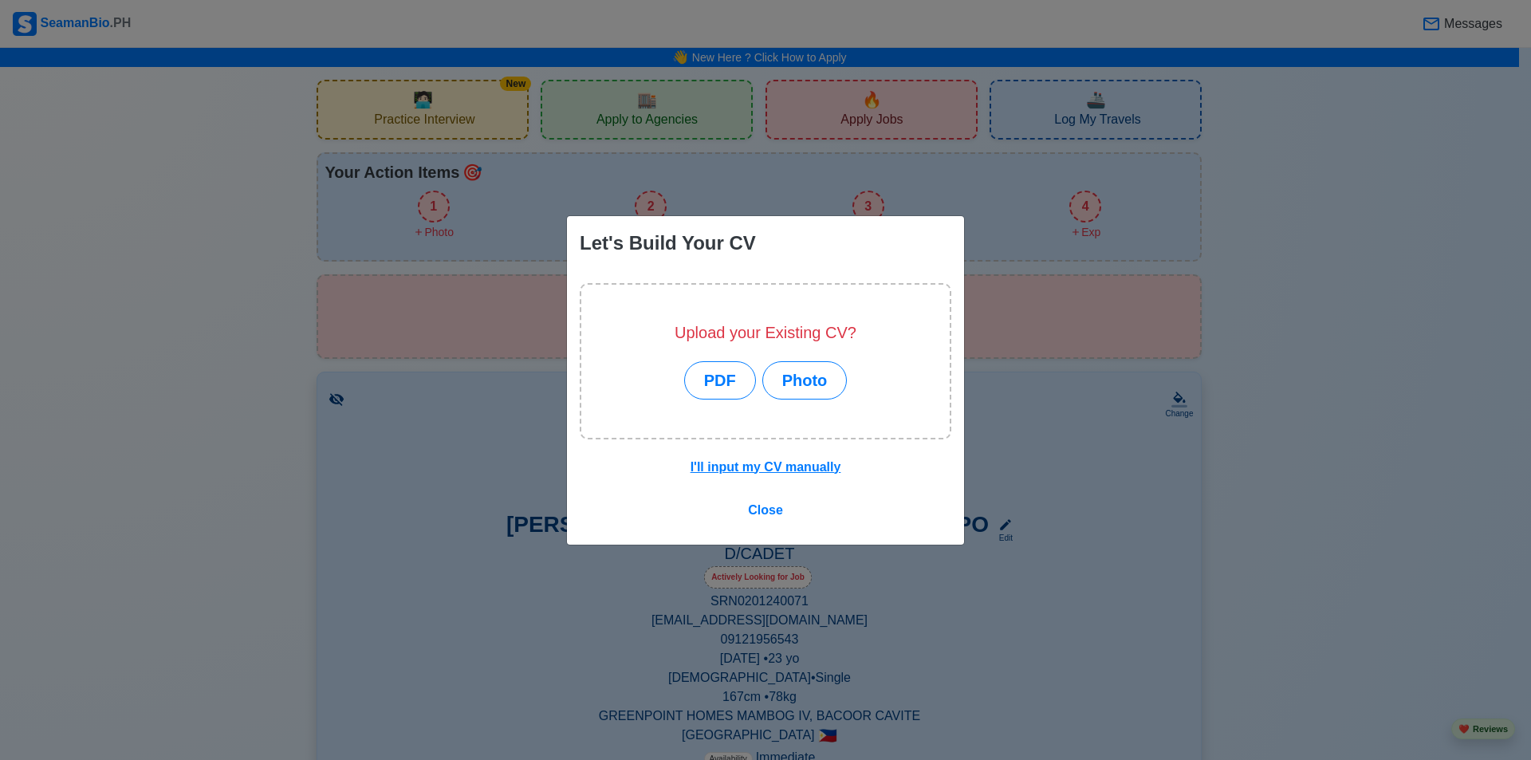
click at [210, 342] on div "Let's Build Your CV Upload your Existing CV? PDF Photo I'll input my CV manuall…" at bounding box center [765, 380] width 1531 height 760
click at [767, 506] on span "Close" at bounding box center [765, 510] width 35 height 14
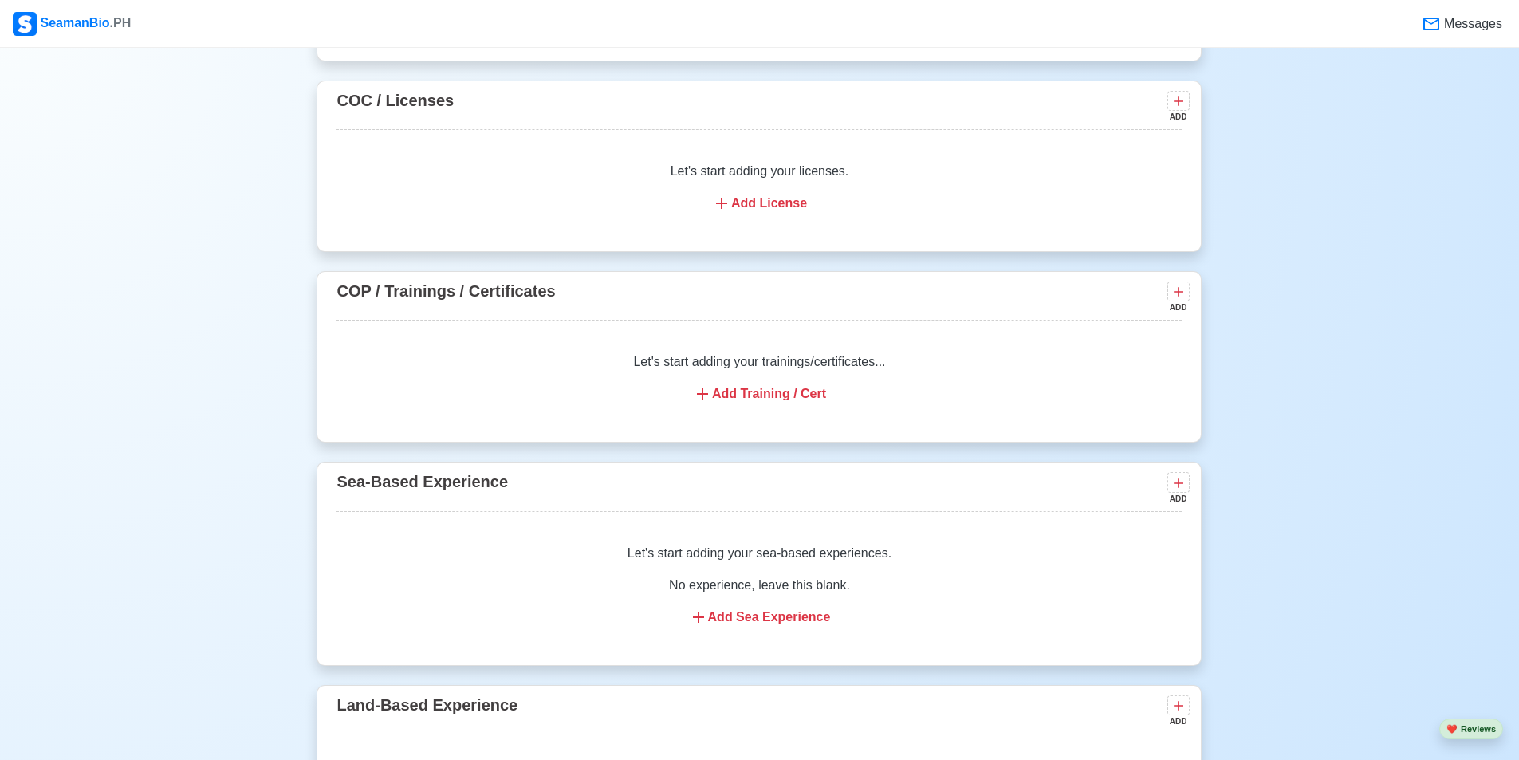
scroll to position [1834, 0]
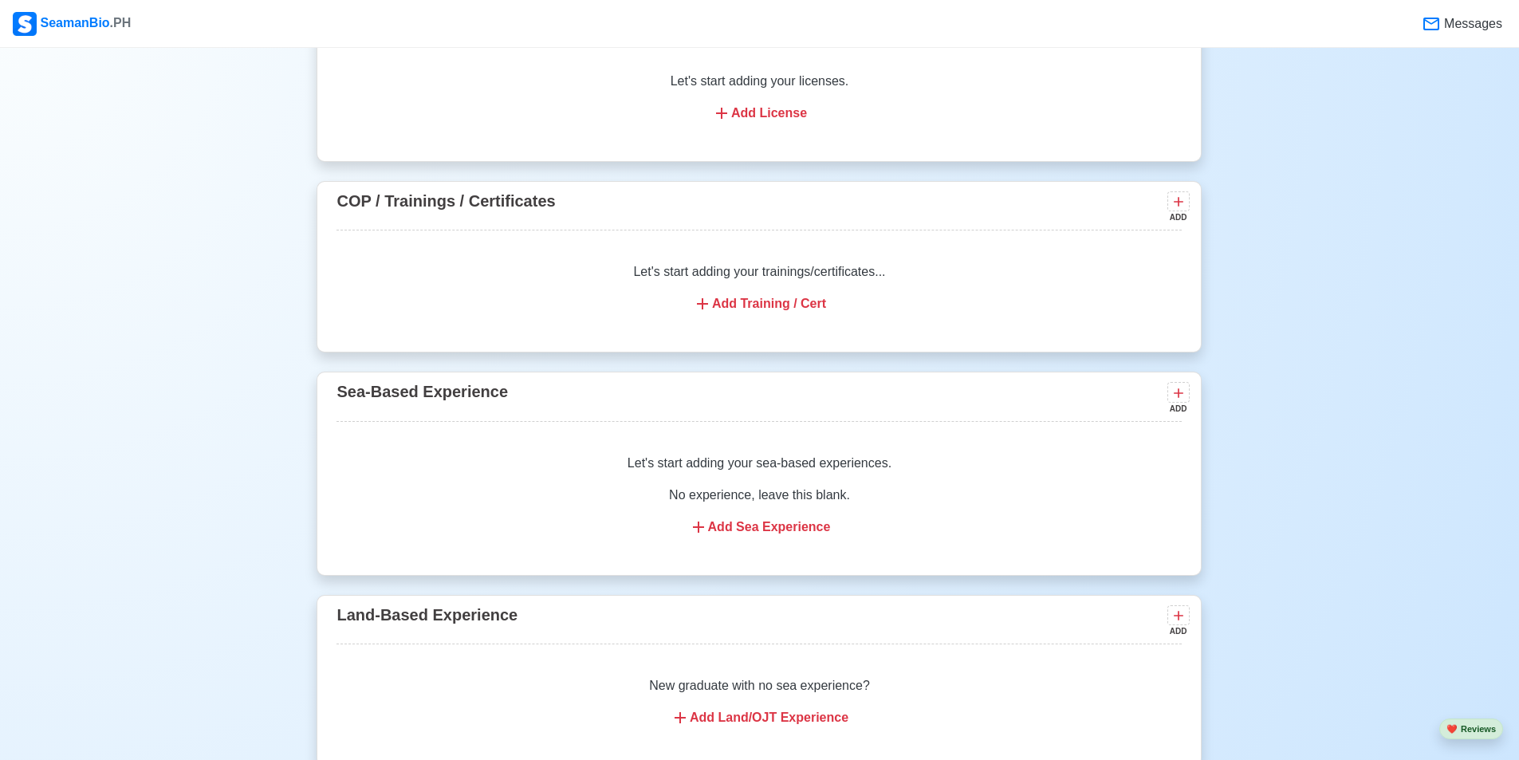
click at [809, 308] on div "Add Training / Cert" at bounding box center [759, 303] width 807 height 19
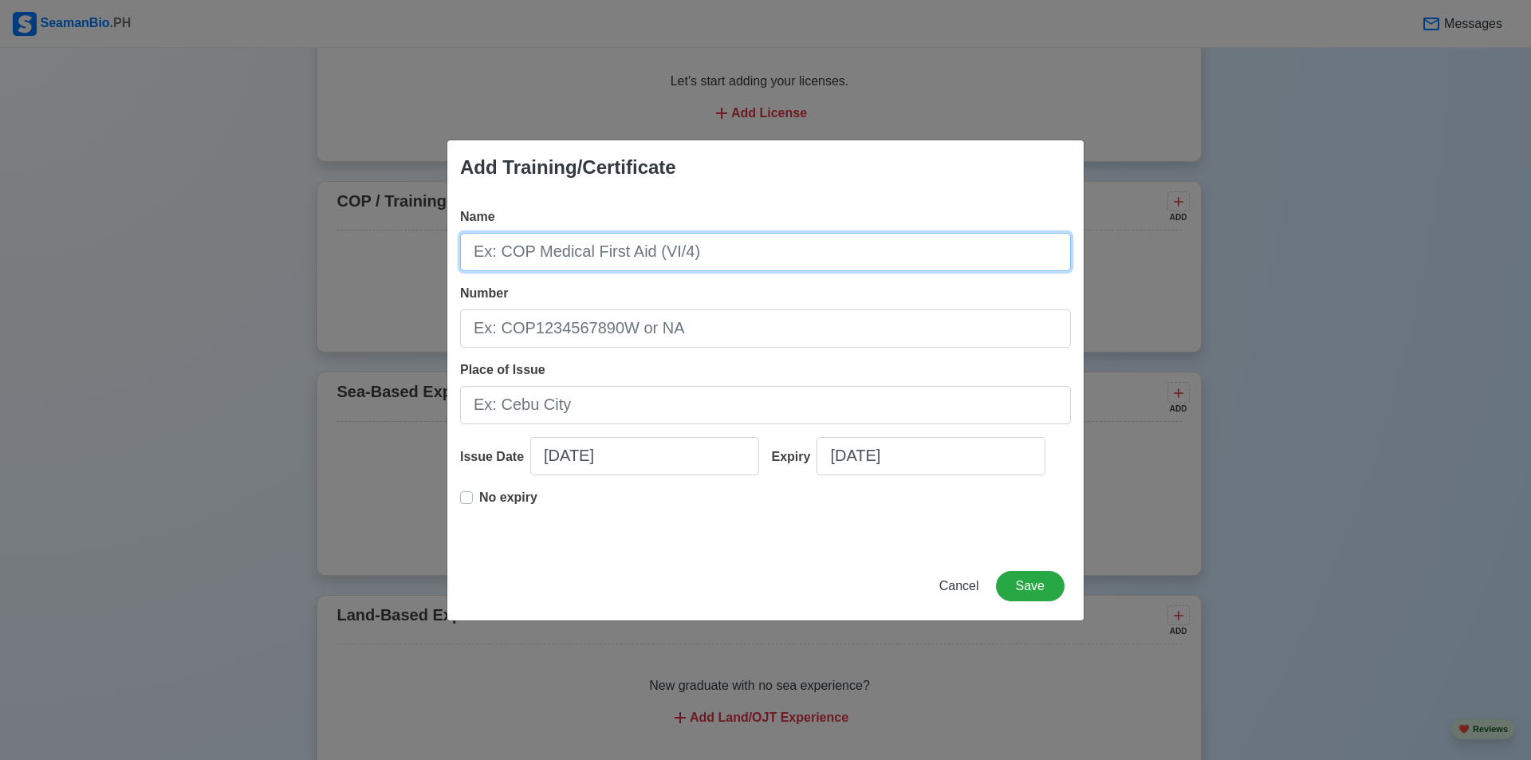
click at [767, 260] on input "Name" at bounding box center [765, 252] width 611 height 38
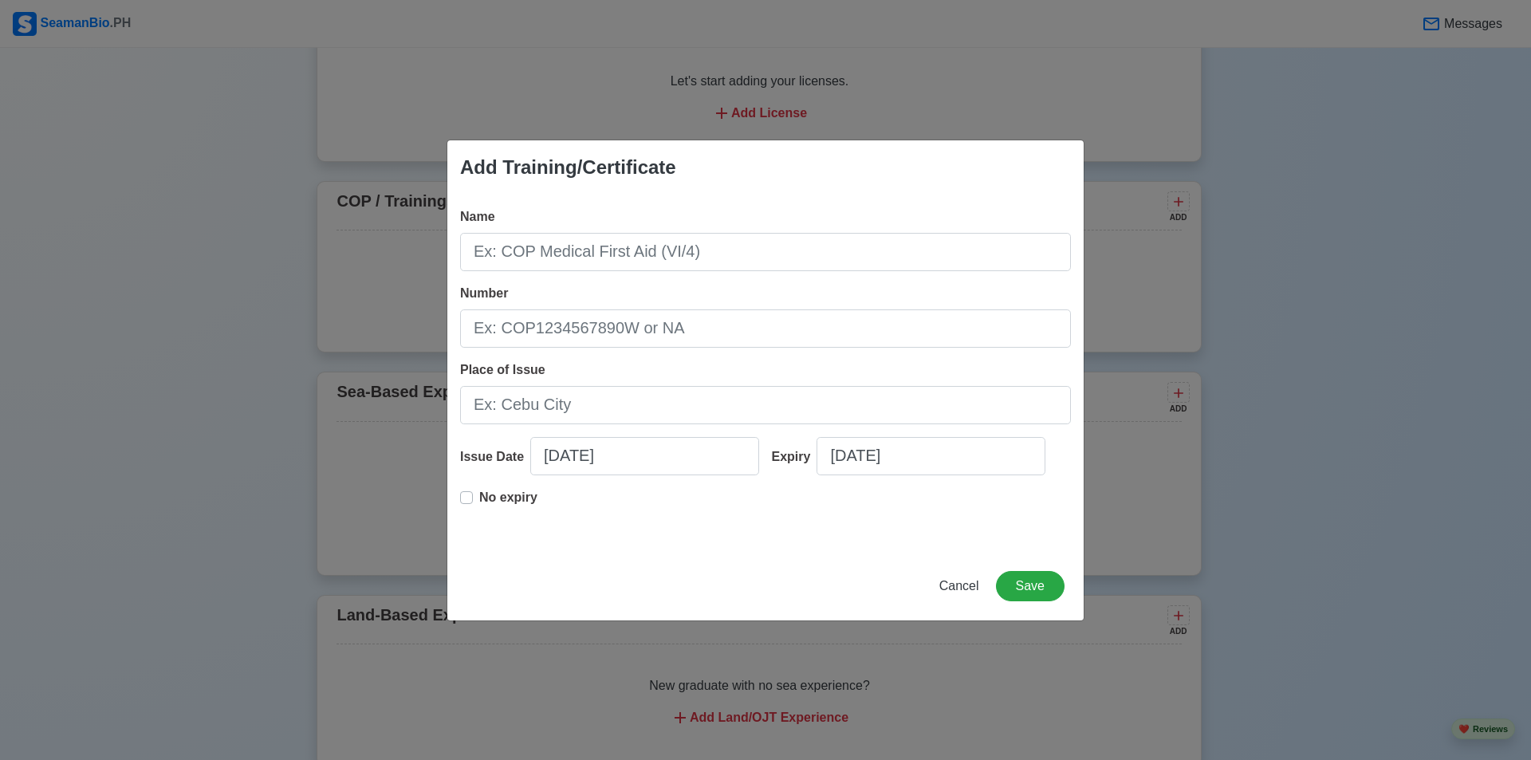
click at [1291, 319] on div "Add Training/Certificate Name Number Place of Issue Issue Date 10/02/2025 Expir…" at bounding box center [765, 380] width 1531 height 760
click at [953, 581] on span "Cancel" at bounding box center [959, 586] width 40 height 14
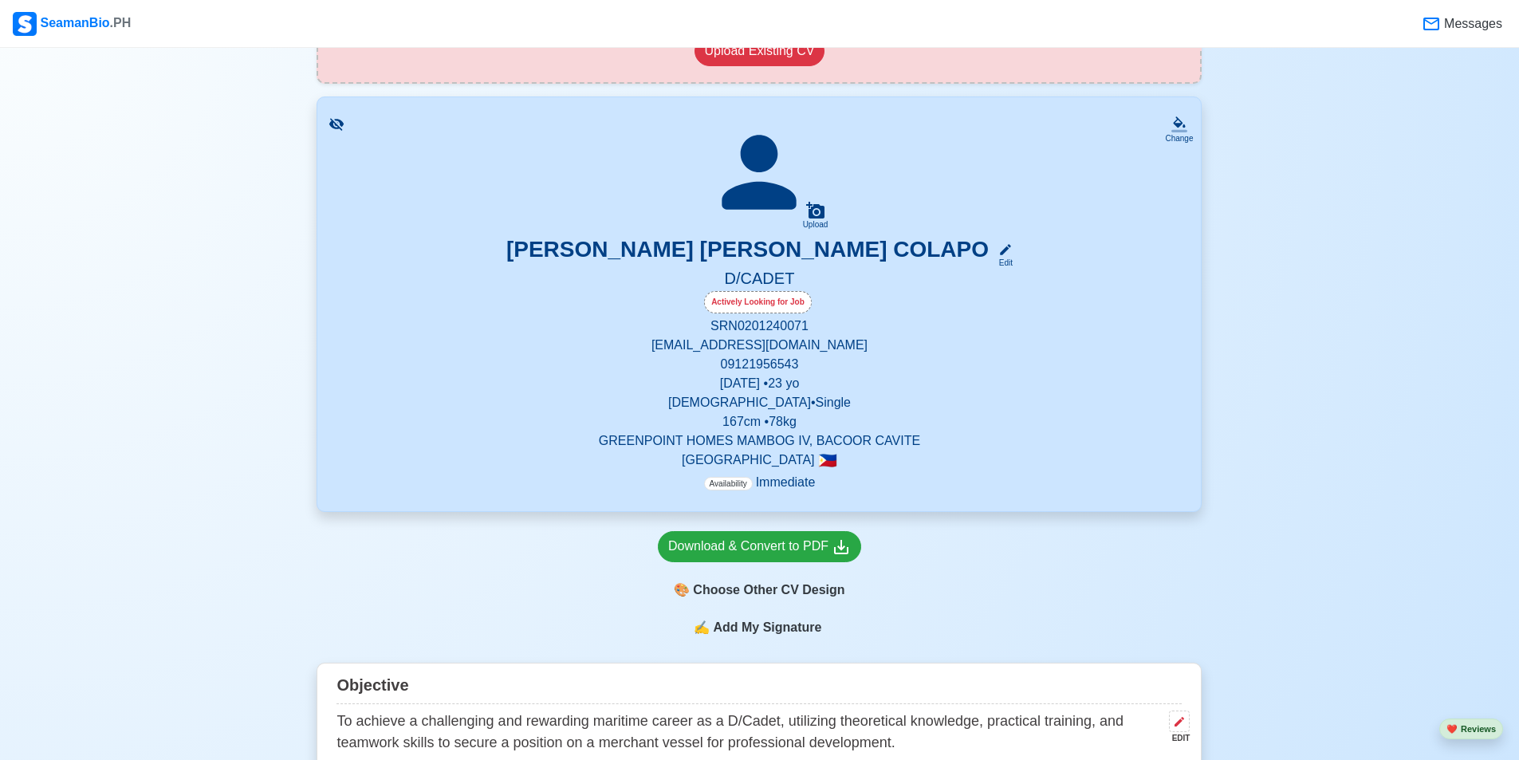
scroll to position [399, 0]
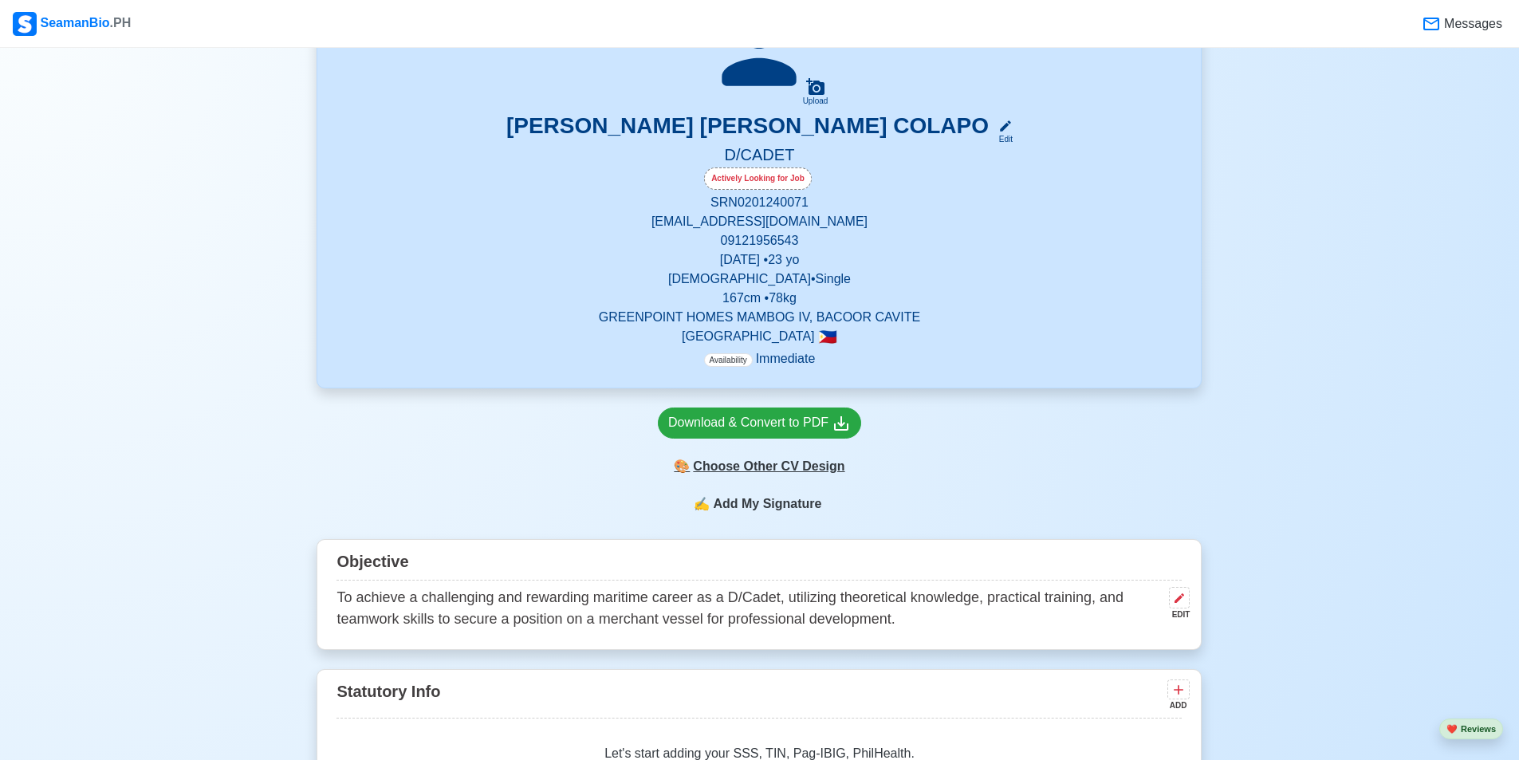
click at [819, 466] on div "🎨 Choose Other CV Design" at bounding box center [759, 466] width 203 height 30
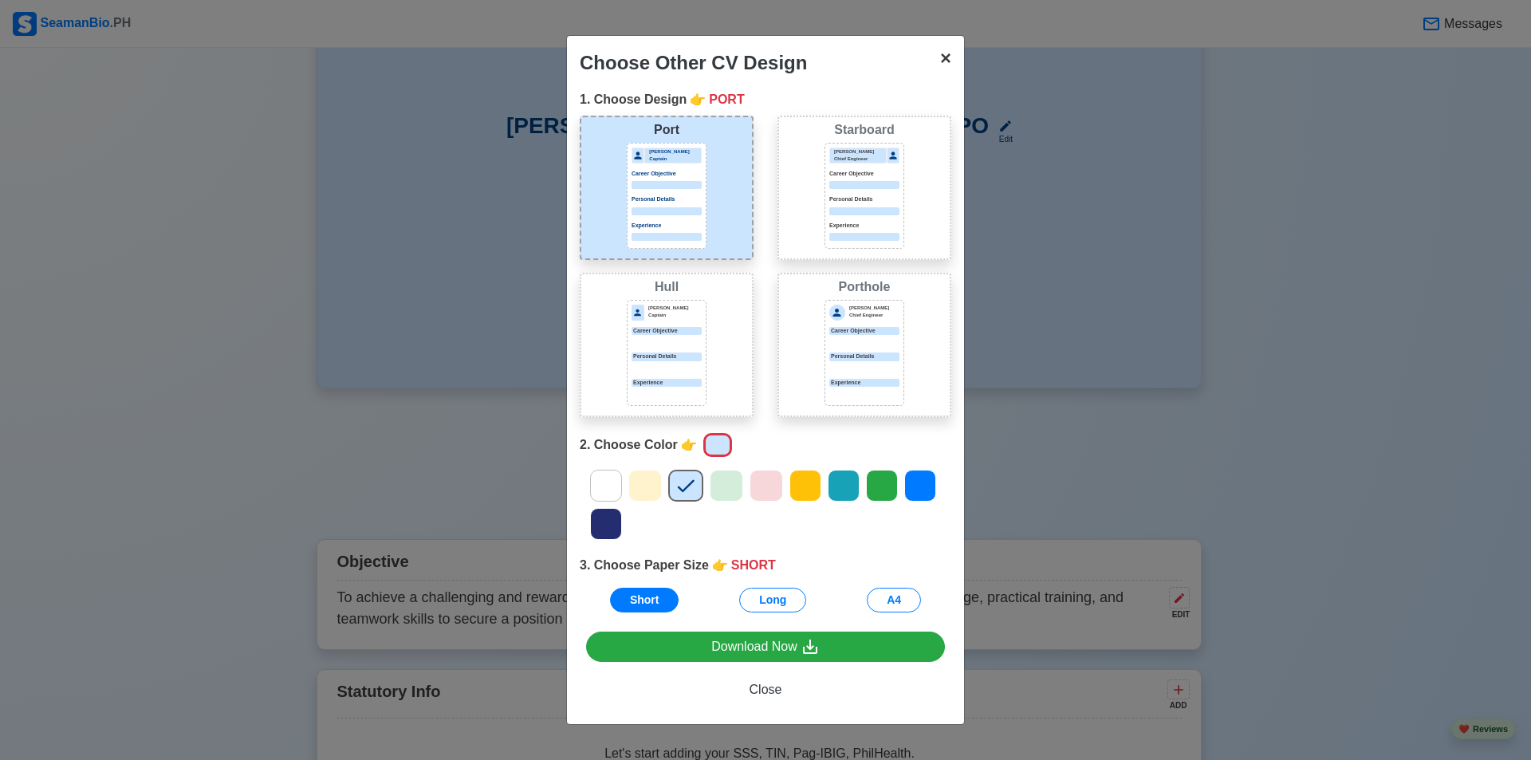
click at [941, 44] on button "× Close" at bounding box center [945, 58] width 37 height 45
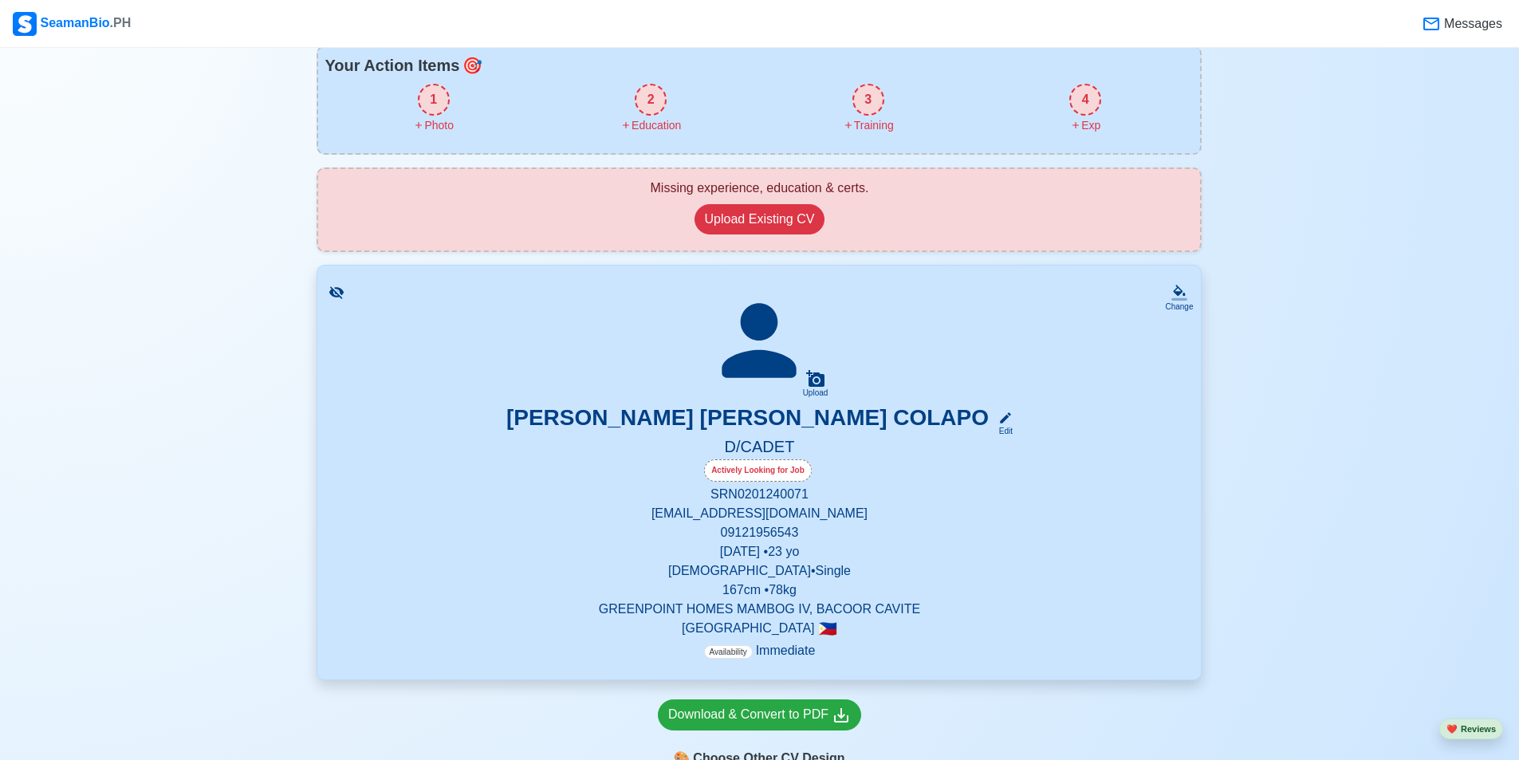
scroll to position [0, 0]
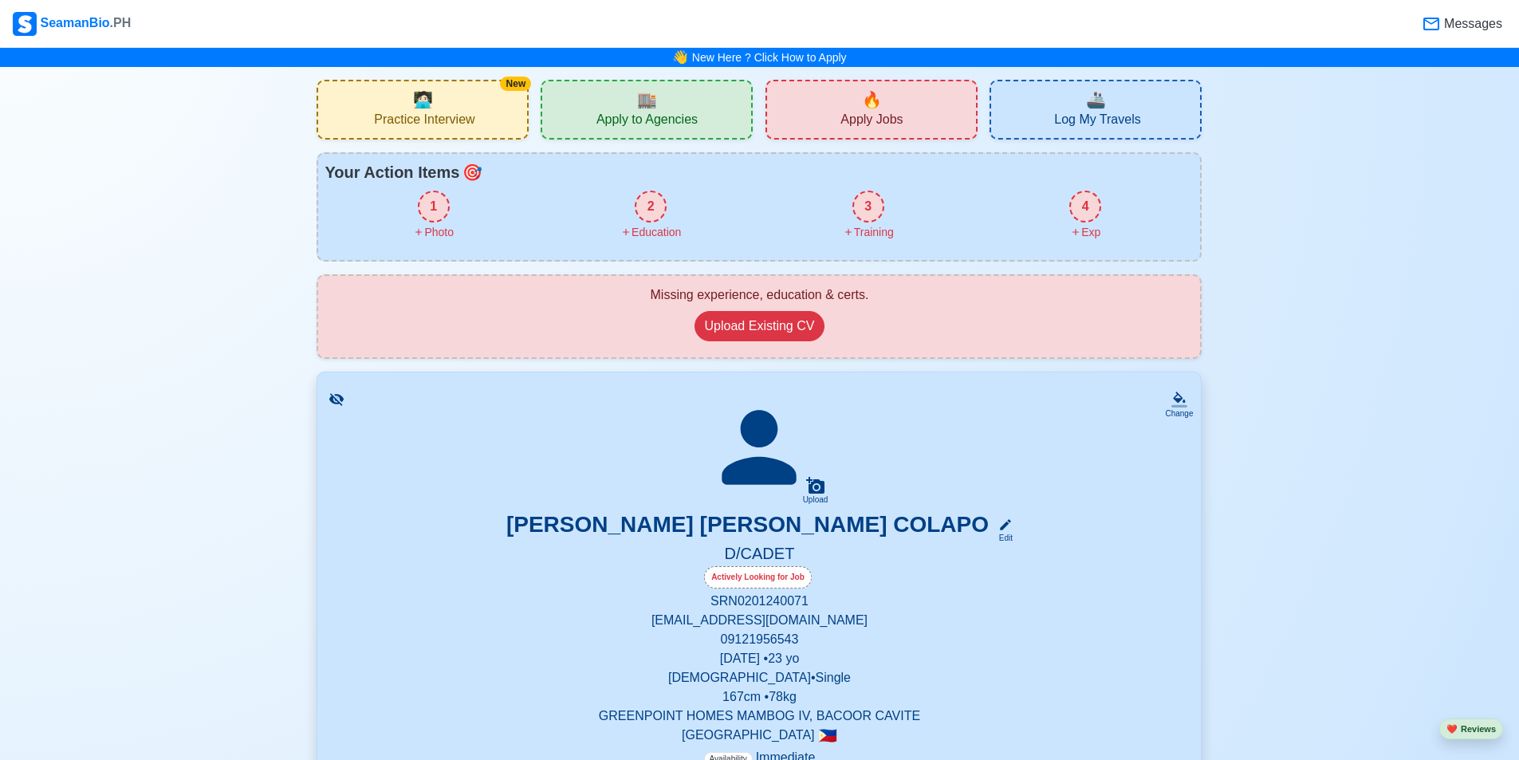
click at [670, 112] on span "Apply to Agencies" at bounding box center [646, 122] width 101 height 20
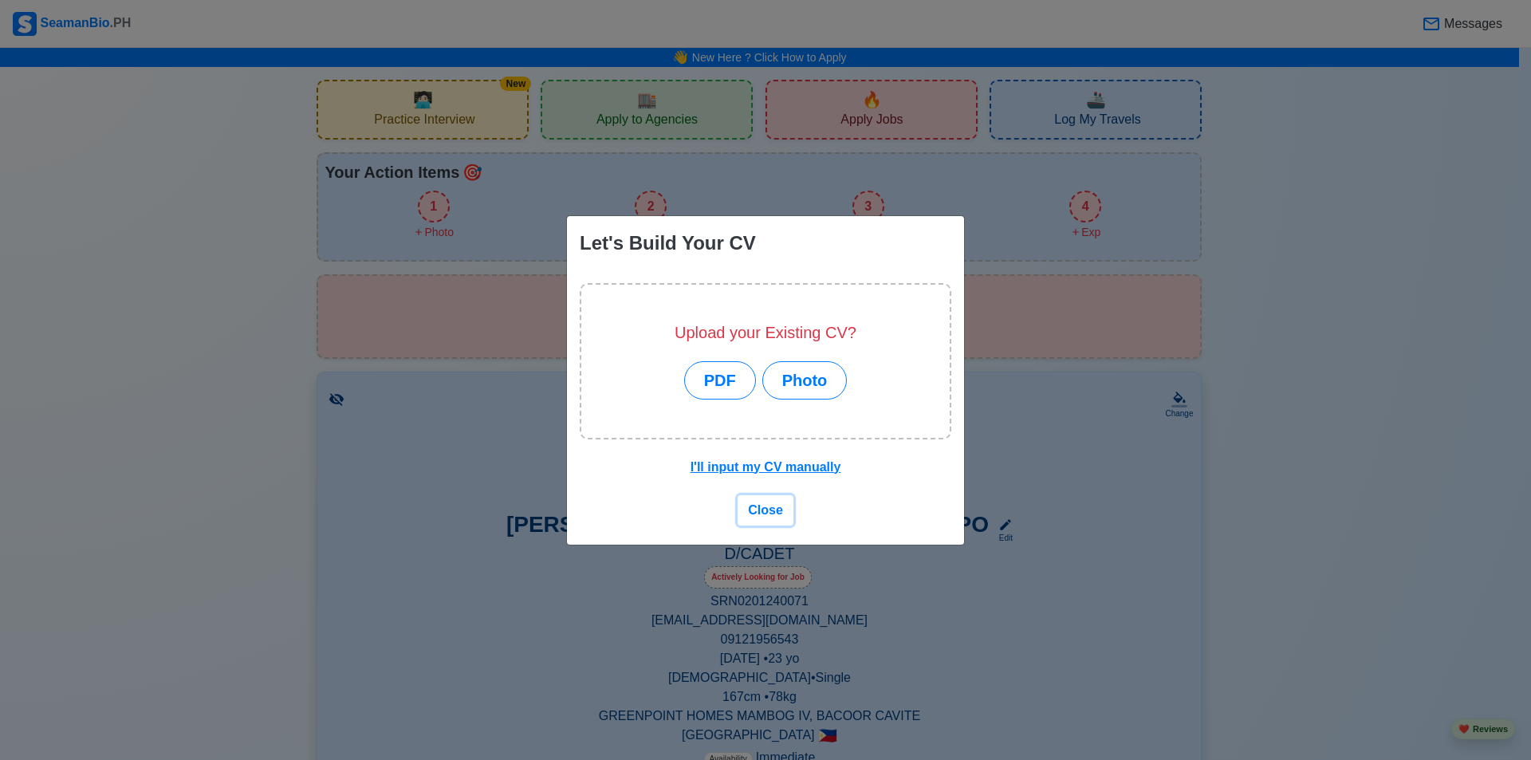
click at [767, 505] on span "Close" at bounding box center [765, 510] width 35 height 14
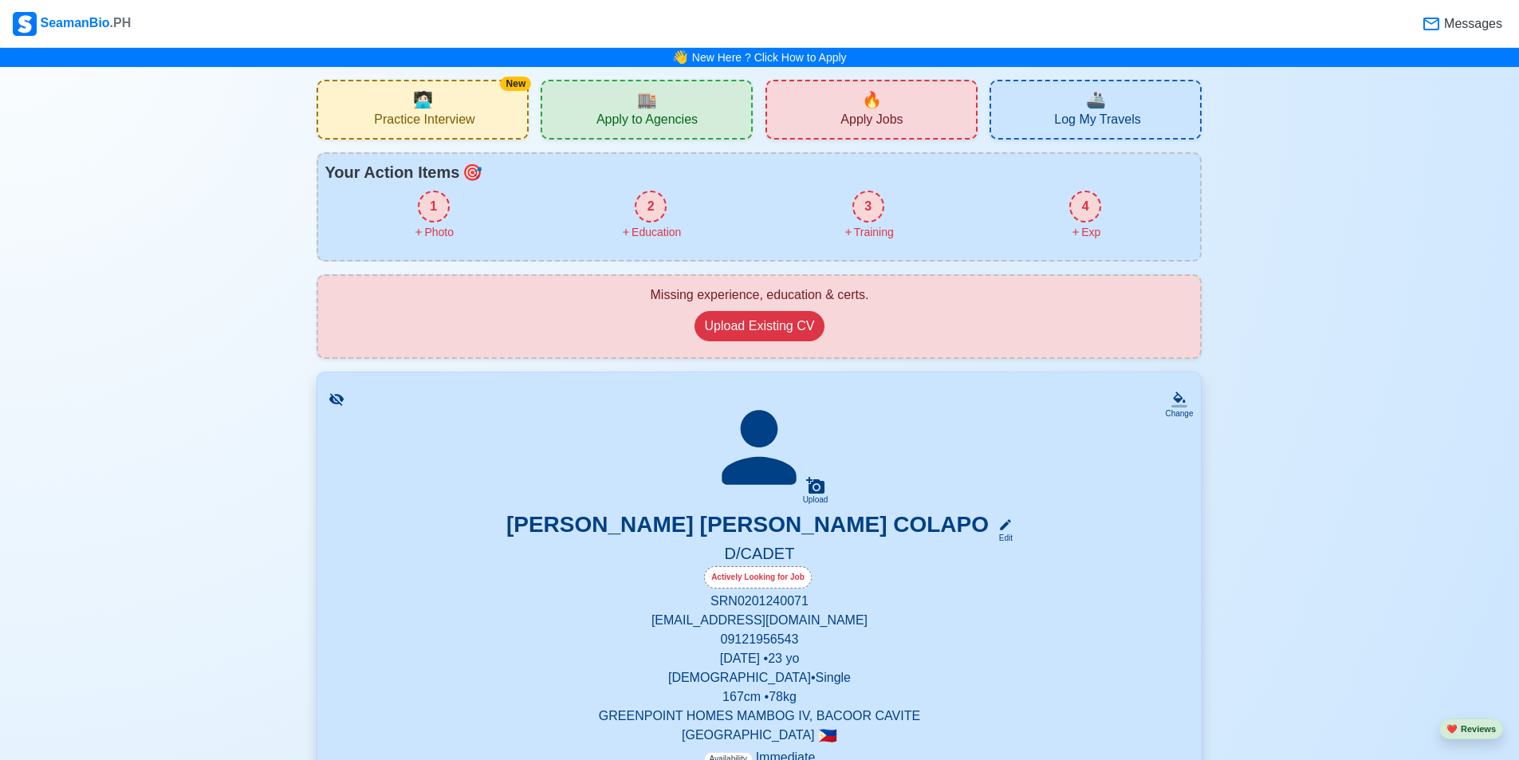
drag, startPoint x: 162, startPoint y: 209, endPoint x: 184, endPoint y: 191, distance: 28.9
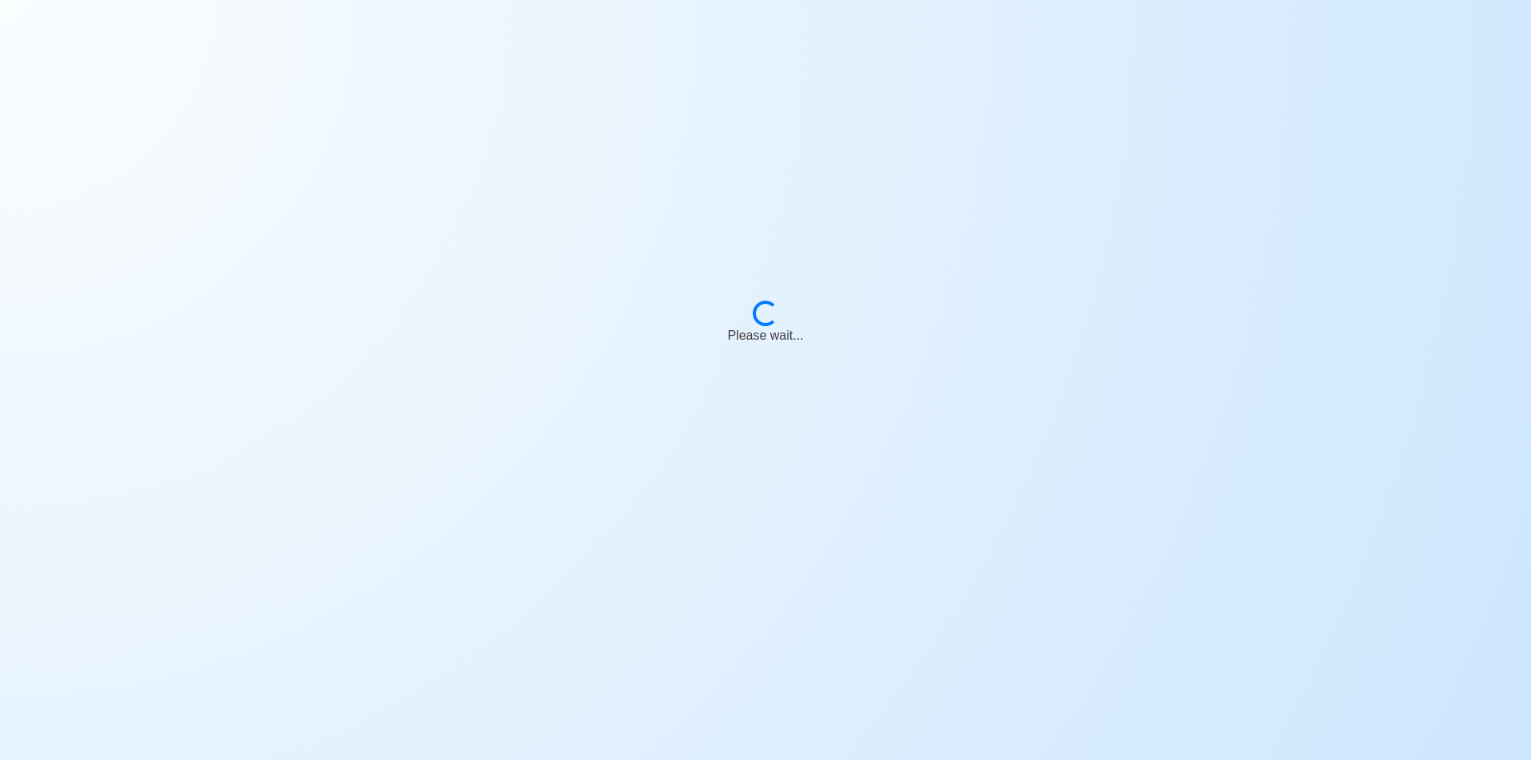
select select "Visible for Hiring"
select select "PH"
